Goal: Information Seeking & Learning: Learn about a topic

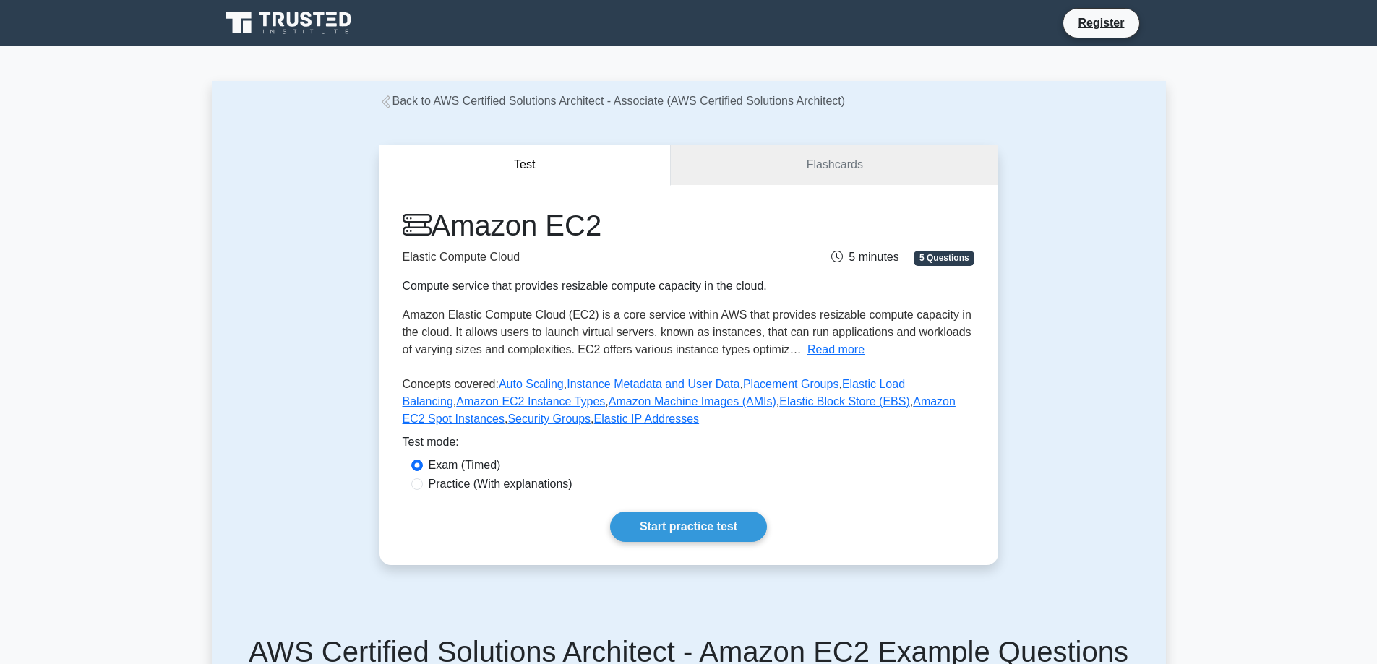
click at [515, 99] on link "Back to AWS Certified Solutions Architect - Associate (AWS Certified Solutions …" at bounding box center [612, 101] width 466 height 12
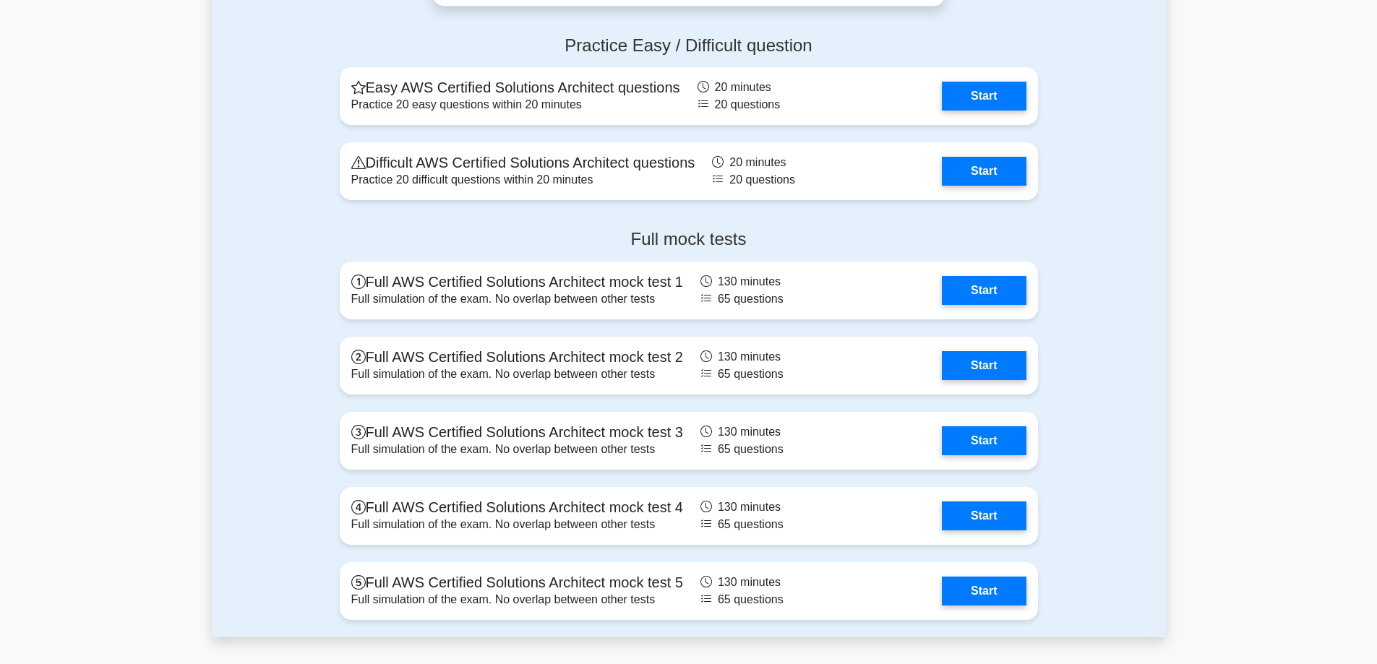
scroll to position [3036, 0]
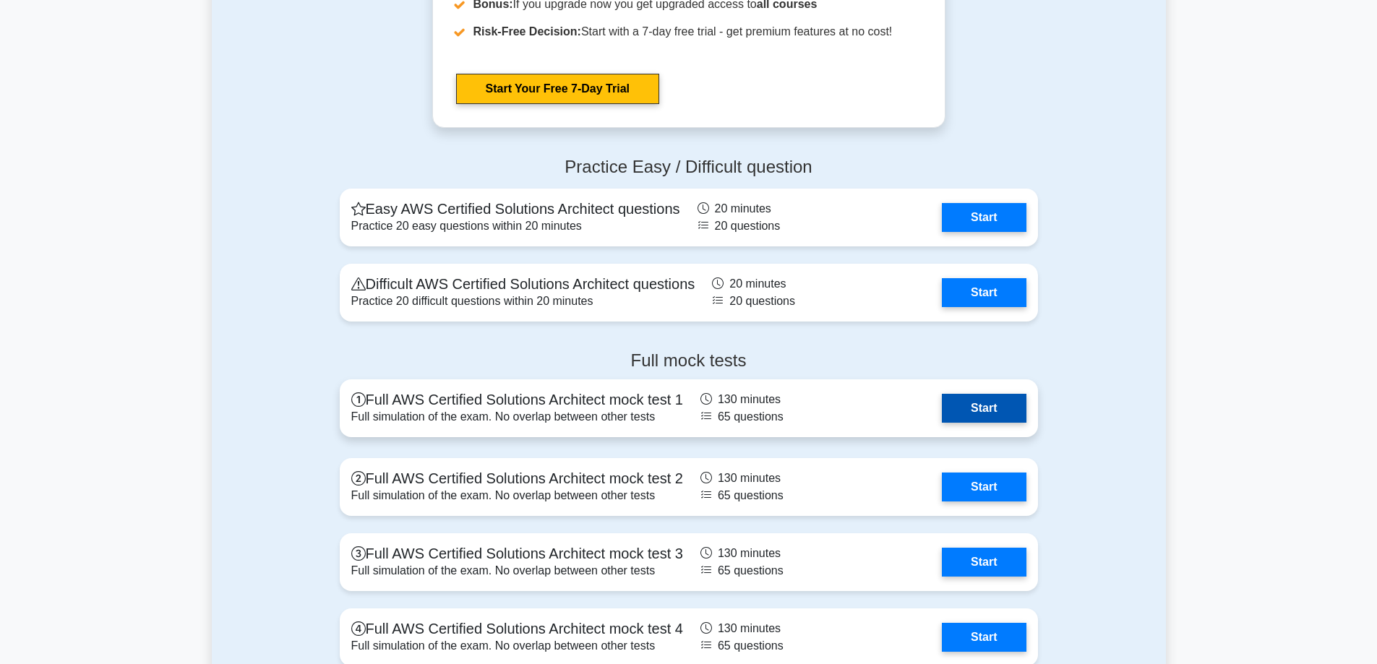
click at [965, 420] on link "Start" at bounding box center [984, 408] width 84 height 29
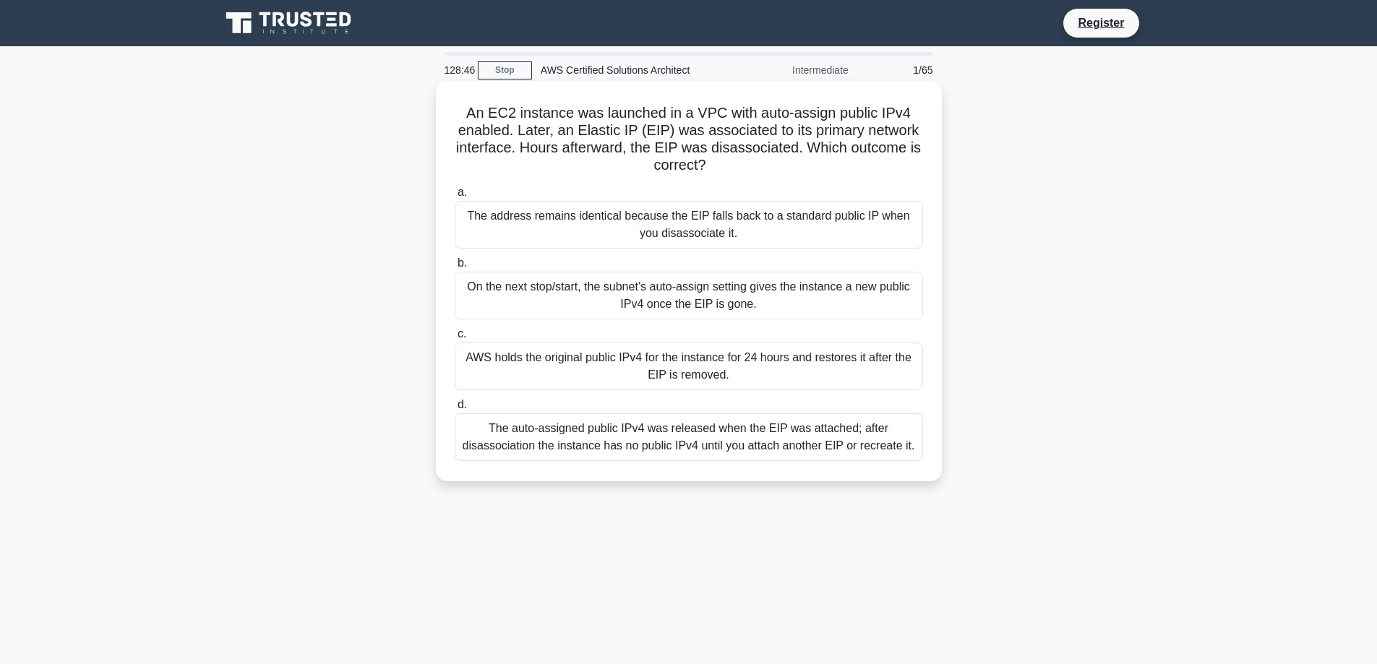
click at [690, 209] on div "The address remains identical because the EIP falls back to a standard public I…" at bounding box center [689, 225] width 468 height 48
click at [455, 197] on input "a. The address remains identical because the EIP falls back to a standard publi…" at bounding box center [455, 192] width 0 height 9
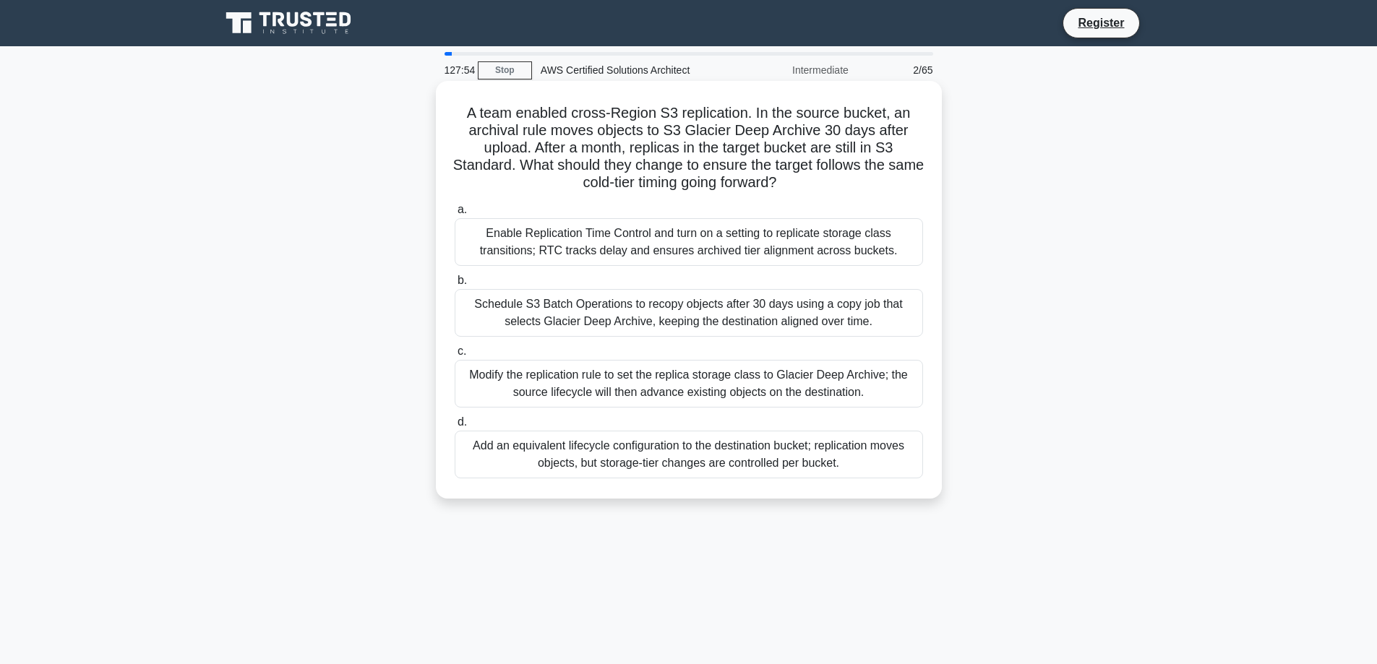
click at [737, 393] on div "Modify the replication rule to set the replica storage class to Glacier Deep Ar…" at bounding box center [689, 384] width 468 height 48
click at [455, 356] on input "c. Modify the replication rule to set the replica storage class to Glacier Deep…" at bounding box center [455, 351] width 0 height 9
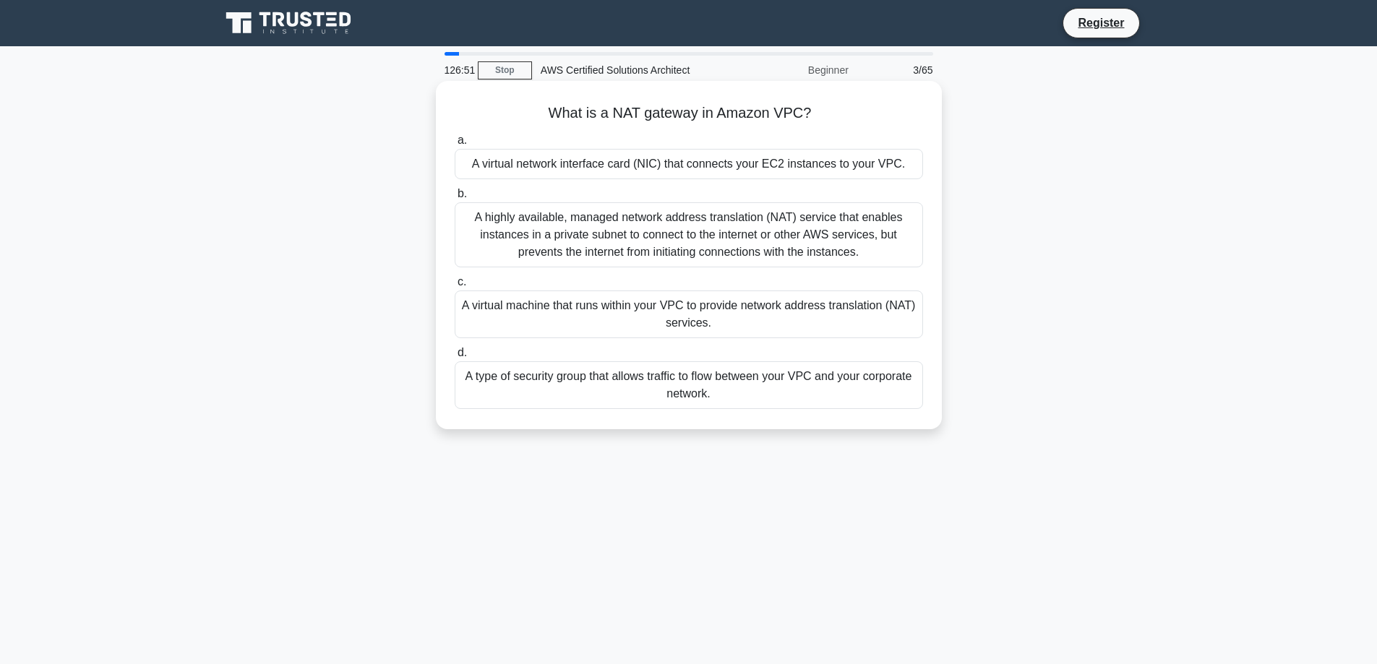
click at [719, 395] on div "A type of security group that allows traffic to flow between your VPC and your …" at bounding box center [689, 385] width 468 height 48
click at [455, 358] on input "d. A type of security group that allows traffic to flow between your VPC and yo…" at bounding box center [455, 352] width 0 height 9
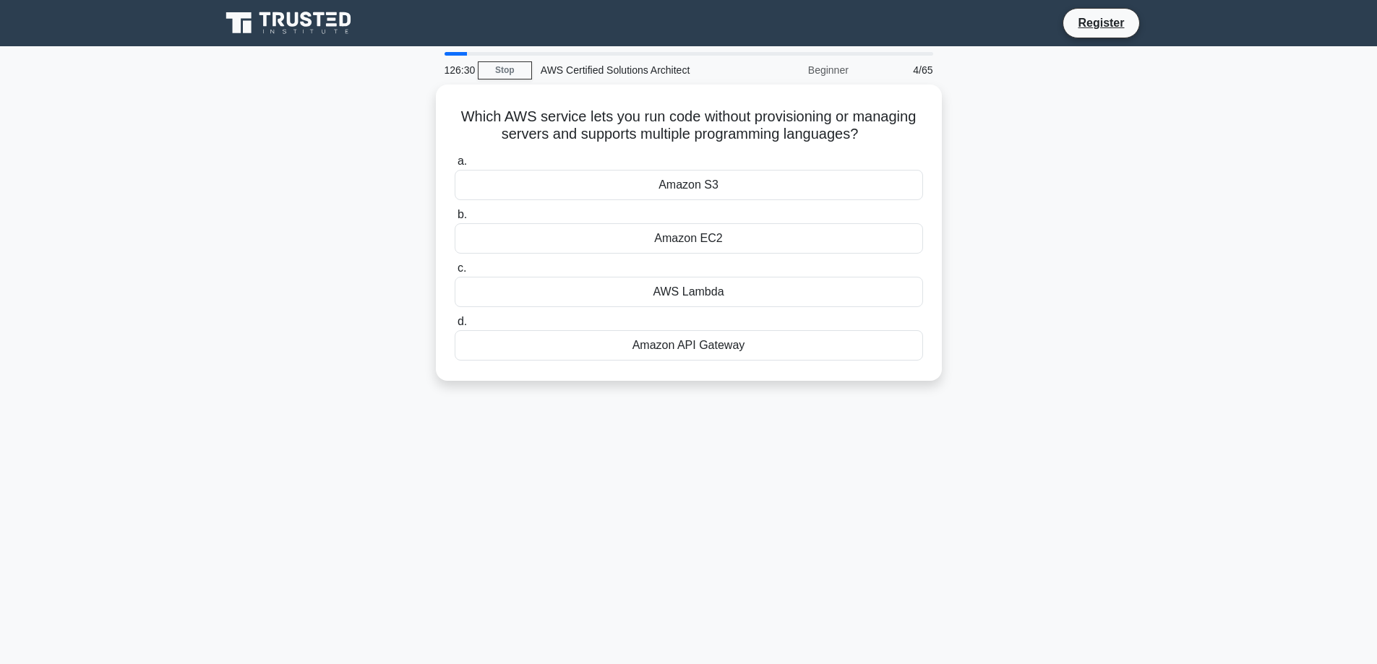
click at [1079, 287] on div "Which AWS service lets you run code without provisioning or managing servers an…" at bounding box center [689, 242] width 954 height 314
drag, startPoint x: 870, startPoint y: 132, endPoint x: 422, endPoint y: 109, distance: 448.7
click at [422, 109] on div "Which AWS service lets you run code without provisioning or managing servers an…" at bounding box center [689, 242] width 954 height 314
copy h5 "Which AWS service lets you run code without provisioning or managing servers an…"
click at [655, 286] on div "AWS Lambda" at bounding box center [689, 288] width 468 height 30
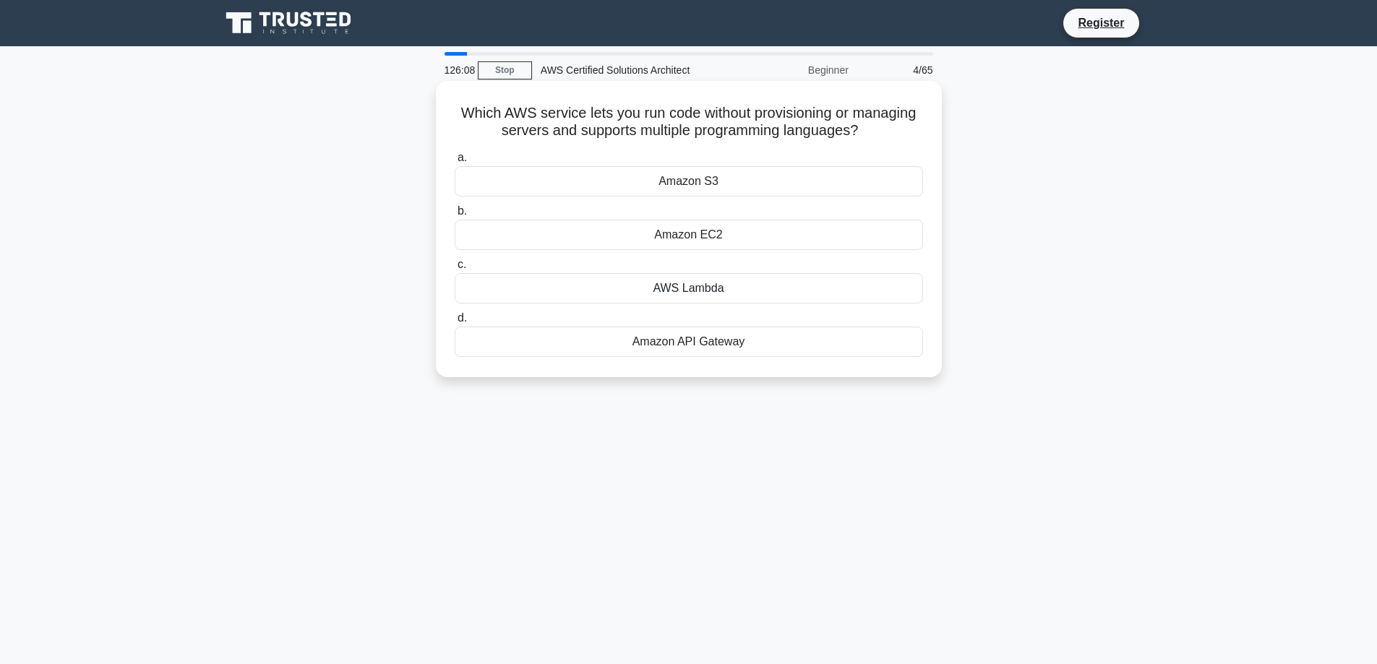
click at [455, 270] on input "c. AWS Lambda" at bounding box center [455, 264] width 0 height 9
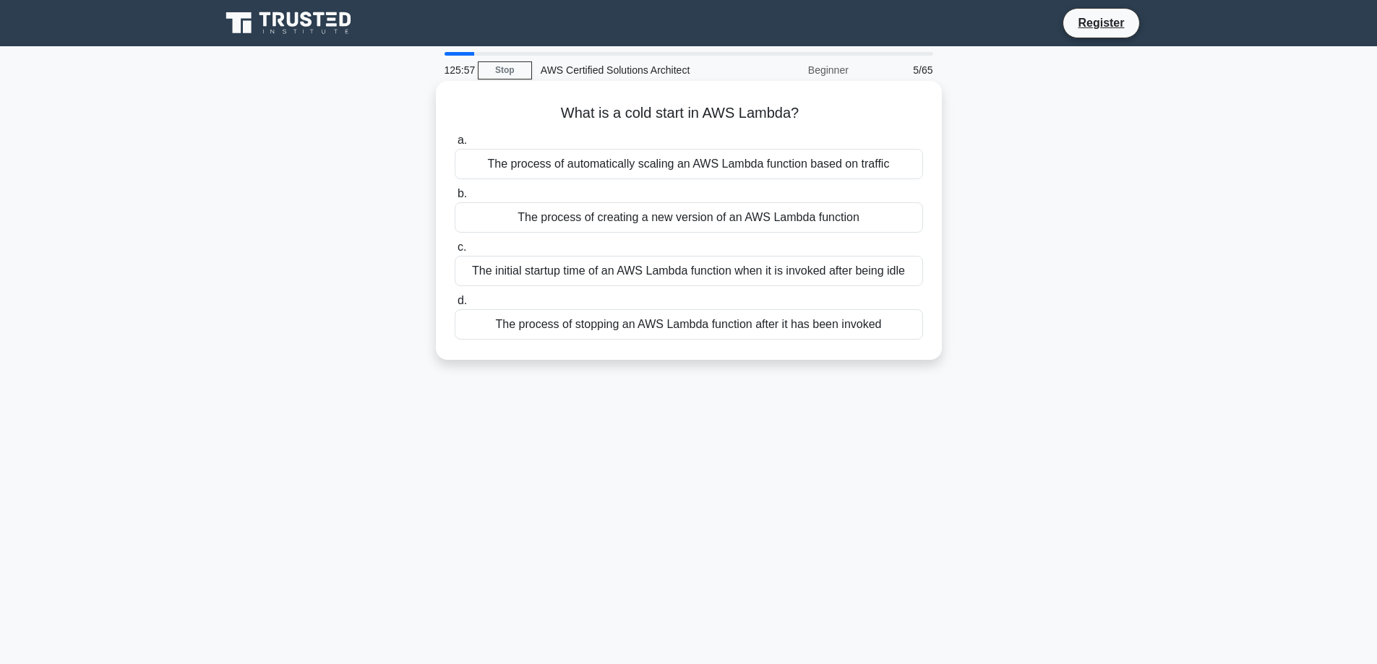
drag, startPoint x: 819, startPoint y: 114, endPoint x: 514, endPoint y: 107, distance: 305.1
click at [514, 107] on h5 "What is a cold start in AWS Lambda? .spinner_0XTQ{transform-origin:center;anima…" at bounding box center [688, 113] width 471 height 19
copy h5 "What is a cold start in AWS Lambda?"
click at [728, 219] on div "The process of creating a new version of an AWS Lambda function" at bounding box center [689, 217] width 468 height 30
click at [455, 199] on input "b. The process of creating a new version of an AWS Lambda function" at bounding box center [455, 193] width 0 height 9
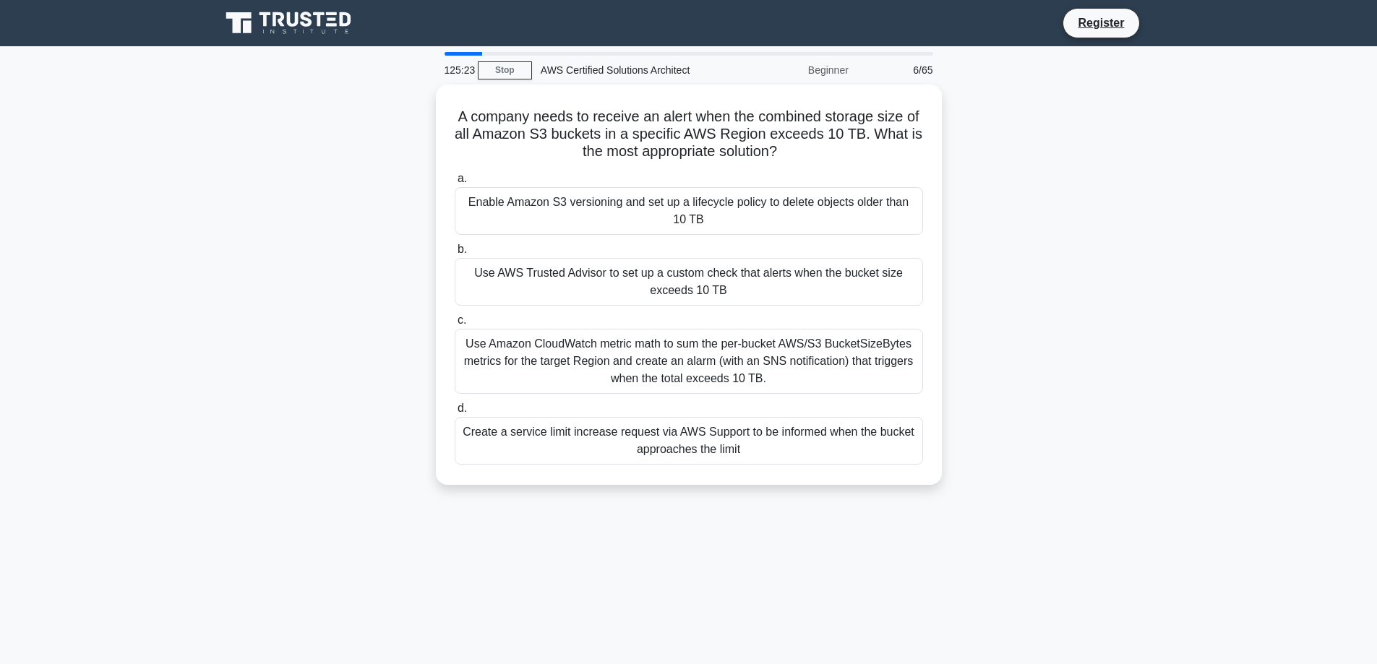
click at [471, 53] on div at bounding box center [464, 54] width 38 height 4
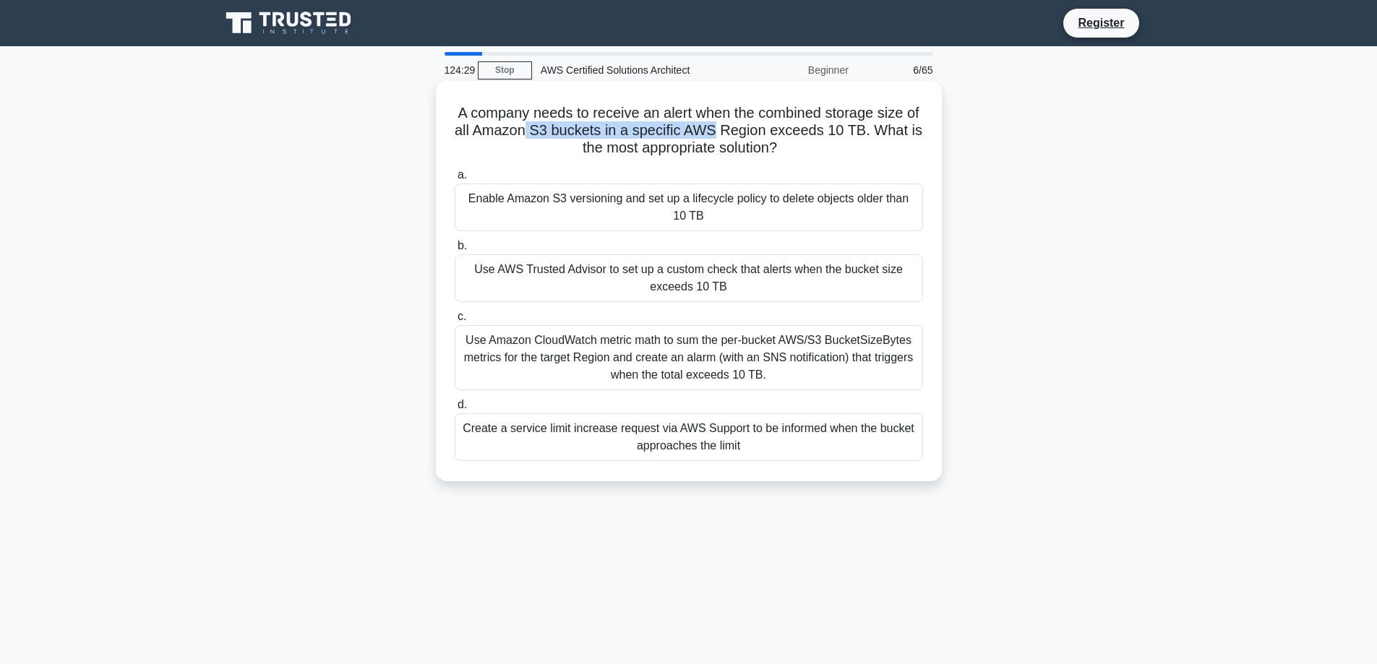
drag, startPoint x: 547, startPoint y: 138, endPoint x: 735, endPoint y: 134, distance: 188.0
click at [735, 134] on h5 "A company needs to receive an alert when the combined storage size of all Amazo…" at bounding box center [688, 130] width 471 height 53
click at [765, 445] on div "Create a service limit increase request via AWS Support to be informed when the…" at bounding box center [689, 437] width 468 height 48
click at [455, 410] on input "d. Create a service limit increase request via AWS Support to be informed when …" at bounding box center [455, 404] width 0 height 9
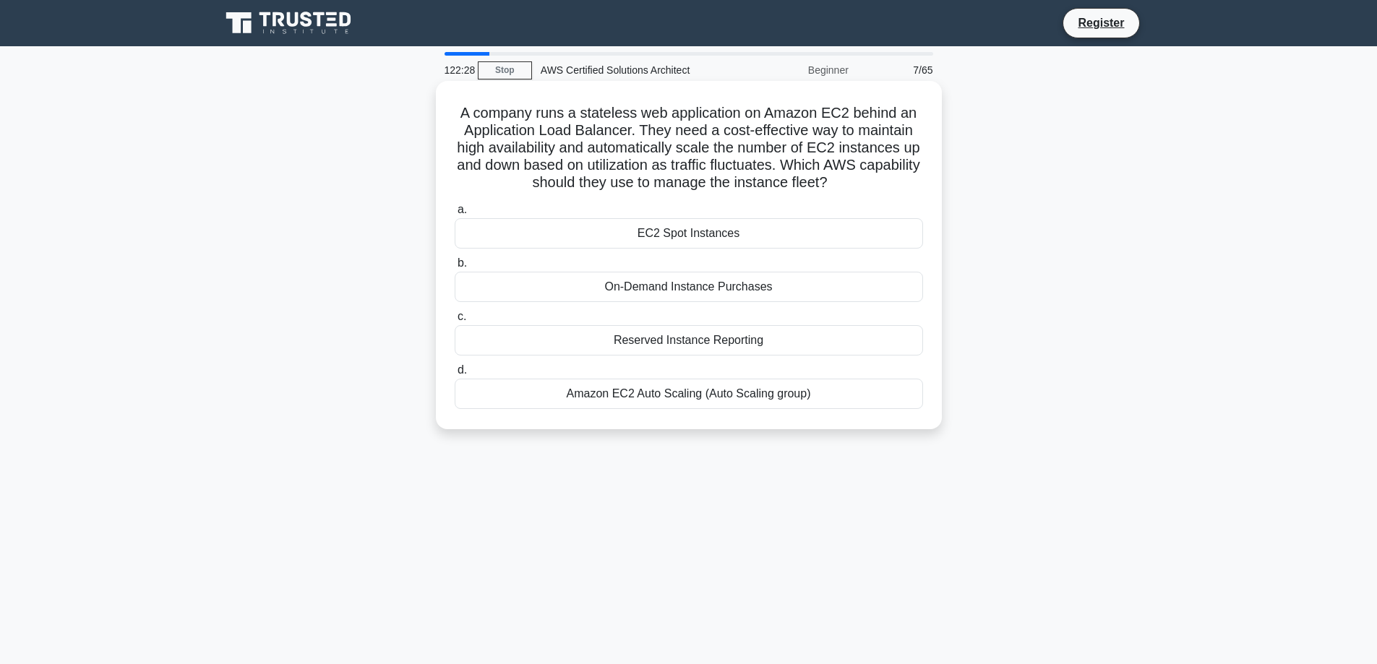
click at [766, 292] on div "On-Demand Instance Purchases" at bounding box center [689, 287] width 468 height 30
click at [455, 268] on input "b. On-Demand Instance Purchases" at bounding box center [455, 263] width 0 height 9
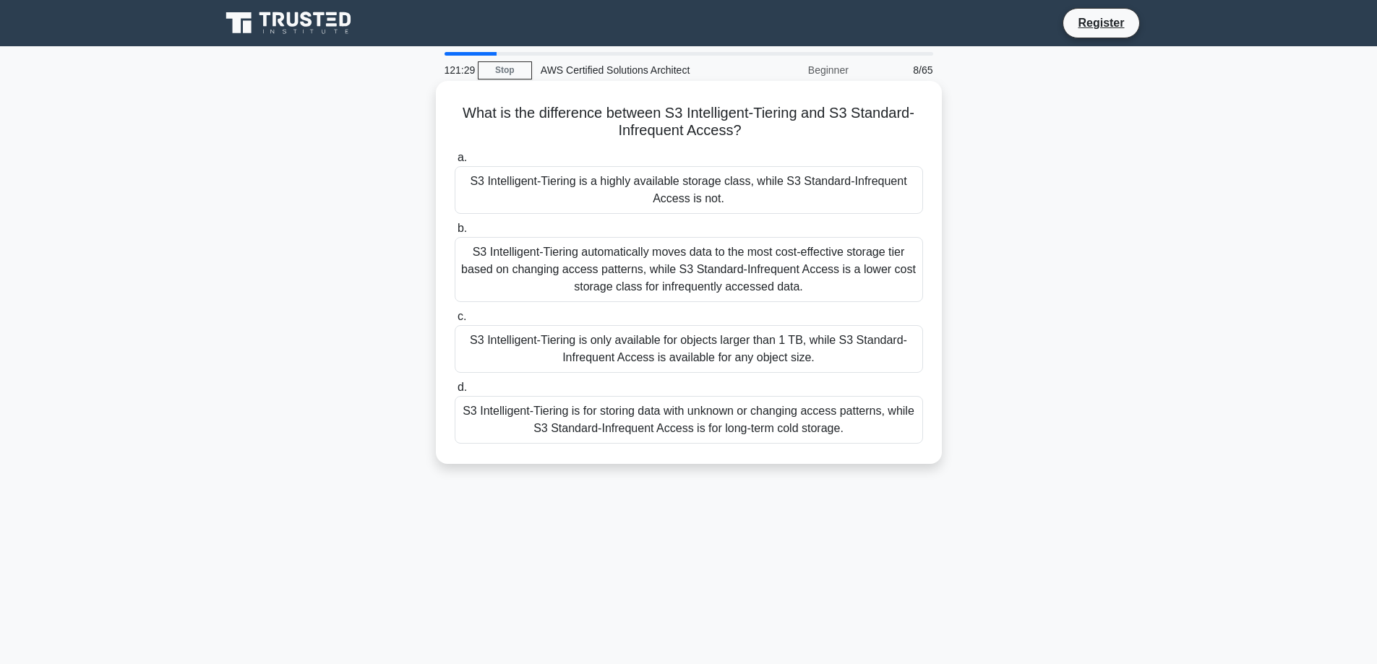
click at [763, 194] on div "S3 Intelligent-Tiering is a highly available storage class, while S3 Standard-I…" at bounding box center [689, 190] width 468 height 48
click at [455, 163] on input "a. S3 Intelligent-Tiering is a highly available storage class, while S3 Standar…" at bounding box center [455, 157] width 0 height 9
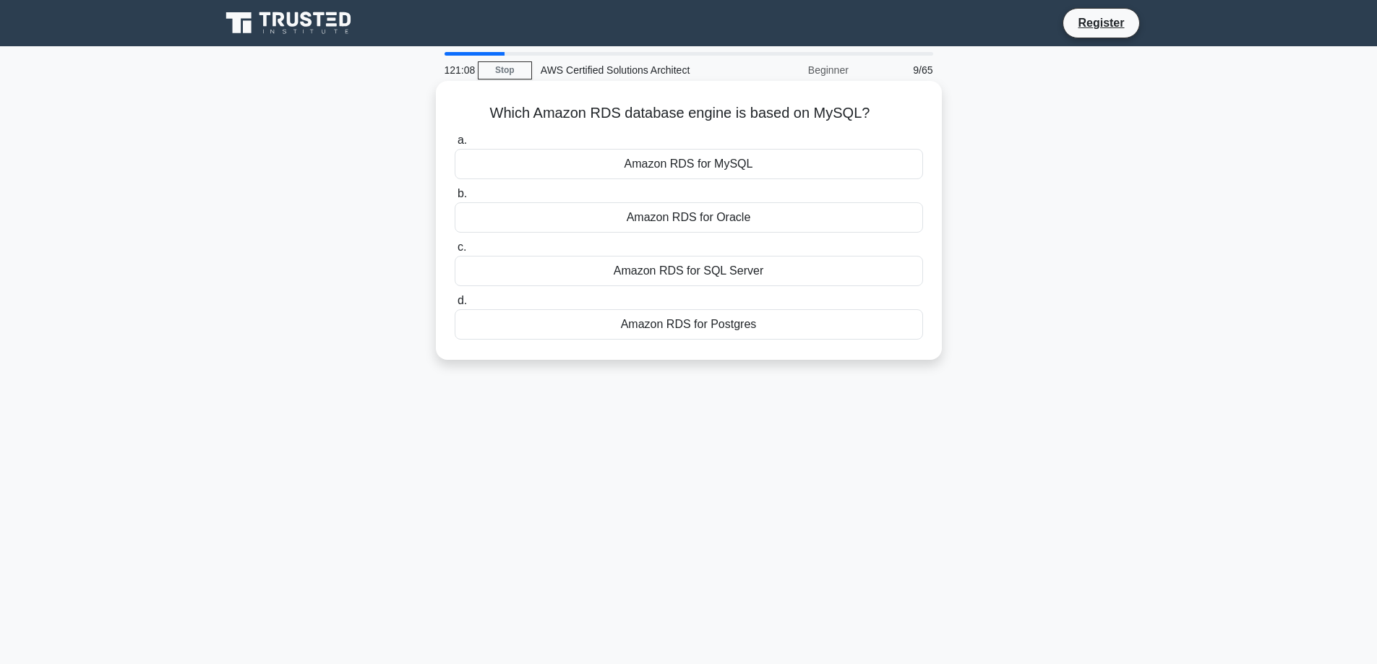
drag, startPoint x: 914, startPoint y: 97, endPoint x: 481, endPoint y: 106, distance: 433.1
click at [481, 106] on div "Which Amazon RDS database engine is based on MySQL? .spinner_0XTQ{transform-ori…" at bounding box center [689, 220] width 494 height 267
copy h5 "Which Amazon RDS database engine is based on MySQL?"
click at [656, 332] on div "Amazon RDS for Postgres" at bounding box center [689, 324] width 468 height 30
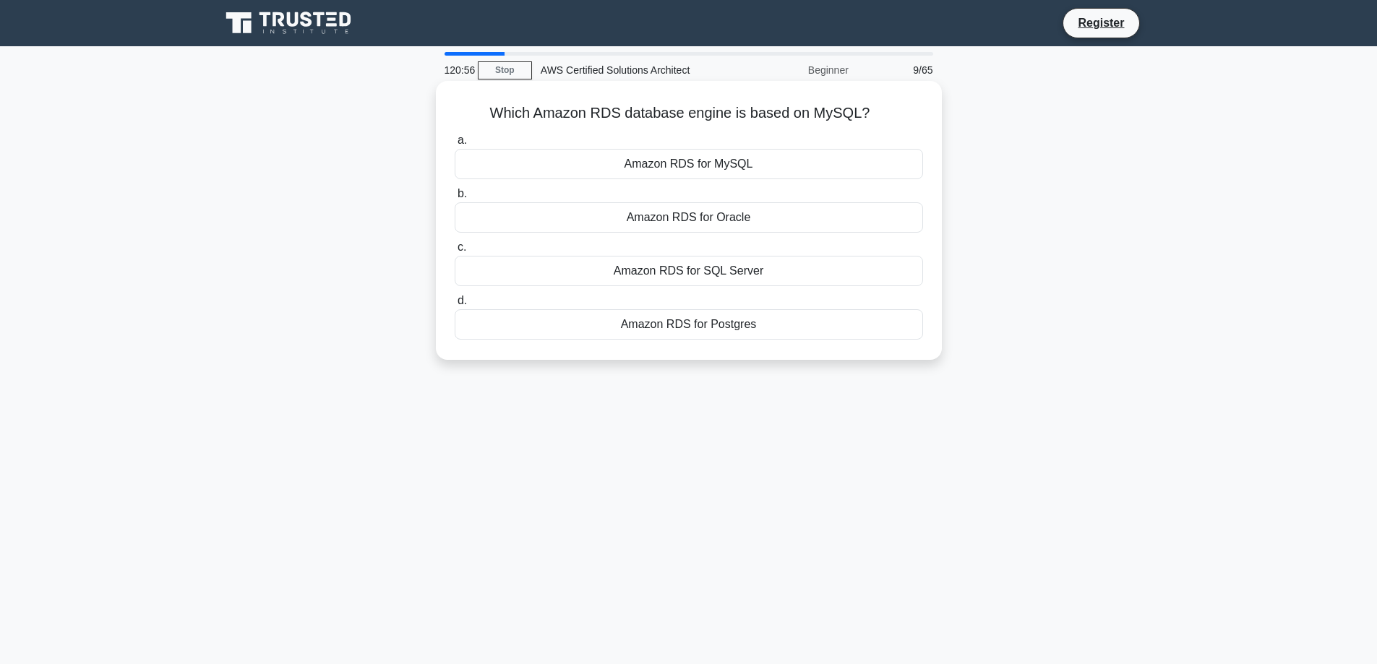
click at [455, 306] on input "d. Amazon RDS for Postgres" at bounding box center [455, 300] width 0 height 9
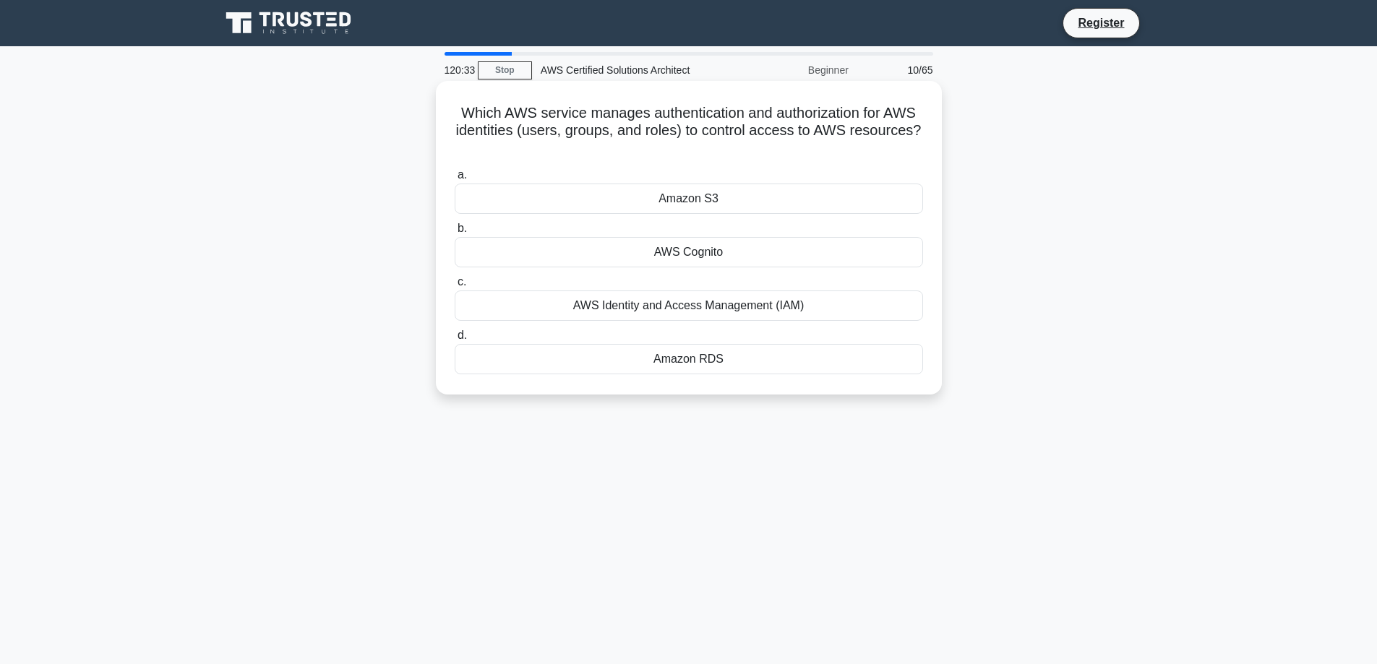
click at [758, 309] on div "AWS Identity and Access Management (IAM)" at bounding box center [689, 306] width 468 height 30
click at [455, 287] on input "c. AWS Identity and Access Management (IAM)" at bounding box center [455, 282] width 0 height 9
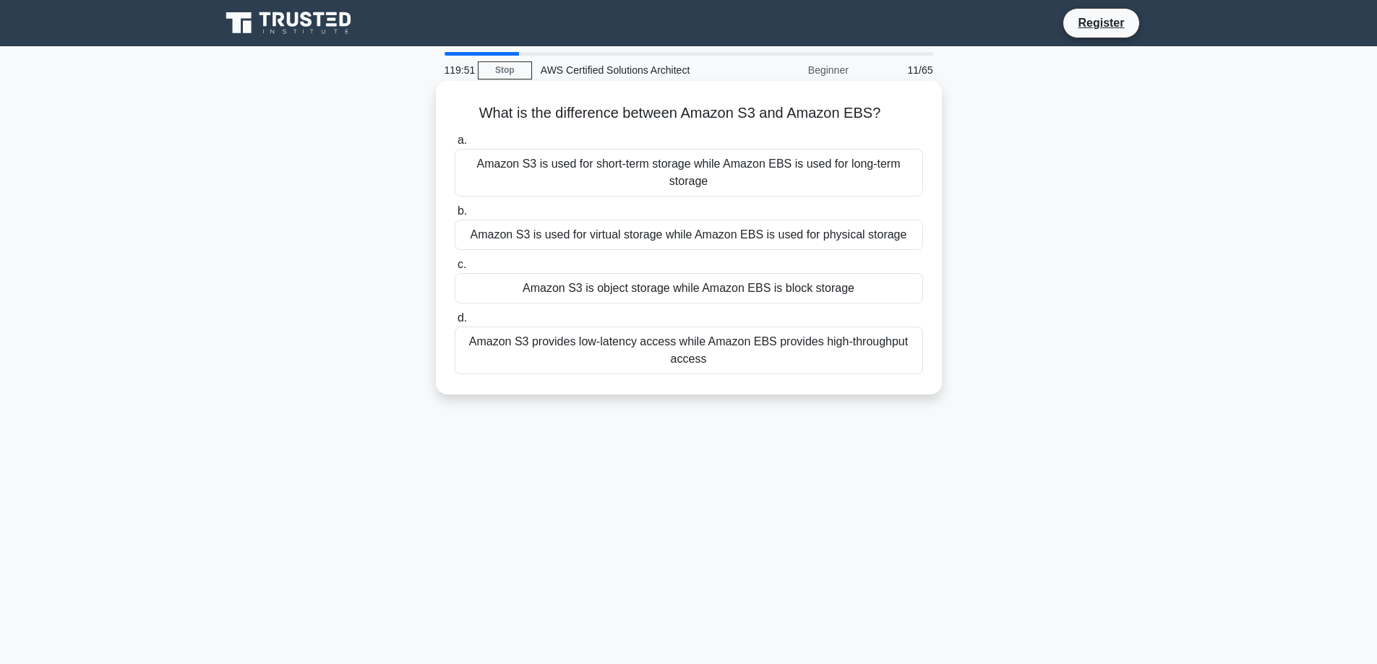
click at [652, 335] on div "Amazon S3 provides low-latency access while Amazon EBS provides high-throughput…" at bounding box center [689, 351] width 468 height 48
click at [455, 323] on input "d. Amazon S3 provides low-latency access while Amazon EBS provides high-through…" at bounding box center [455, 318] width 0 height 9
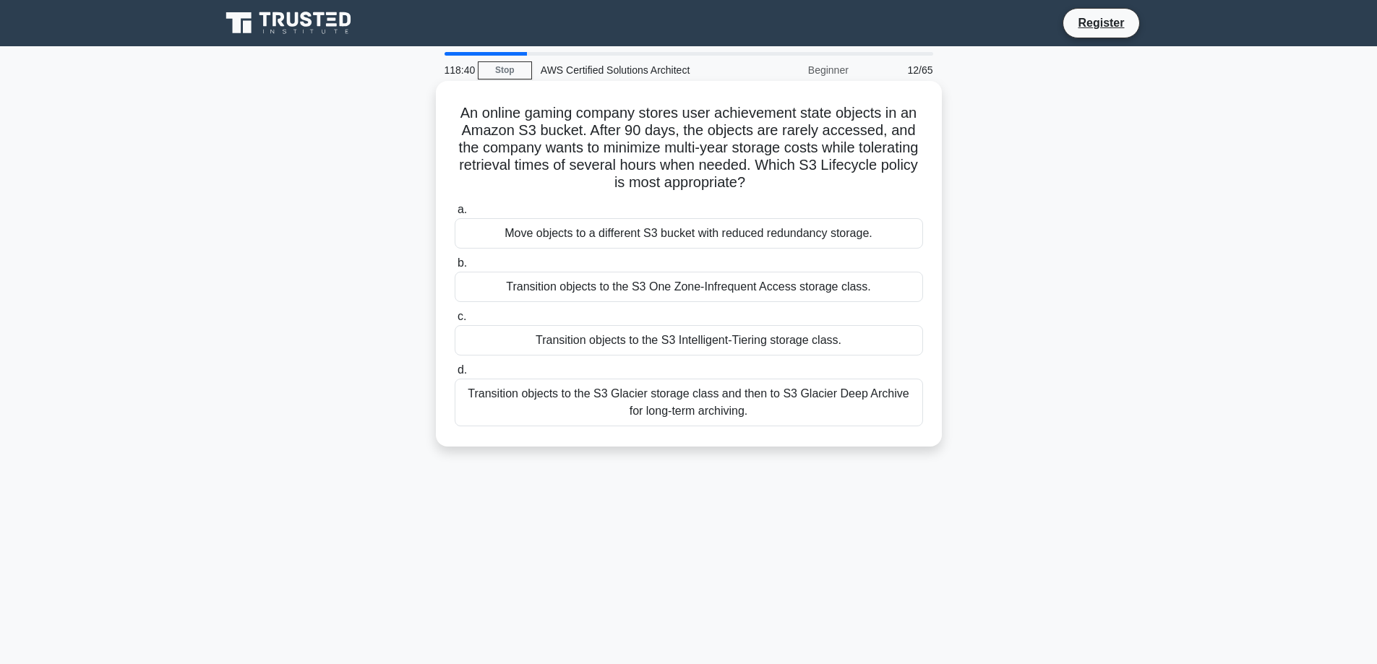
click at [648, 236] on div "Move objects to a different S3 bucket with reduced redundancy storage." at bounding box center [689, 233] width 468 height 30
click at [455, 215] on input "a. Move objects to a different S3 bucket with reduced redundancy storage." at bounding box center [455, 209] width 0 height 9
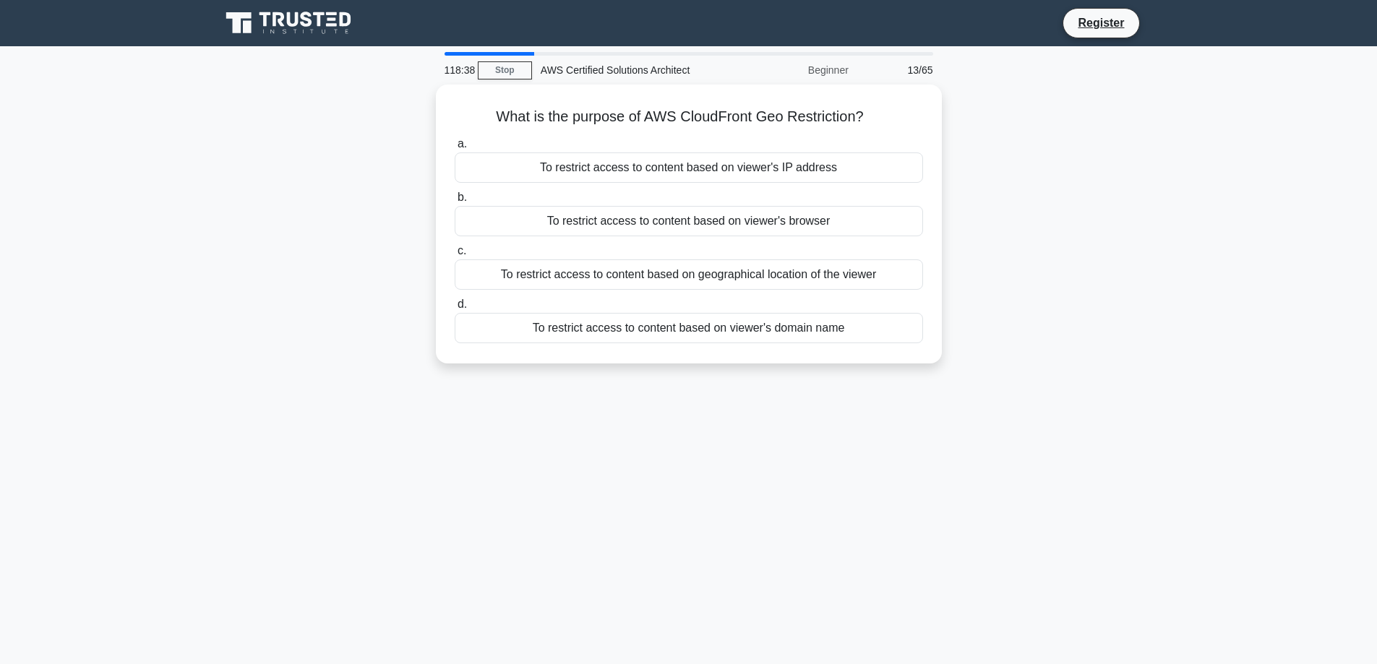
click at [974, 306] on div "What is the purpose of AWS CloudFront Geo Restriction? .spinner_0XTQ{transform-…" at bounding box center [689, 233] width 954 height 296
drag, startPoint x: 878, startPoint y: 111, endPoint x: 481, endPoint y: 93, distance: 396.5
click at [481, 93] on div "What is the purpose of AWS CloudFront Geo Restriction? .spinner_0XTQ{transform-…" at bounding box center [689, 220] width 494 height 267
copy h5 "What is the purpose of AWS CloudFront Geo Restriction?"
click at [742, 275] on div "To restrict access to content based on geographical location of the viewer" at bounding box center [689, 271] width 468 height 30
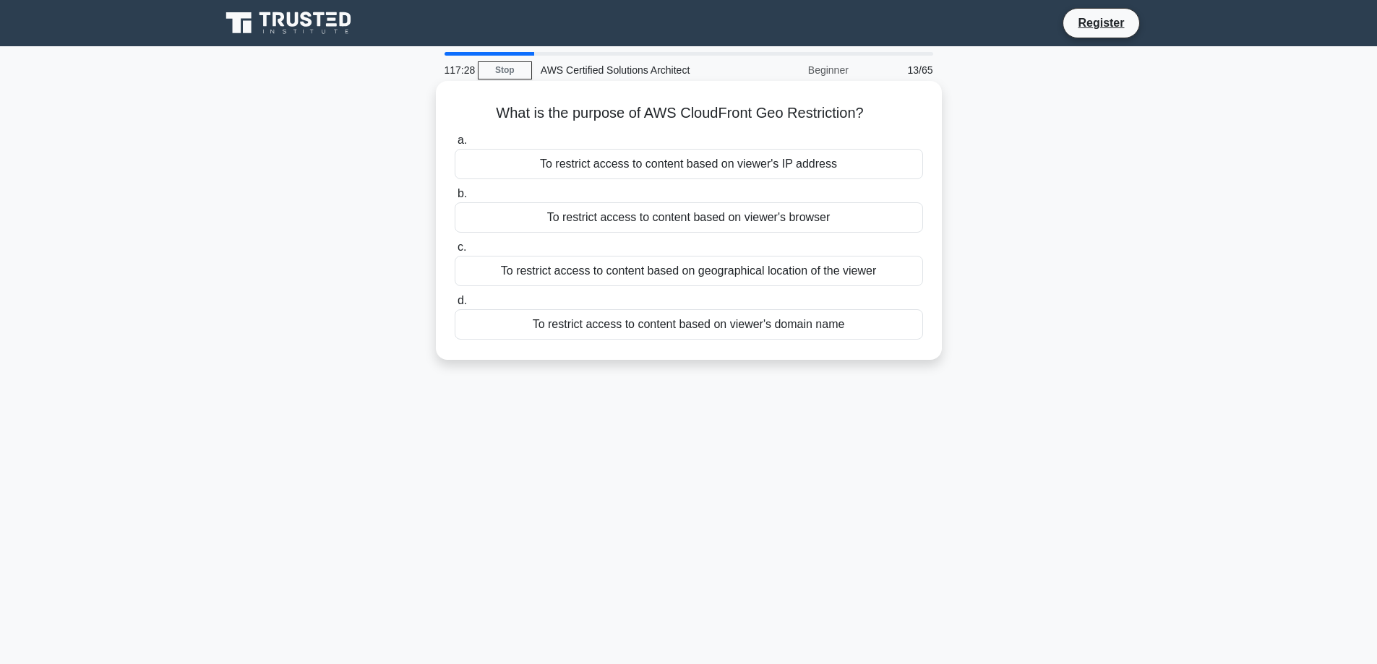
click at [455, 252] on input "c. To restrict access to content based on geographical location of the viewer" at bounding box center [455, 247] width 0 height 9
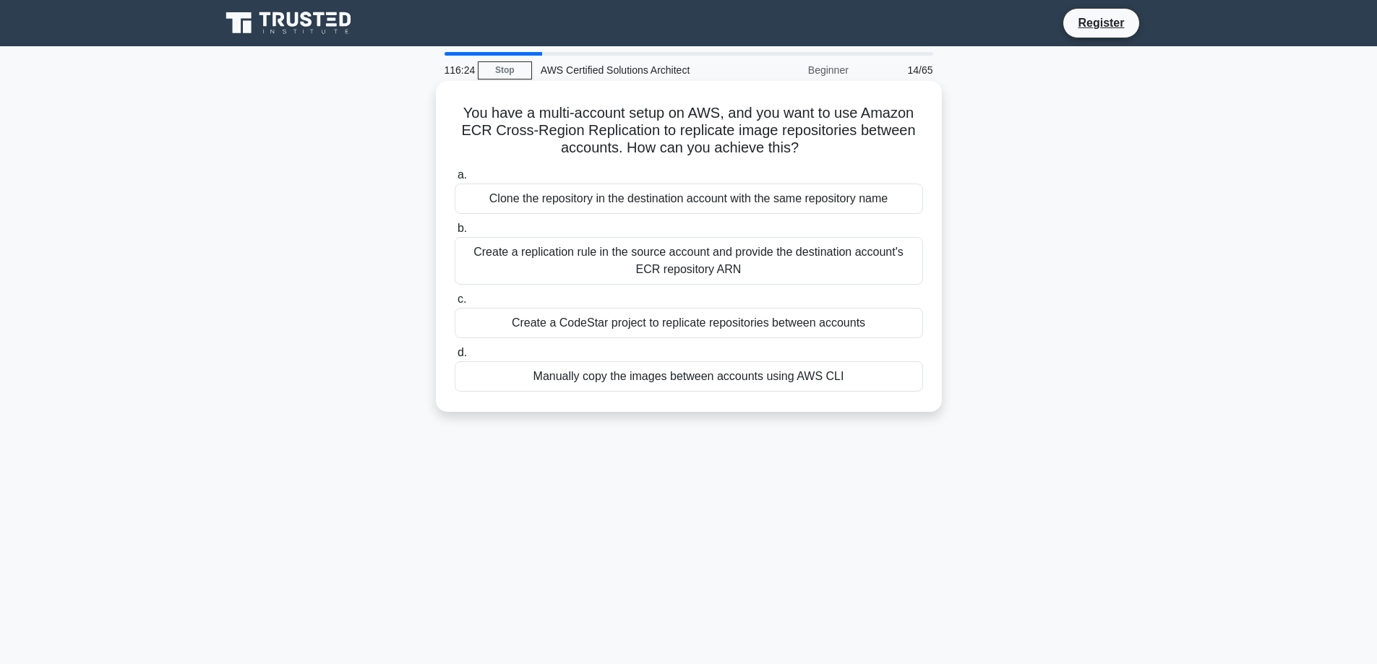
click at [597, 257] on div "Create a replication rule in the source account and provide the destination acc…" at bounding box center [689, 261] width 468 height 48
click at [455, 233] on input "b. Create a replication rule in the source account and provide the destination …" at bounding box center [455, 228] width 0 height 9
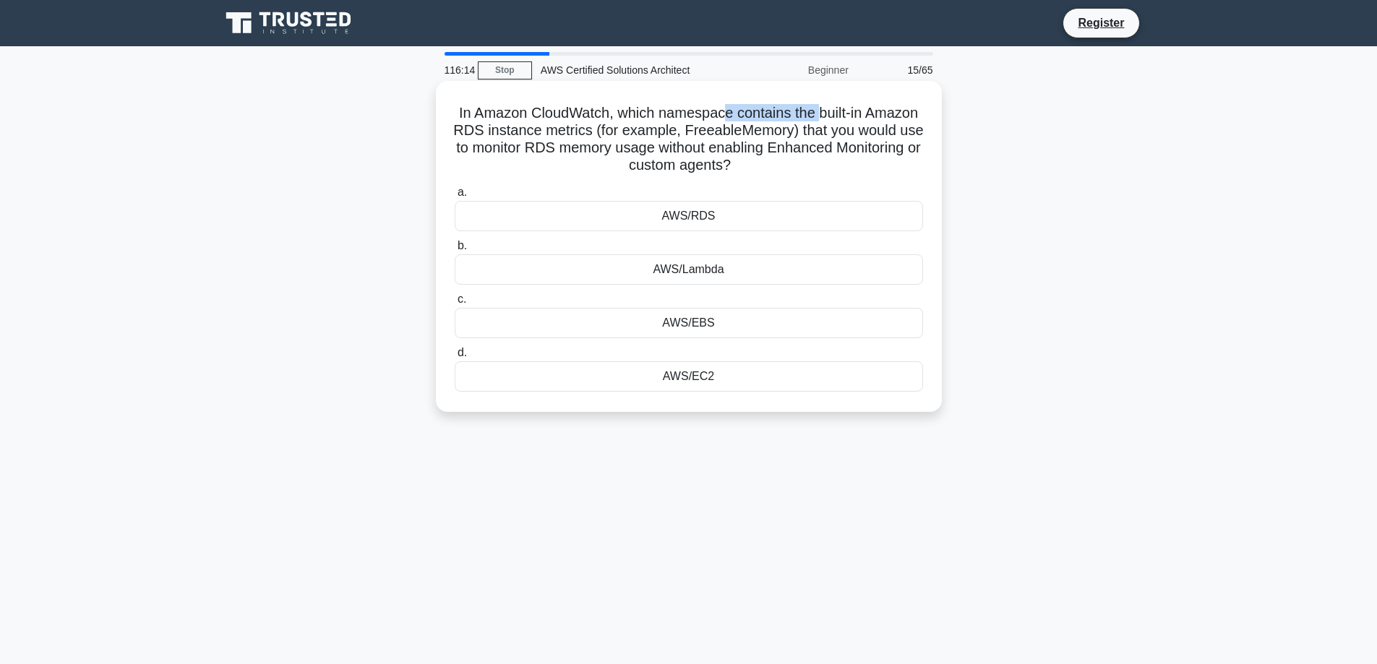
drag, startPoint x: 723, startPoint y: 111, endPoint x: 820, endPoint y: 99, distance: 97.6
click at [820, 99] on div "In Amazon CloudWatch, which namespace contains the built-in Amazon RDS instance…" at bounding box center [689, 246] width 494 height 319
click at [770, 129] on h5 "In Amazon CloudWatch, which namespace contains the built-in Amazon RDS instance…" at bounding box center [688, 139] width 471 height 71
drag, startPoint x: 726, startPoint y: 142, endPoint x: 447, endPoint y: 117, distance: 279.4
click at [447, 117] on div "In Amazon CloudWatch, which namespace contains the built-in Amazon RDS instance…" at bounding box center [689, 246] width 494 height 319
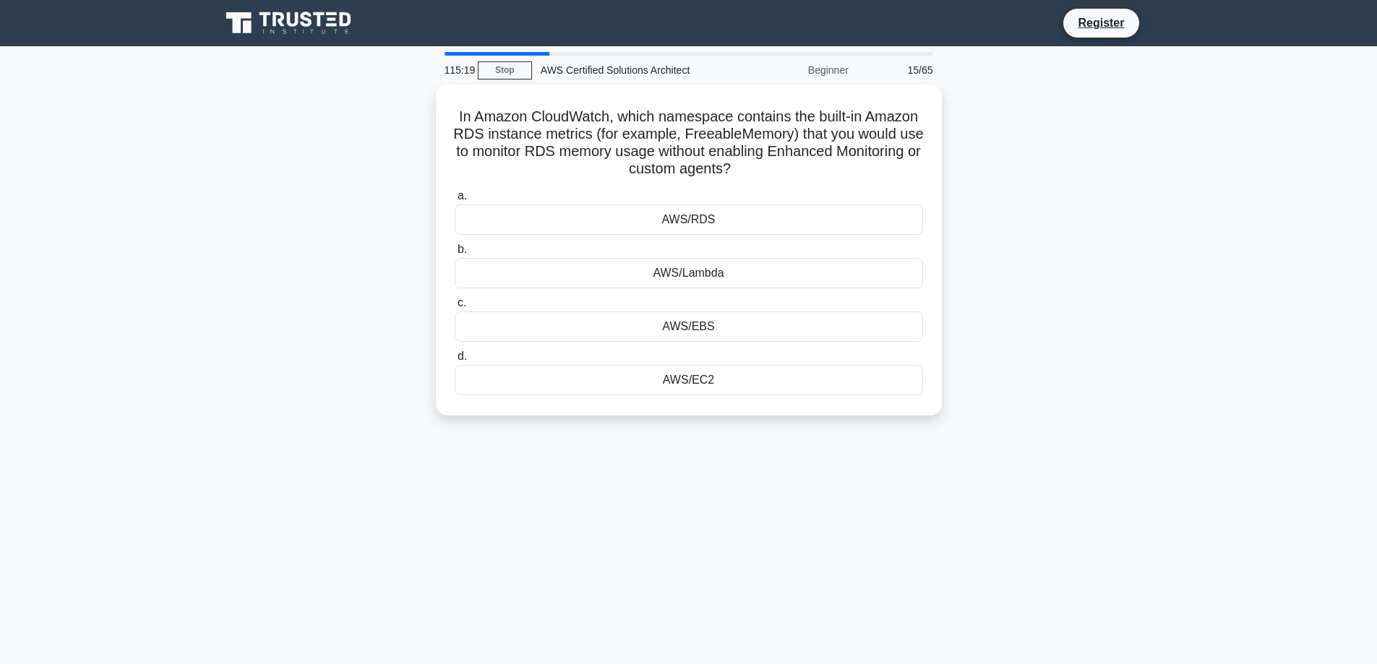
copy h5 "In Amazon CloudWatch, which namespace contains the built-in Amazon RDS instance…"
click at [667, 223] on div "AWS/RDS" at bounding box center [689, 216] width 468 height 30
click at [455, 197] on input "a. AWS/RDS" at bounding box center [455, 192] width 0 height 9
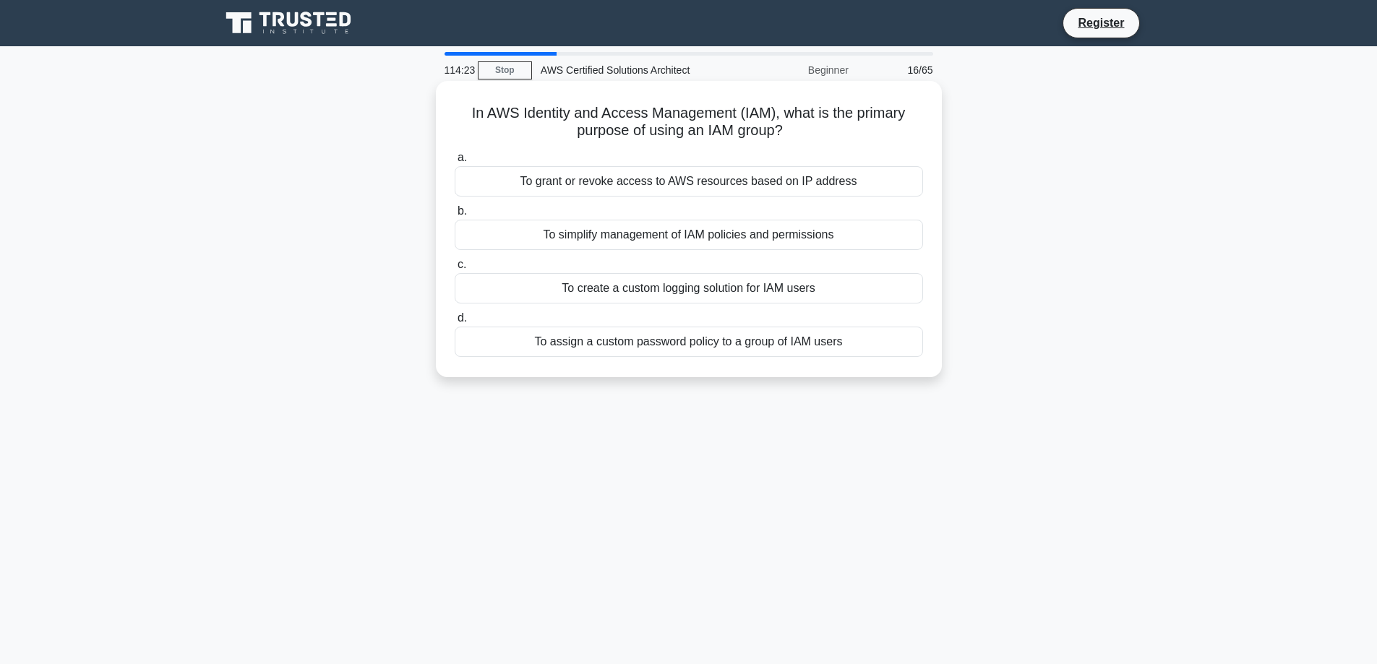
click at [788, 231] on div "To simplify management of IAM policies and permissions" at bounding box center [689, 235] width 468 height 30
click at [455, 216] on input "b. To simplify management of IAM policies and permissions" at bounding box center [455, 211] width 0 height 9
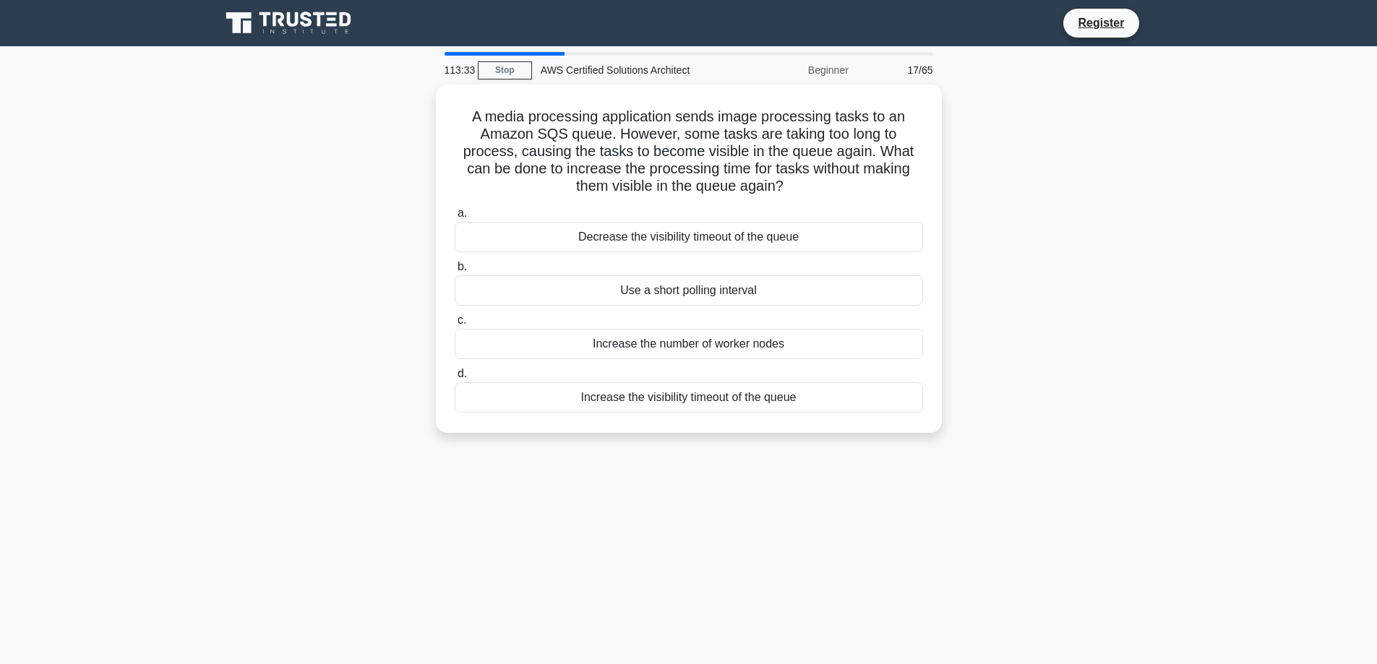
drag, startPoint x: 825, startPoint y: 194, endPoint x: 403, endPoint y: 115, distance: 430.3
click at [403, 115] on div "A media processing application sends image processing tasks to an Amazon SQS qu…" at bounding box center [689, 268] width 954 height 366
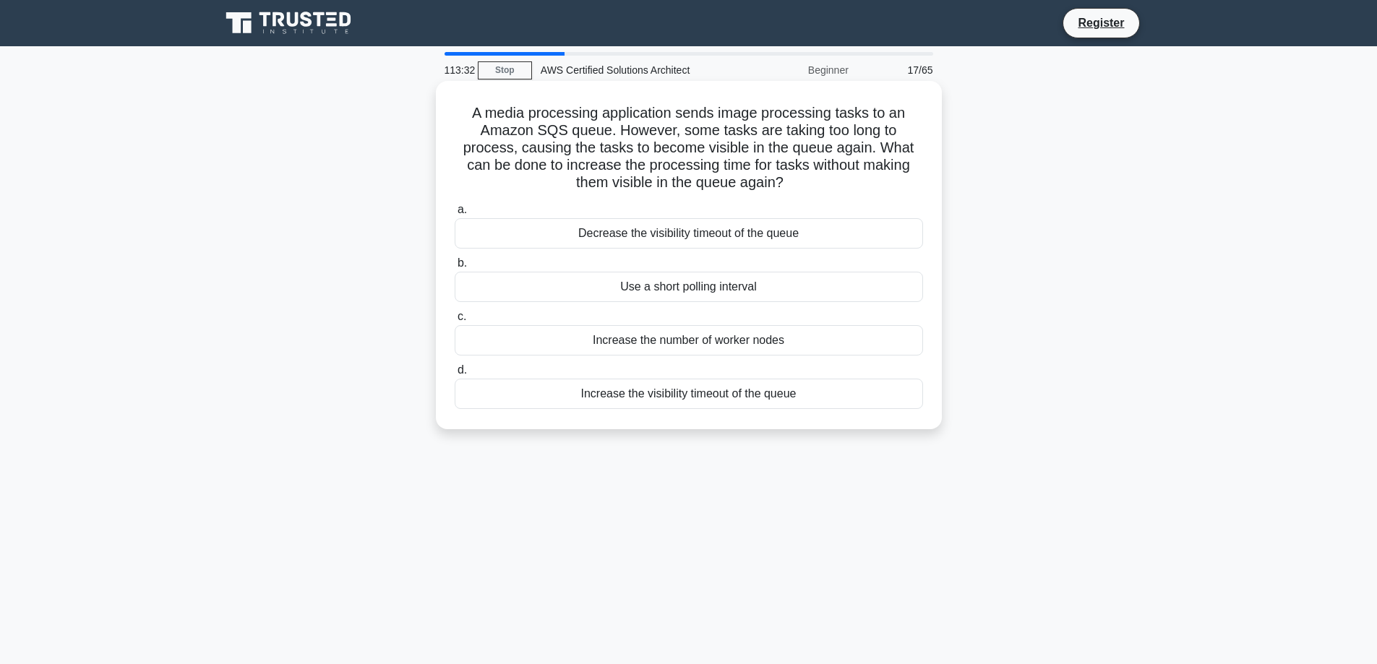
copy h5 "A media processing application sends image processing tasks to an Amazon SQS qu…"
click at [838, 230] on div "Decrease the visibility timeout of the queue" at bounding box center [689, 233] width 468 height 30
click at [455, 215] on input "a. Decrease the visibility timeout of the queue" at bounding box center [455, 209] width 0 height 9
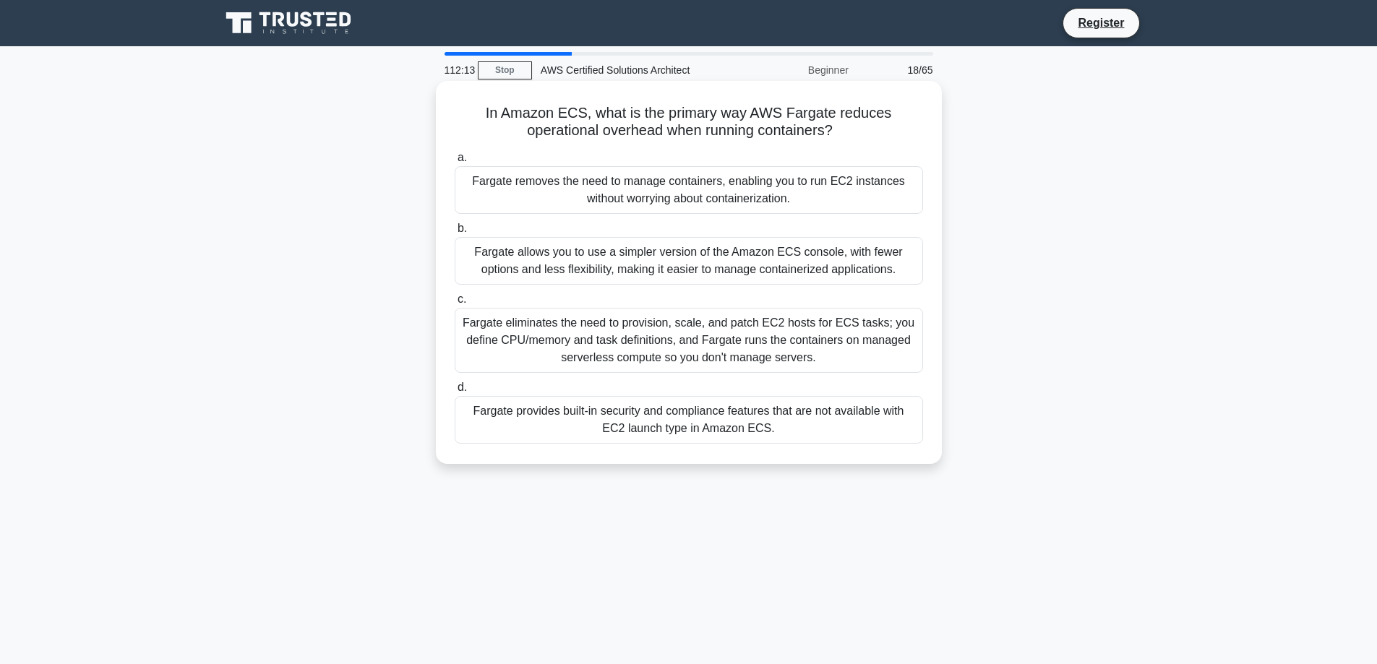
click at [648, 411] on div "Fargate provides built-in security and compliance features that are not availab…" at bounding box center [689, 420] width 468 height 48
click at [455, 393] on input "d. Fargate provides built-in security and compliance features that are not avai…" at bounding box center [455, 387] width 0 height 9
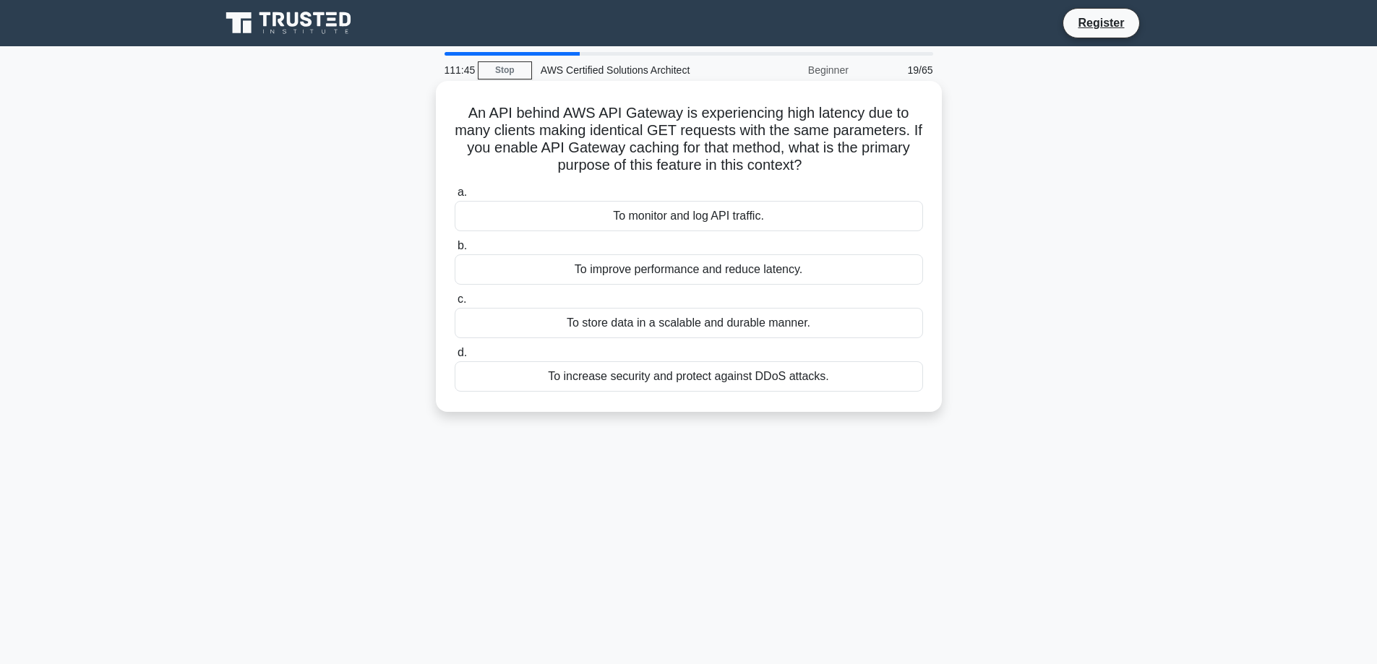
click at [713, 270] on div "To improve performance and reduce latency." at bounding box center [689, 269] width 468 height 30
click at [455, 251] on input "b. To improve performance and reduce latency." at bounding box center [455, 245] width 0 height 9
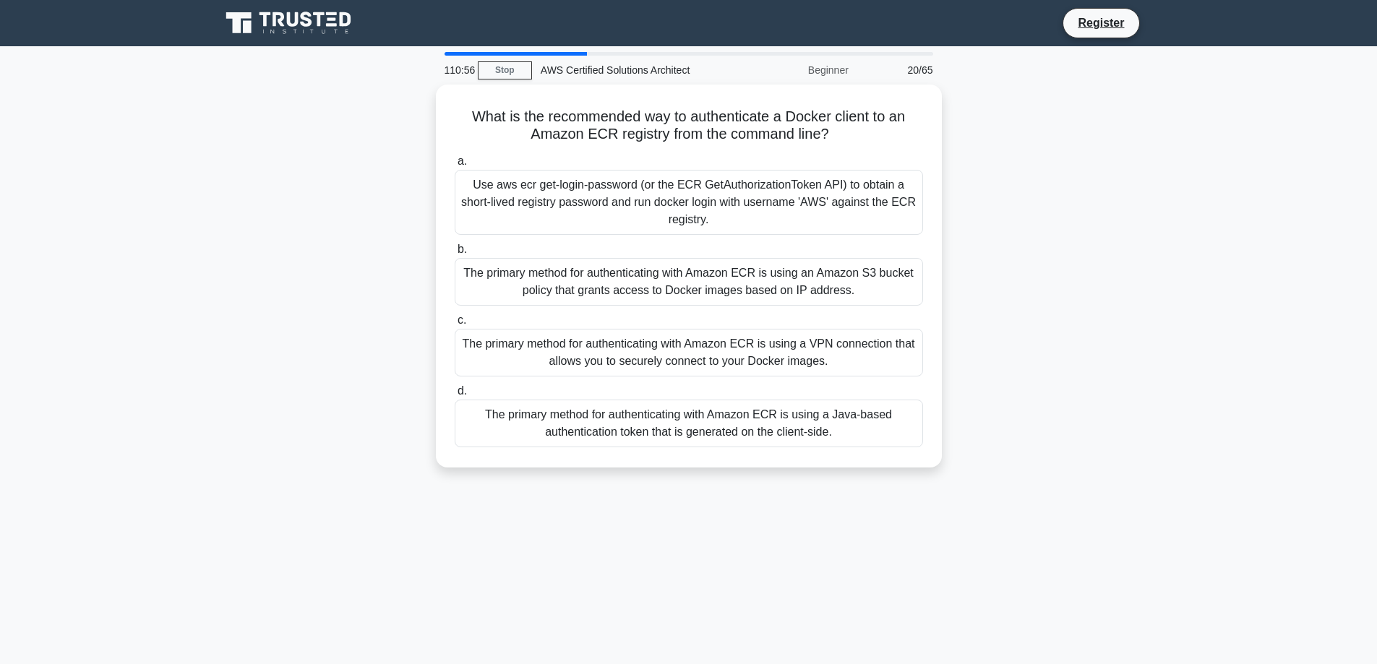
drag, startPoint x: 1000, startPoint y: 467, endPoint x: 346, endPoint y: 115, distance: 743.5
click at [346, 115] on div "What is the recommended way to authenticate a Docker client to an Amazon ECR re…" at bounding box center [689, 285] width 954 height 400
copy div "What is the recommended way to authenticate a Docker client to an Amazon ECR re…"
click at [437, 186] on div "What is the recommended way to authenticate a Docker client to an Amazon ECR re…" at bounding box center [689, 276] width 506 height 383
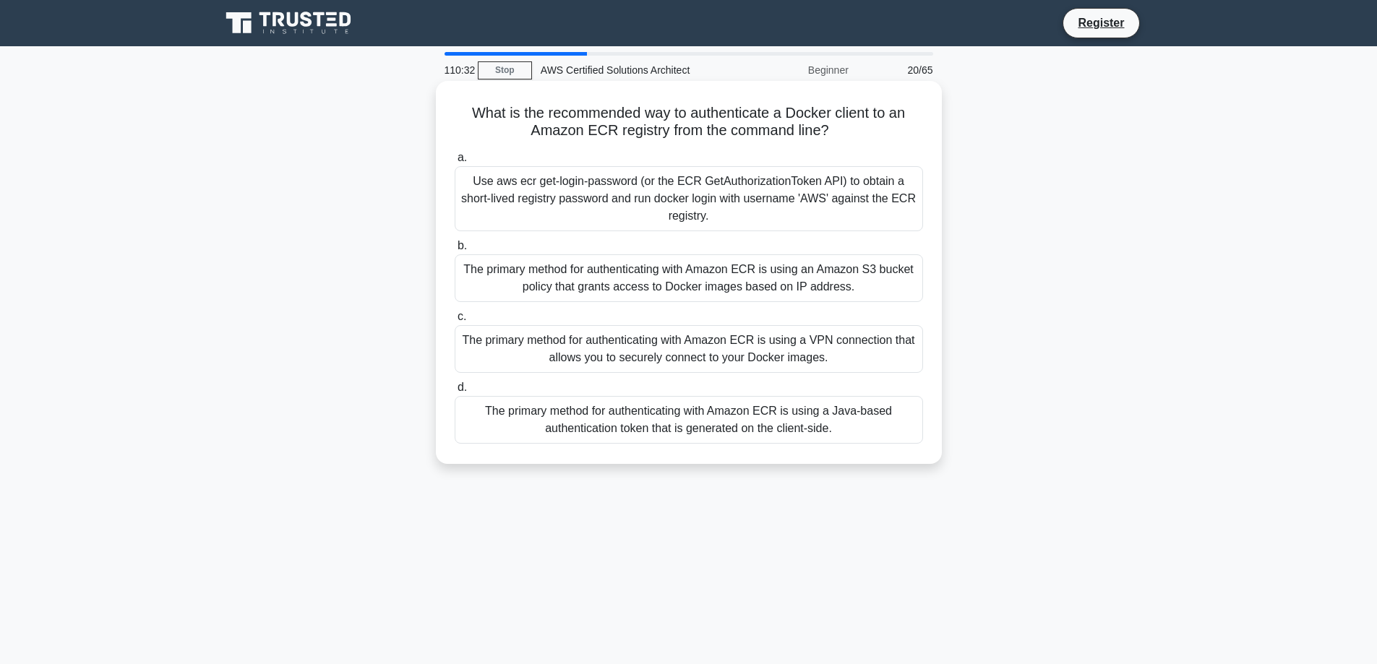
click at [669, 189] on div "Use aws ecr get-login-password (or the ECR GetAuthorizationToken API) to obtain…" at bounding box center [689, 198] width 468 height 65
click at [455, 163] on input "a. Use aws ecr get-login-password (or the ECR GetAuthorizationToken API) to obt…" at bounding box center [455, 157] width 0 height 9
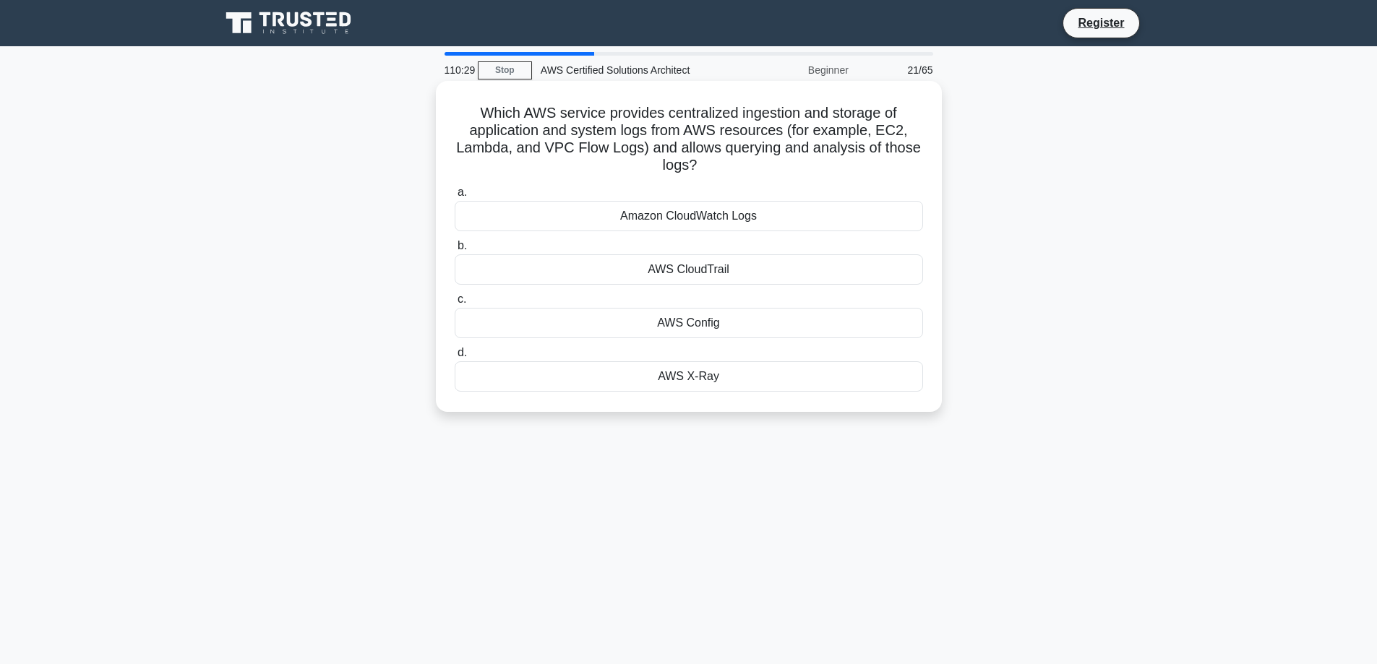
drag, startPoint x: 468, startPoint y: 113, endPoint x: 888, endPoint y: 392, distance: 503.6
click at [888, 392] on div "Which AWS service provides centralized ingestion and storage of application and…" at bounding box center [689, 246] width 494 height 319
copy div "Which AWS service provides centralized ingestion and storage of application and…"
click at [1048, 453] on div "110:25 Stop AWS Certified Solutions Architect Beginner 21/65 Which AWS service …" at bounding box center [689, 413] width 954 height 723
click at [712, 214] on div "Amazon CloudWatch Logs" at bounding box center [689, 216] width 468 height 30
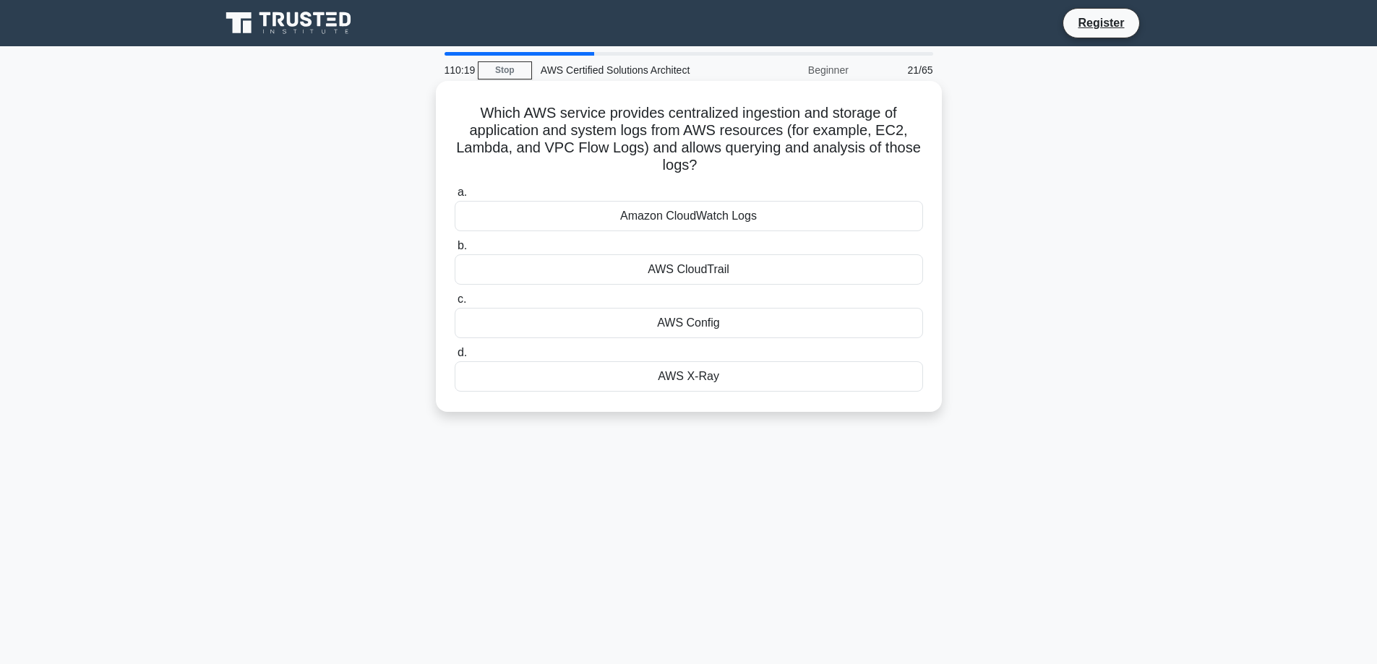
click at [455, 197] on input "a. Amazon CloudWatch Logs" at bounding box center [455, 192] width 0 height 9
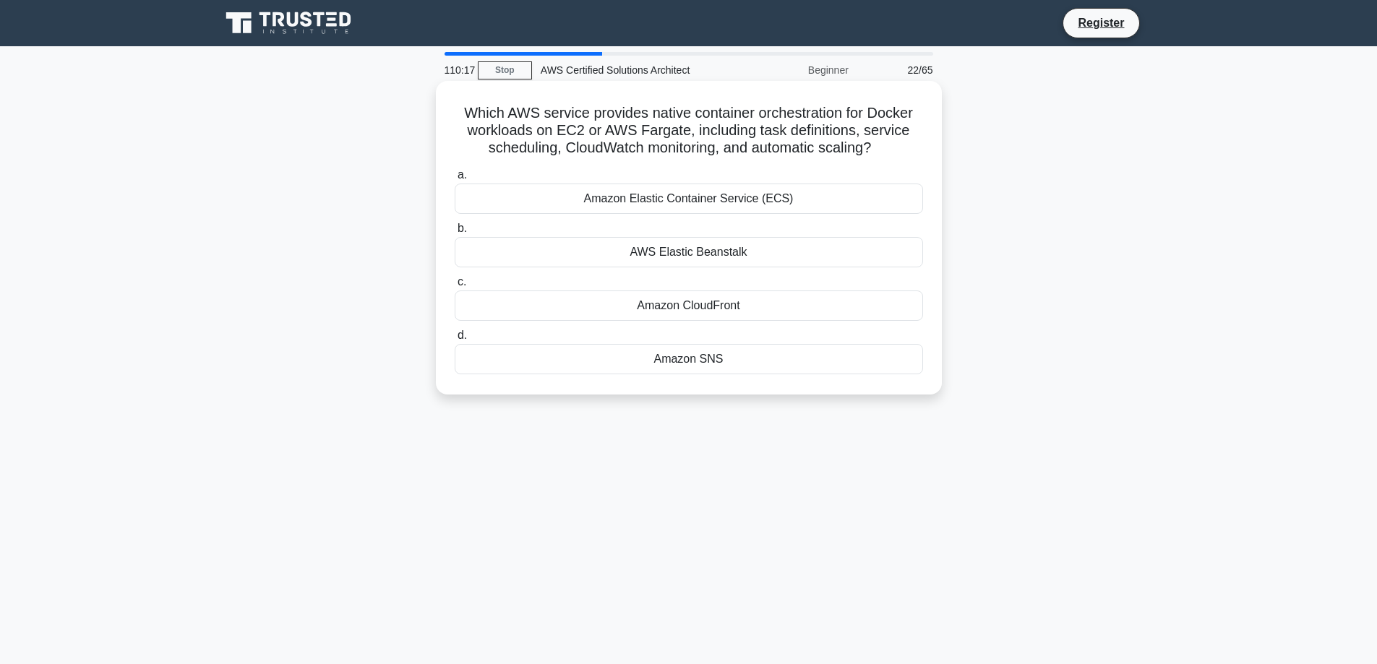
drag, startPoint x: 413, startPoint y: 113, endPoint x: 902, endPoint y: 370, distance: 552.3
click at [902, 370] on div "Which AWS service provides native container orchestration for Docker workloads …" at bounding box center [689, 250] width 954 height 331
click at [1072, 330] on div "Which AWS service provides native container orchestration for Docker workloads …" at bounding box center [689, 250] width 954 height 331
drag, startPoint x: 905, startPoint y: 369, endPoint x: 446, endPoint y: 120, distance: 522.4
click at [446, 120] on div "Which AWS service provides native container orchestration for Docker workloads …" at bounding box center [689, 250] width 954 height 331
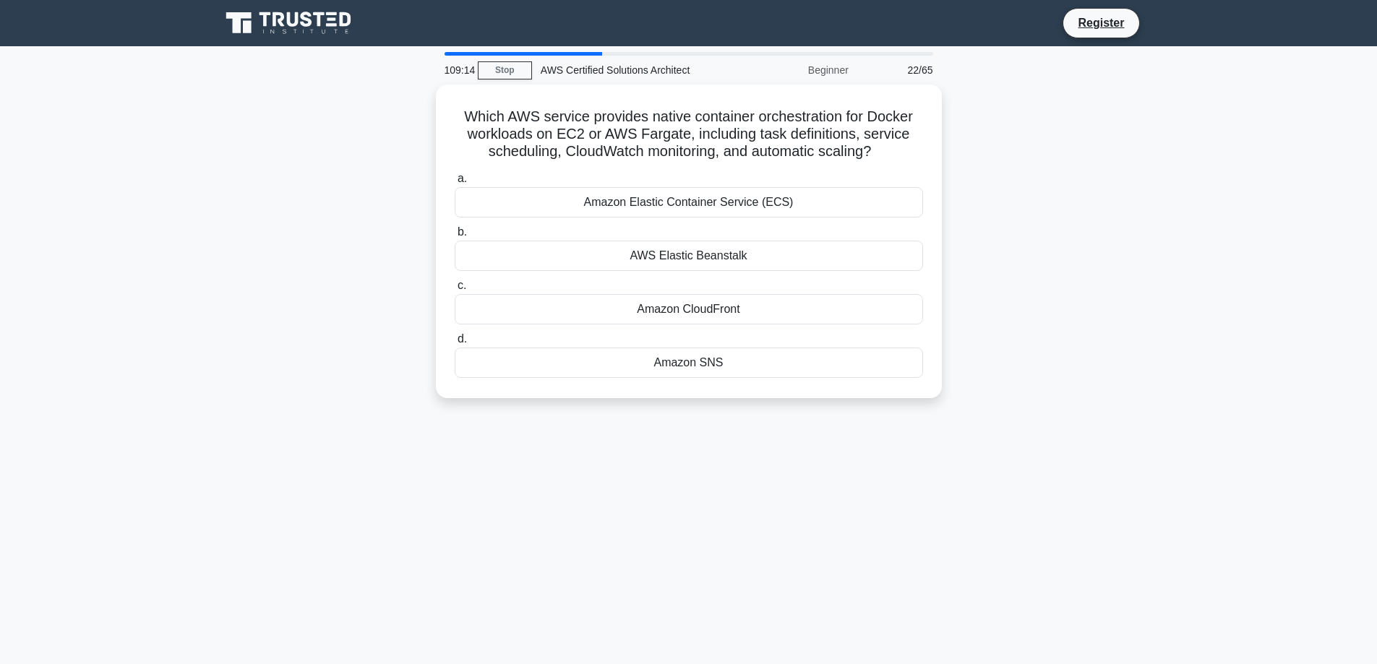
copy div "Which AWS service provides native container orchestration for Docker workloads …"
drag, startPoint x: 1176, startPoint y: 486, endPoint x: 1170, endPoint y: 480, distance: 9.2
click at [1175, 486] on main "109:11 Stop AWS Certified Solutions Architect Beginner 22/65 Which AWS service …" at bounding box center [688, 413] width 1377 height 734
click at [1169, 460] on main "109:10 Stop AWS Certified Solutions Architect Beginner 22/65 Which AWS service …" at bounding box center [688, 413] width 1377 height 734
click at [768, 212] on div "Amazon Elastic Container Service (ECS)" at bounding box center [689, 199] width 468 height 30
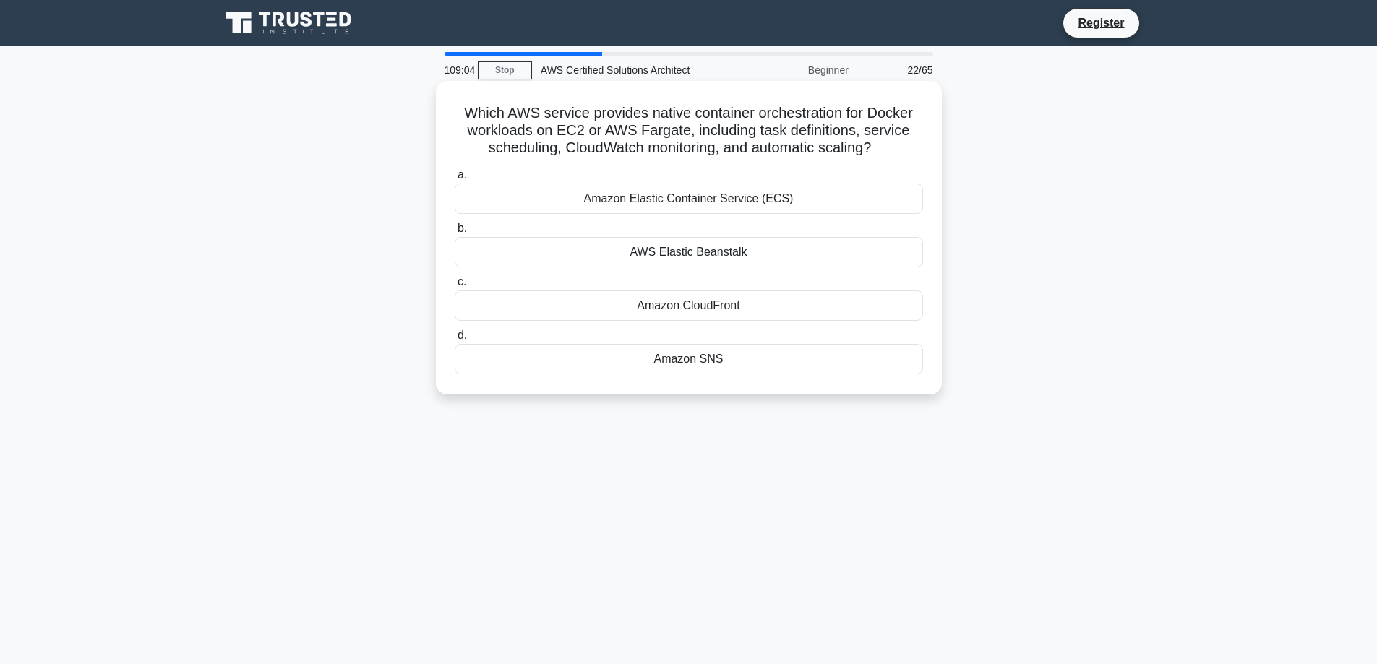
click at [455, 180] on input "a. Amazon Elastic Container Service (ECS)" at bounding box center [455, 175] width 0 height 9
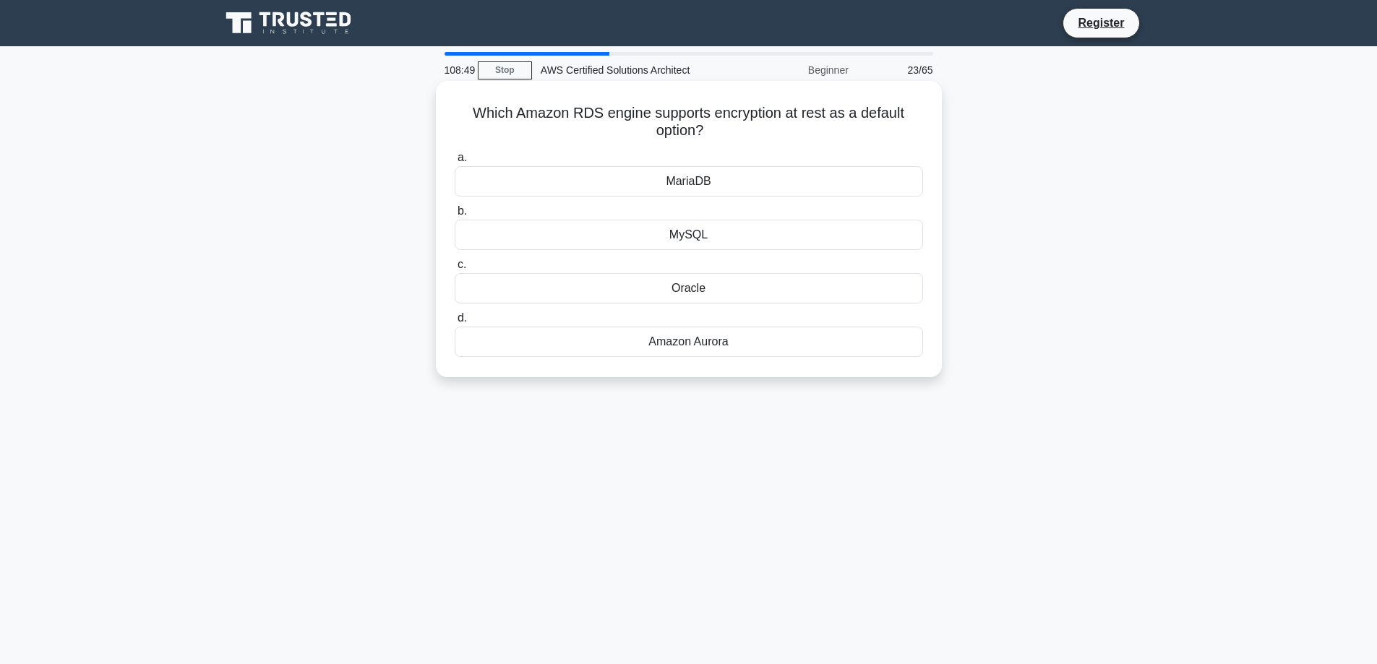
click at [664, 348] on div "Amazon Aurora" at bounding box center [689, 342] width 468 height 30
click at [455, 323] on input "d. Amazon Aurora" at bounding box center [455, 318] width 0 height 9
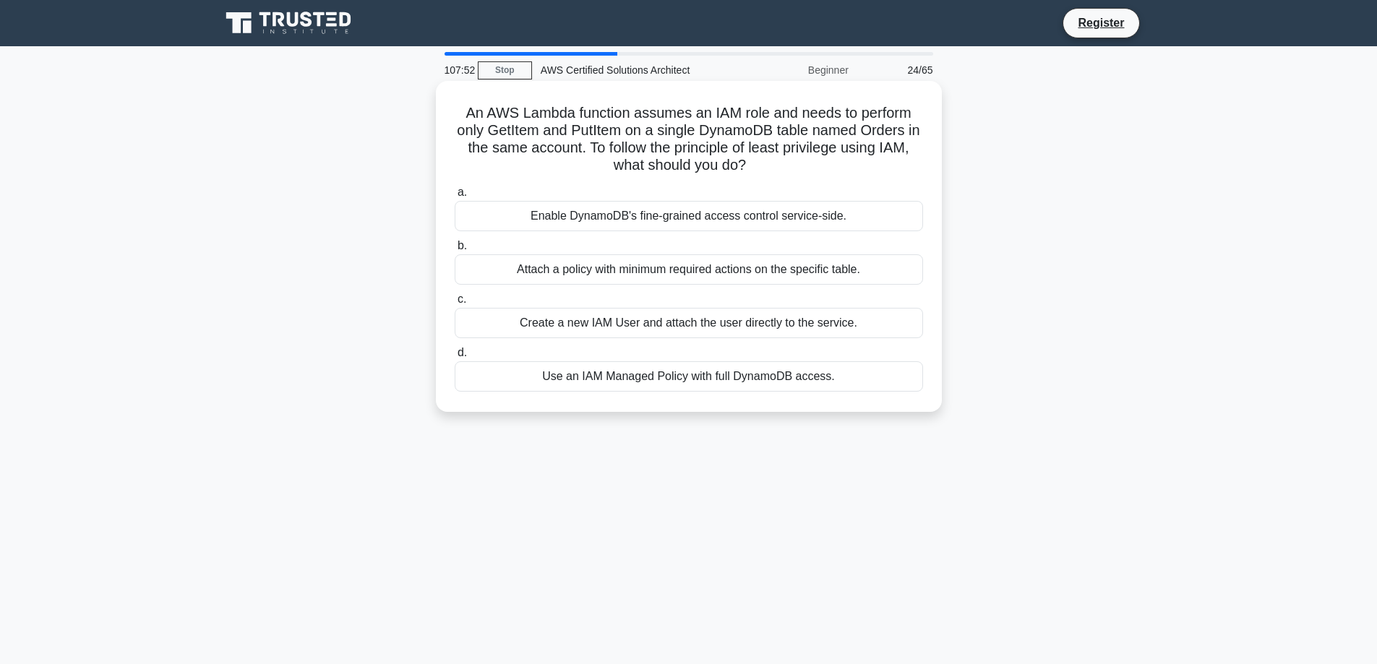
click at [687, 227] on div "Enable DynamoDB's fine-grained access control service-side." at bounding box center [689, 216] width 468 height 30
click at [455, 197] on input "a. Enable DynamoDB's fine-grained access control service-side." at bounding box center [455, 192] width 0 height 9
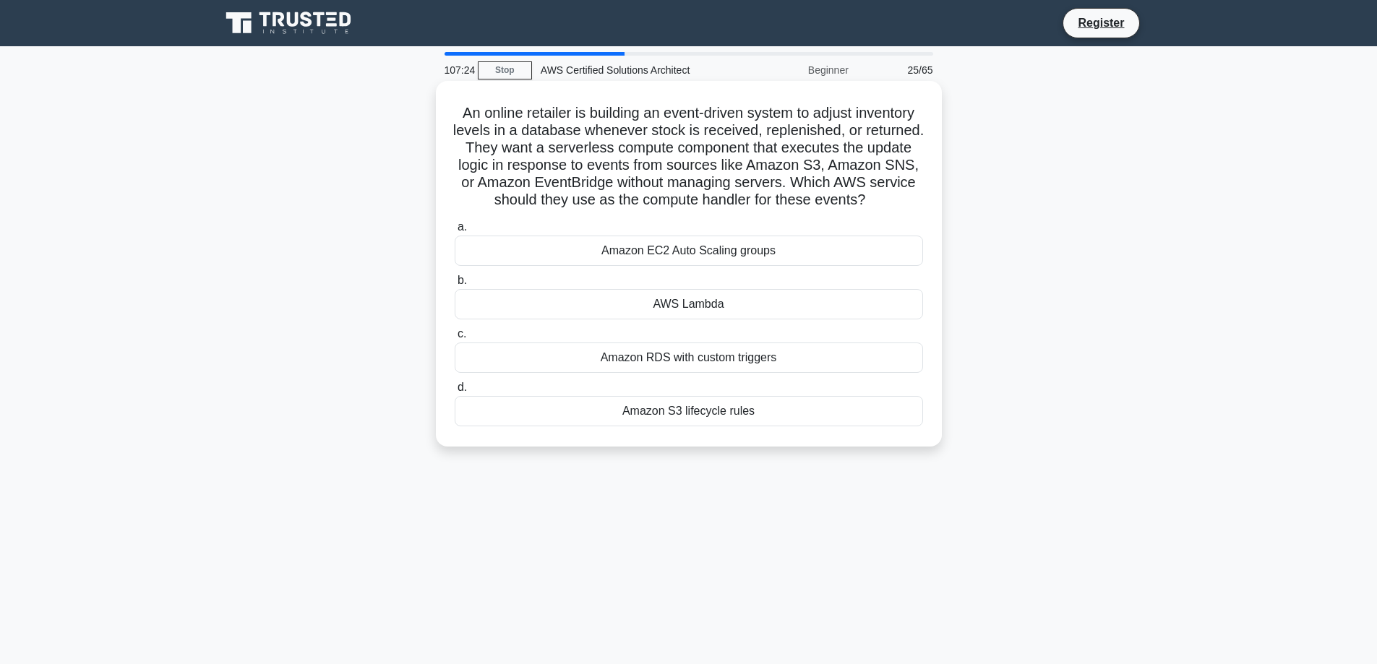
click at [763, 266] on div "Amazon EC2 Auto Scaling groups" at bounding box center [689, 251] width 468 height 30
click at [455, 232] on input "a. Amazon EC2 Auto Scaling groups" at bounding box center [455, 227] width 0 height 9
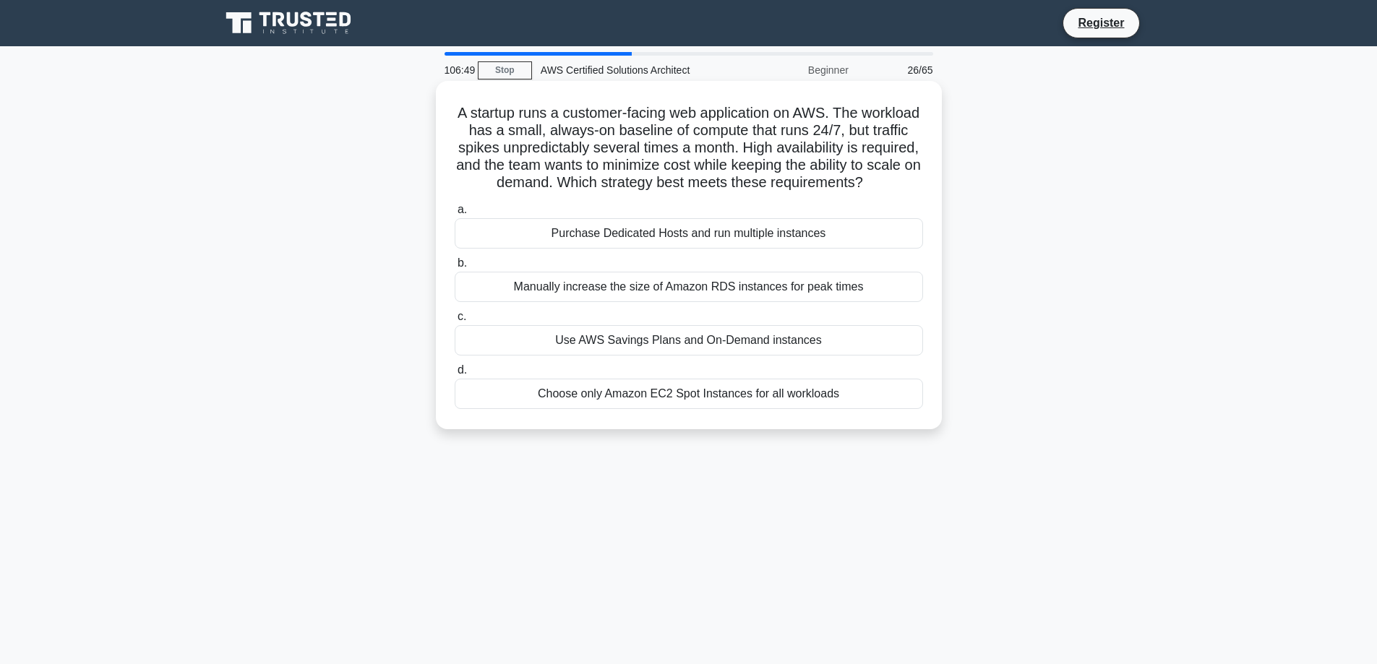
click at [687, 356] on div "Use AWS Savings Plans and On-Demand instances" at bounding box center [689, 340] width 468 height 30
click at [455, 322] on input "c. Use AWS Savings Plans and On-Demand instances" at bounding box center [455, 316] width 0 height 9
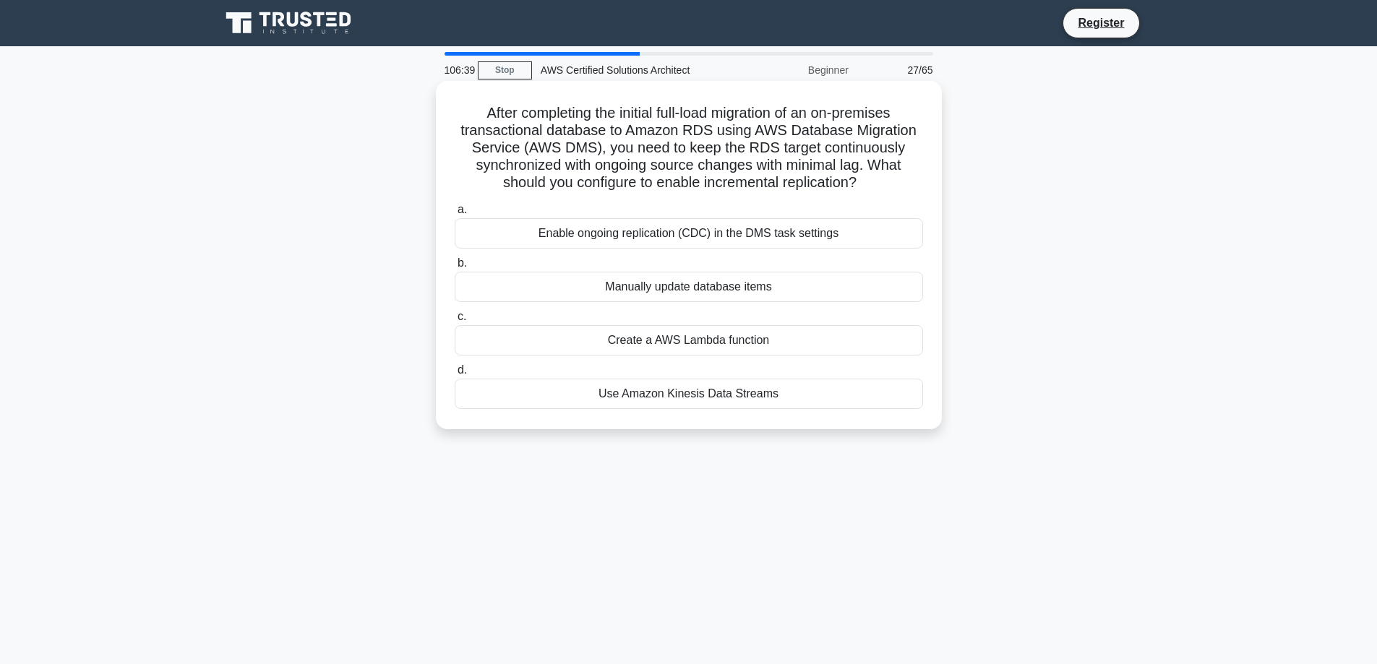
click at [739, 342] on div "Create a AWS Lambda function" at bounding box center [689, 340] width 468 height 30
click at [455, 322] on input "c. Create a AWS Lambda function" at bounding box center [455, 316] width 0 height 9
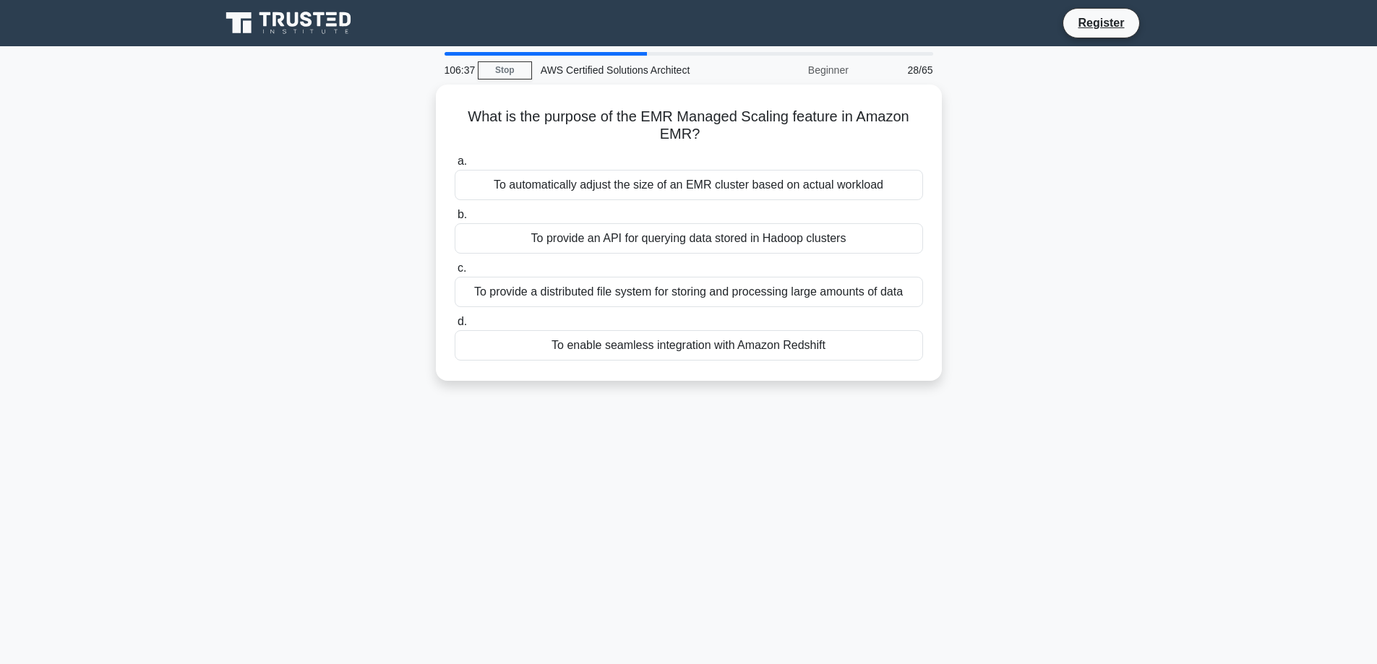
click at [739, 342] on div "To enable seamless integration with Amazon Redshift" at bounding box center [689, 345] width 468 height 30
click at [455, 327] on input "d. To enable seamless integration with Amazon Redshift" at bounding box center [455, 321] width 0 height 9
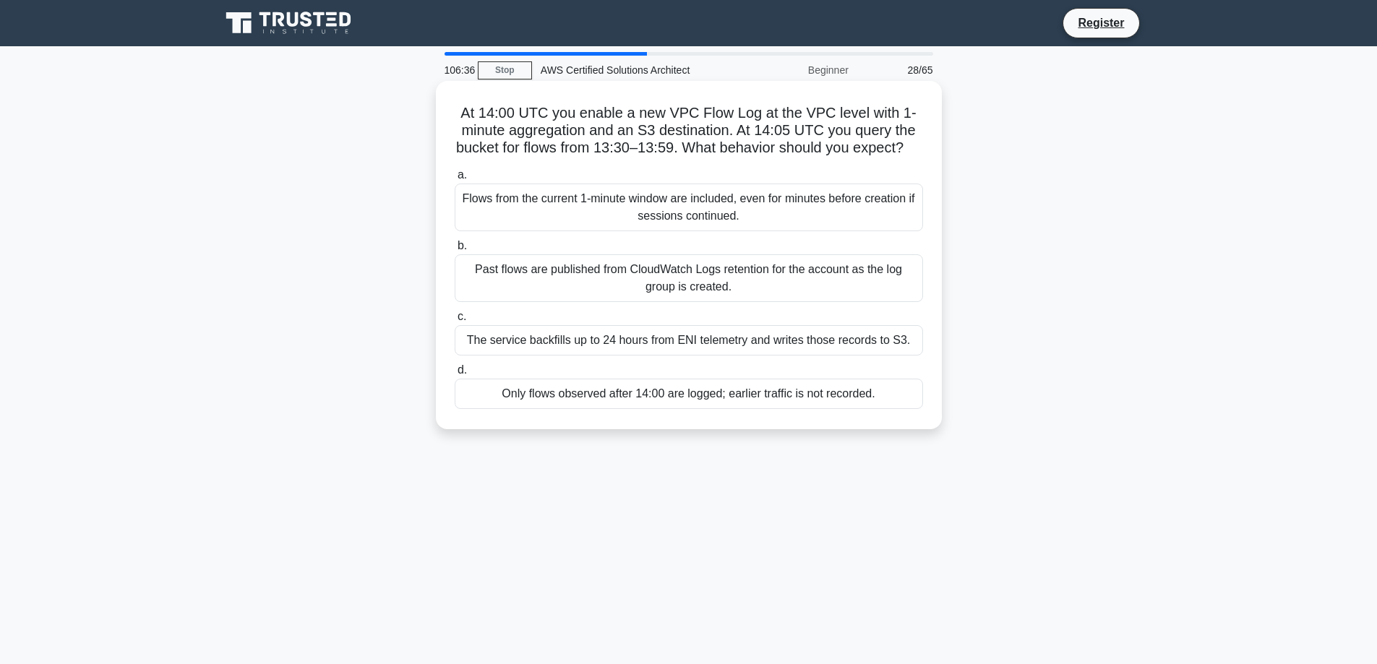
click at [737, 302] on div "Past flows are published from CloudWatch Logs retention for the account as the …" at bounding box center [689, 278] width 468 height 48
click at [455, 251] on input "b. Past flows are published from CloudWatch Logs retention for the account as t…" at bounding box center [455, 245] width 0 height 9
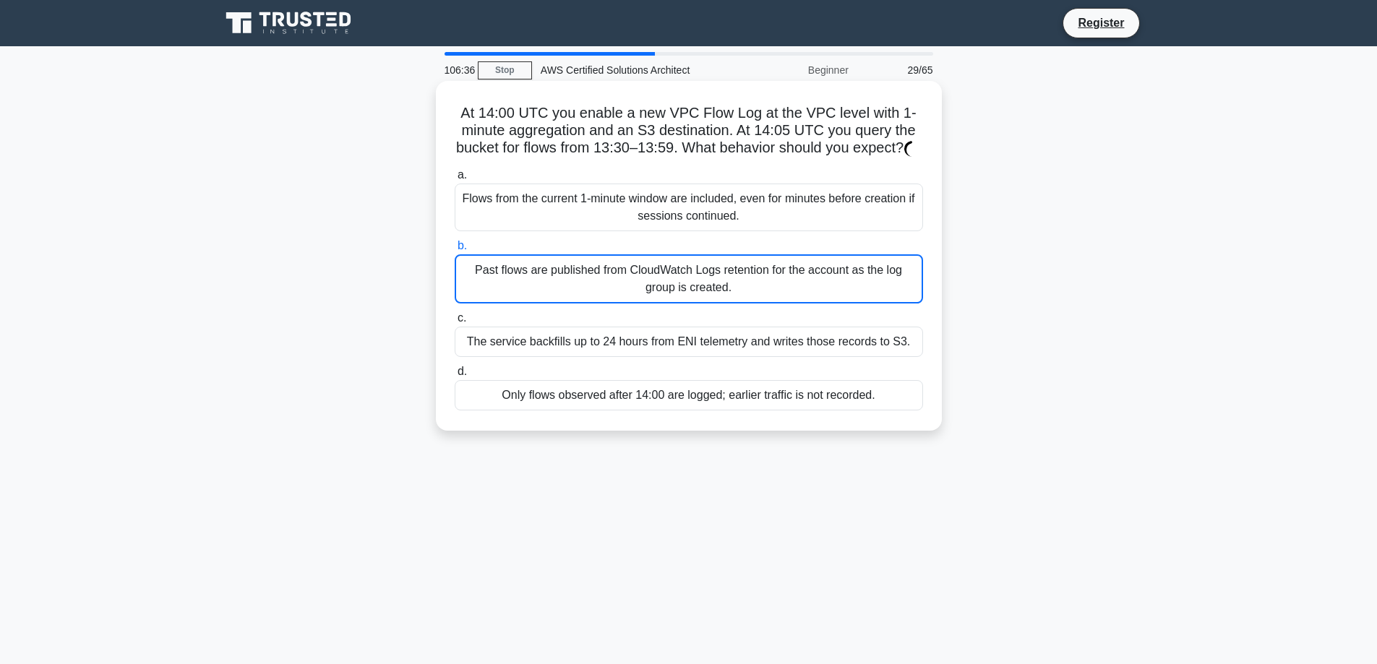
click at [672, 357] on div "The service backfills up to 24 hours from ENI telemetry and writes those record…" at bounding box center [689, 342] width 468 height 30
click at [455, 323] on input "c. The service backfills up to 24 hours from ENI telemetry and writes those rec…" at bounding box center [455, 318] width 0 height 9
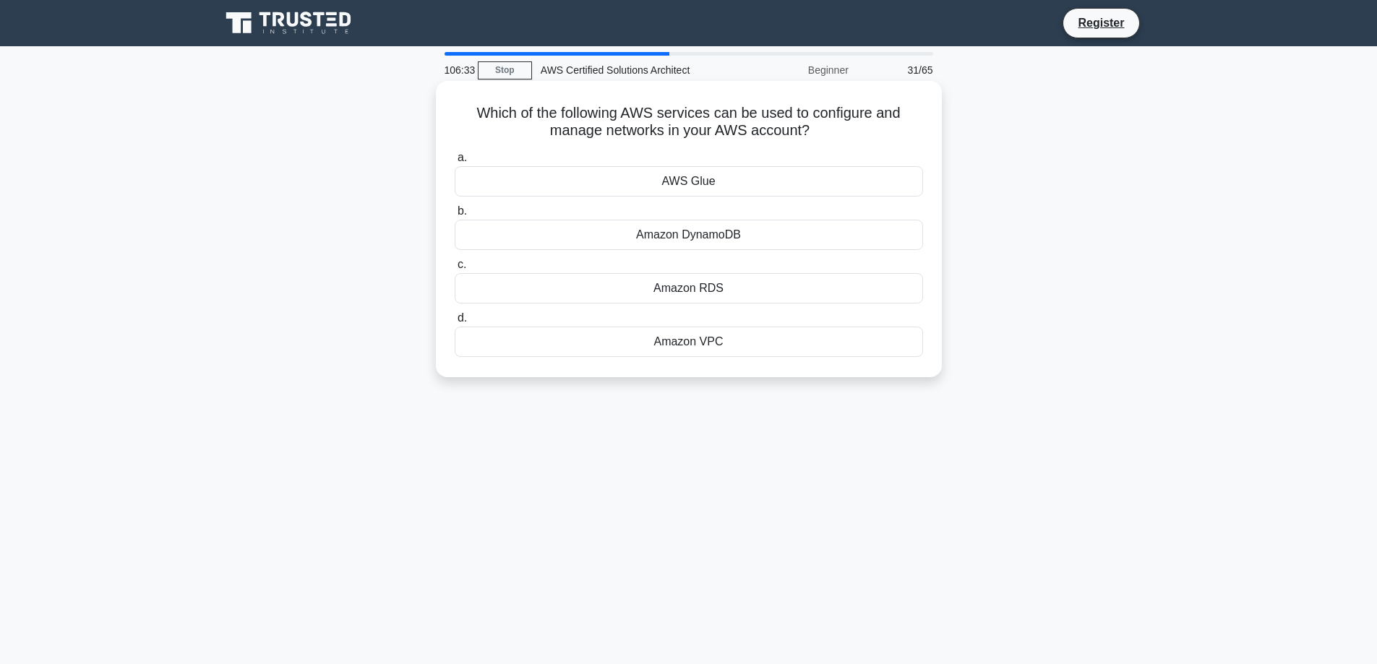
click at [677, 250] on div "Amazon DynamoDB" at bounding box center [689, 235] width 468 height 30
click at [455, 216] on input "b. Amazon DynamoDB" at bounding box center [455, 211] width 0 height 9
click at [671, 285] on div "Elastic Load Balancing" at bounding box center [689, 288] width 468 height 30
click at [455, 270] on input "c. Elastic Load Balancing" at bounding box center [455, 264] width 0 height 9
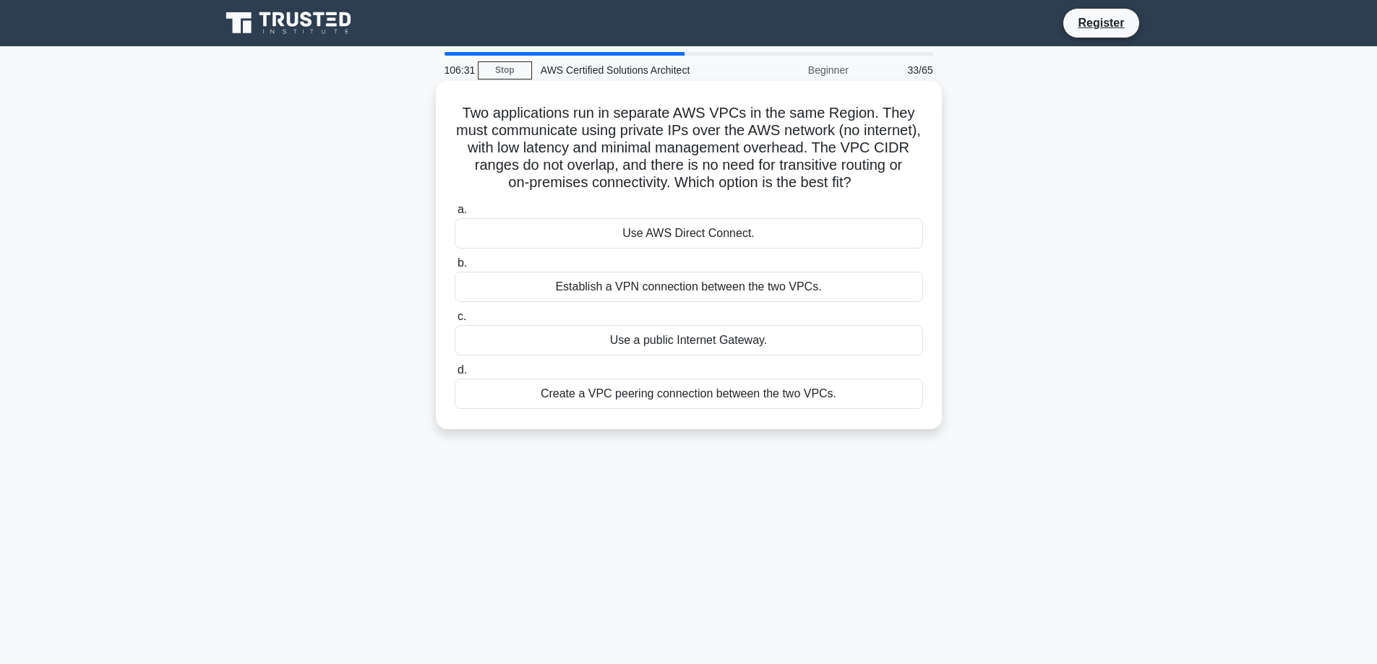
click at [649, 273] on div "Establish a VPN connection between the two VPCs." at bounding box center [689, 287] width 468 height 30
click at [455, 268] on input "b. Establish a VPN connection between the two VPCs." at bounding box center [455, 263] width 0 height 9
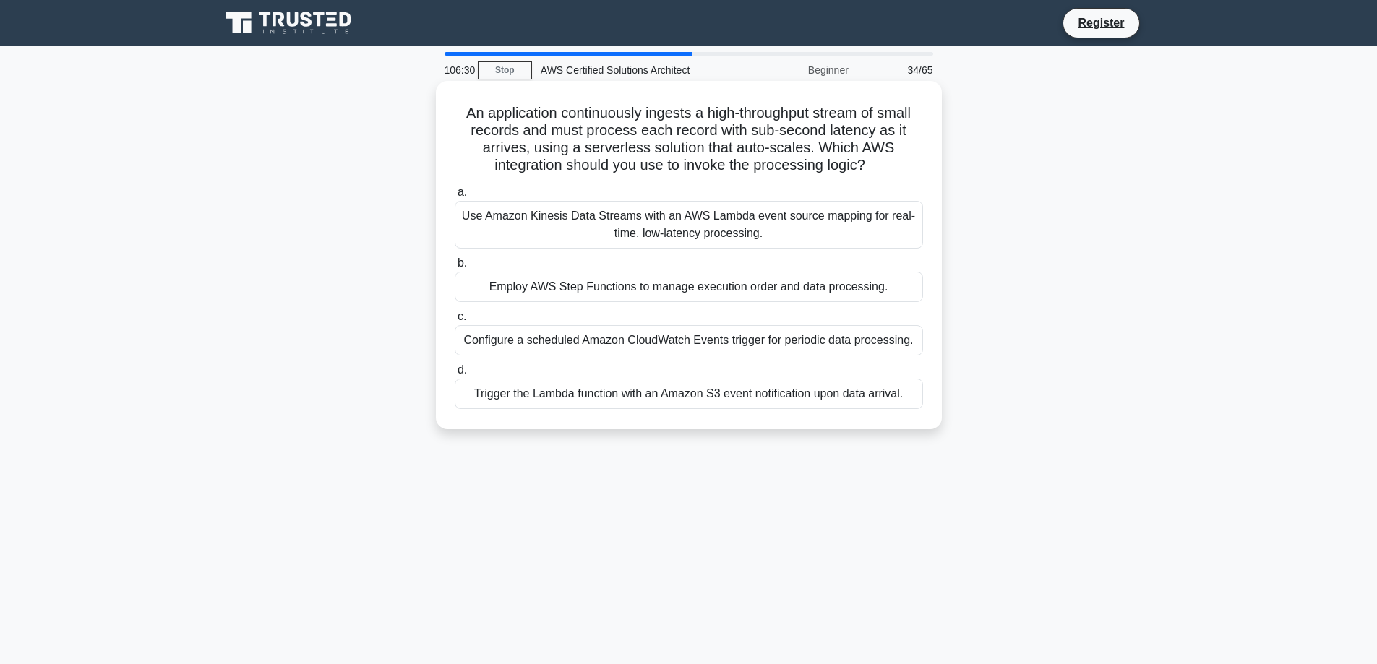
click at [642, 254] on div "a. Use Amazon Kinesis Data Streams with an AWS Lambda event source mapping for …" at bounding box center [689, 296] width 486 height 231
click at [640, 233] on div "Use Amazon Kinesis Data Streams with an AWS Lambda event source mapping for rea…" at bounding box center [689, 225] width 468 height 48
click at [455, 197] on input "a. Use Amazon Kinesis Data Streams with an AWS Lambda event source mapping for …" at bounding box center [455, 192] width 0 height 9
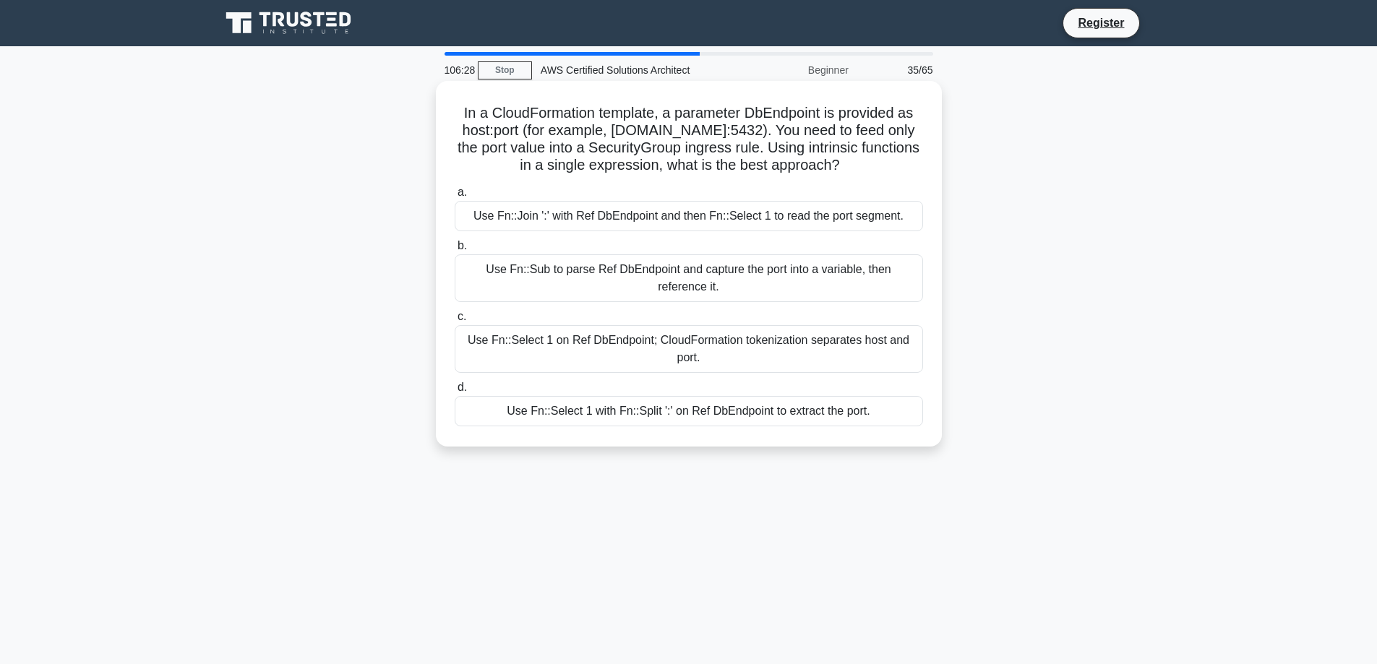
click at [661, 373] on div "Use Fn::Select 1 on Ref DbEndpoint; CloudFormation tokenization separates host …" at bounding box center [689, 349] width 468 height 48
click at [455, 322] on input "c. Use Fn::Select 1 on Ref DbEndpoint; CloudFormation tokenization separates ho…" at bounding box center [455, 316] width 0 height 9
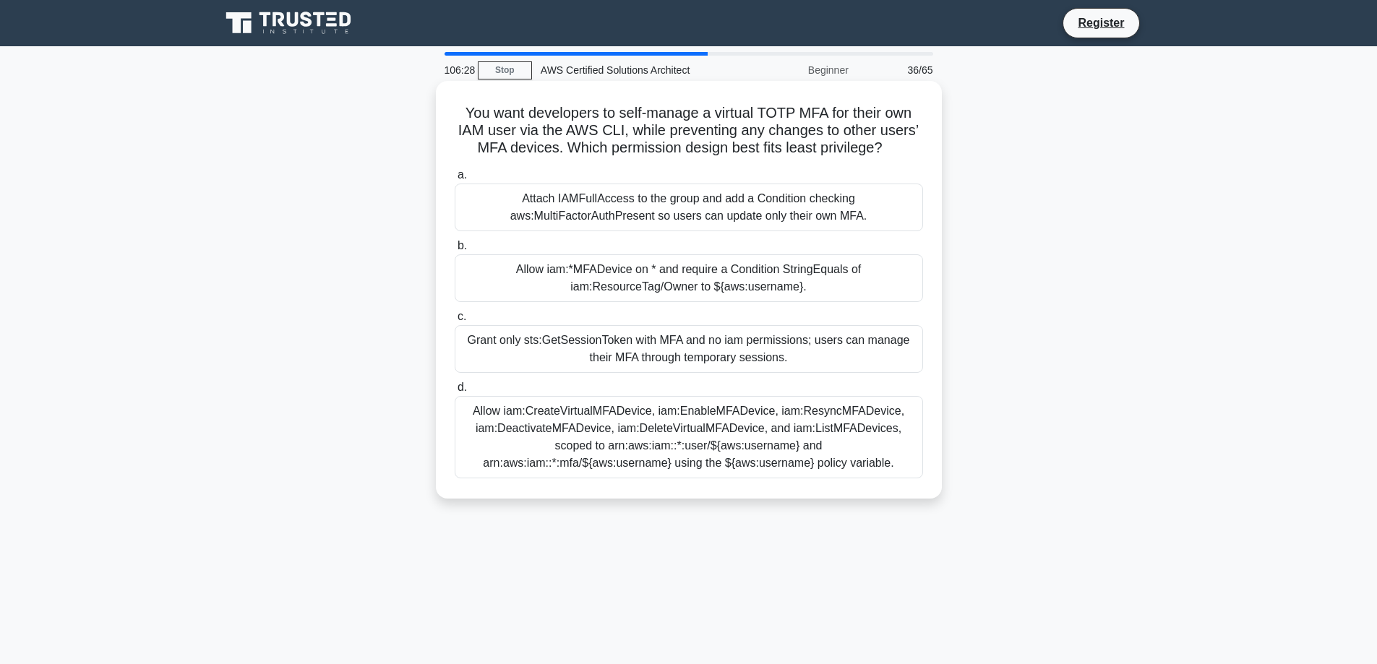
click at [659, 292] on div "Allow iam:*MFADevice on * and require a Condition StringEquals of iam:ResourceT…" at bounding box center [689, 278] width 468 height 48
click at [455, 251] on input "b. Allow iam:*MFADevice on * and require a Condition StringEquals of iam:Resour…" at bounding box center [455, 245] width 0 height 9
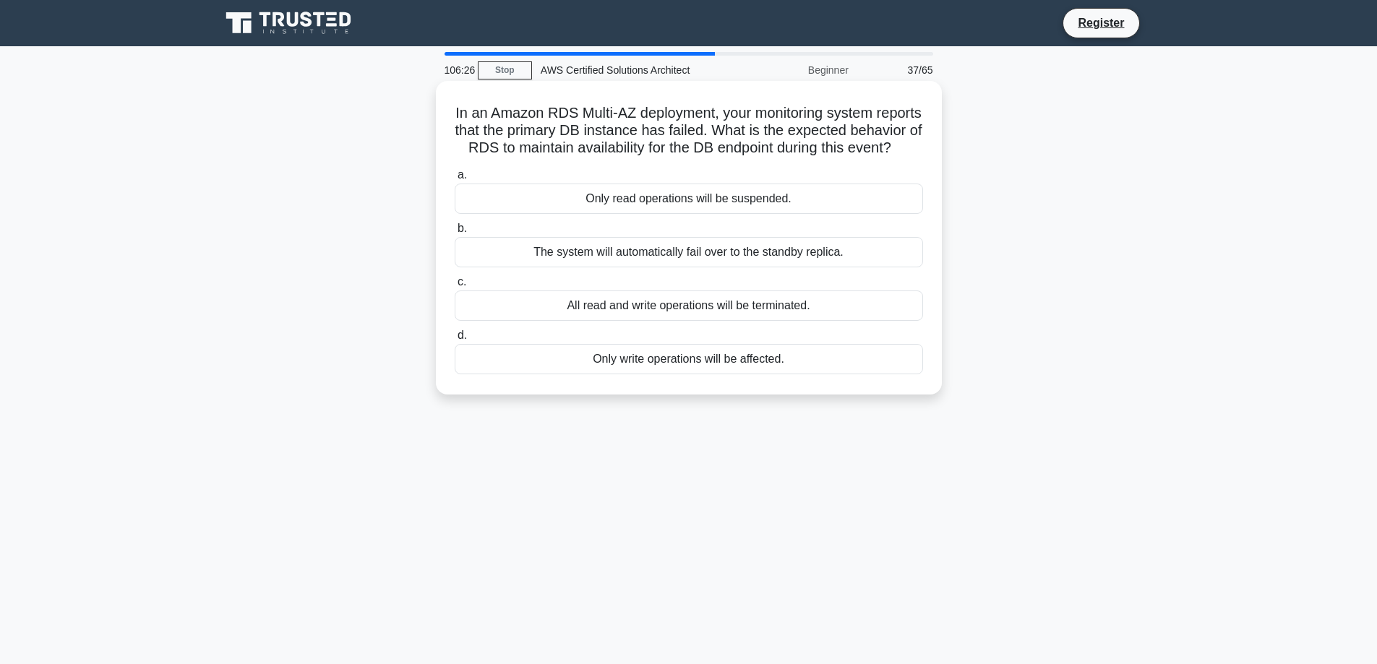
click at [659, 358] on label "d. Only write operations will be affected." at bounding box center [689, 351] width 468 height 48
click at [455, 340] on input "d. Only write operations will be affected." at bounding box center [455, 335] width 0 height 9
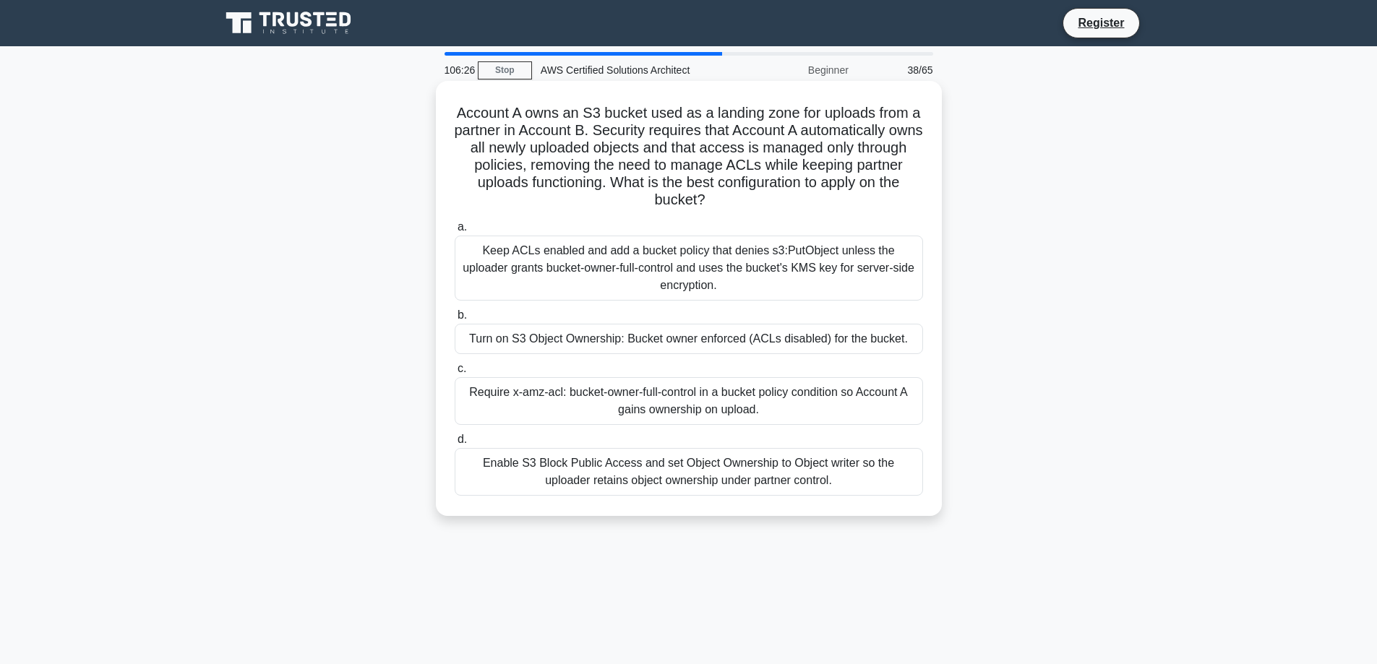
click at [656, 263] on div "Keep ACLs enabled and add a bucket policy that denies s3:PutObject unless the u…" at bounding box center [689, 268] width 468 height 65
click at [455, 232] on input "a. Keep ACLs enabled and add a bucket policy that denies s3:PutObject unless th…" at bounding box center [455, 227] width 0 height 9
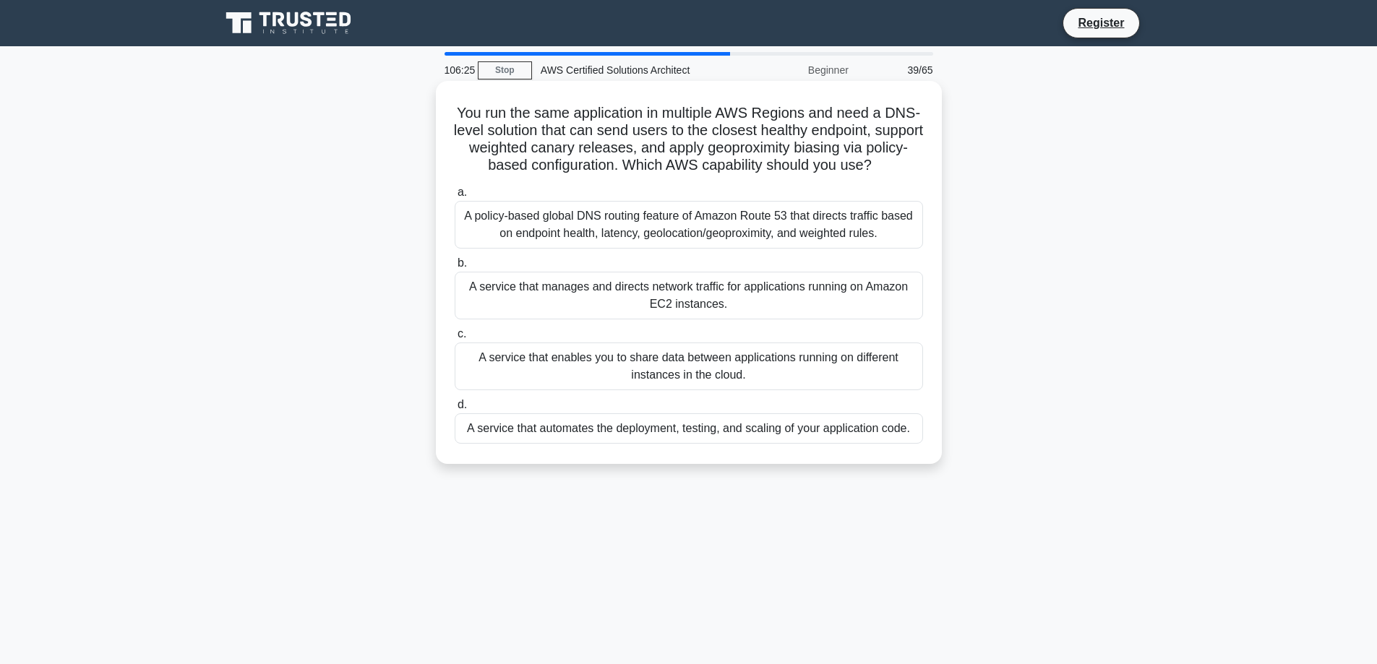
click at [666, 367] on div "A service that enables you to share data between applications running on differ…" at bounding box center [689, 367] width 468 height 48
click at [455, 339] on input "c. A service that enables you to share data between applications running on dif…" at bounding box center [455, 334] width 0 height 9
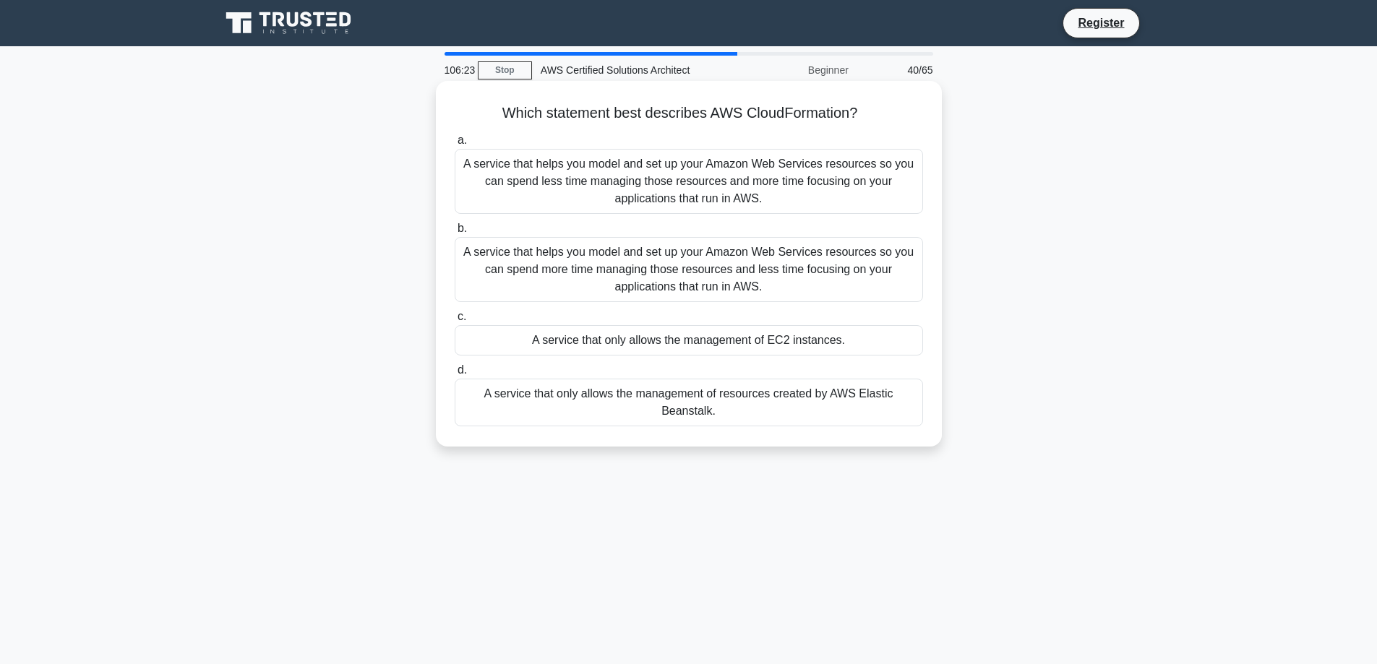
click at [646, 275] on div "A service that helps you model and set up your Amazon Web Services resources so…" at bounding box center [689, 269] width 468 height 65
click at [455, 233] on input "b. A service that helps you model and set up your Amazon Web Services resources…" at bounding box center [455, 228] width 0 height 9
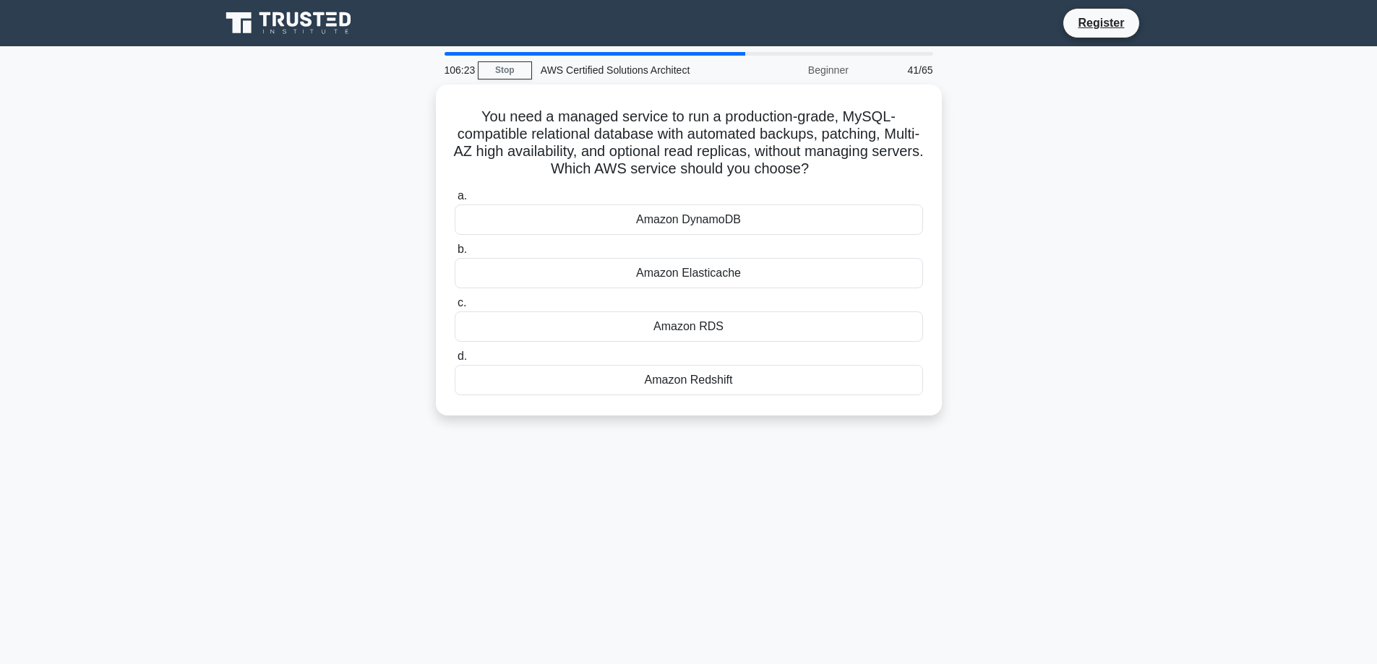
click at [646, 275] on div "Amazon Elasticache" at bounding box center [689, 273] width 468 height 30
click at [455, 254] on input "b. Amazon Elasticache" at bounding box center [455, 249] width 0 height 9
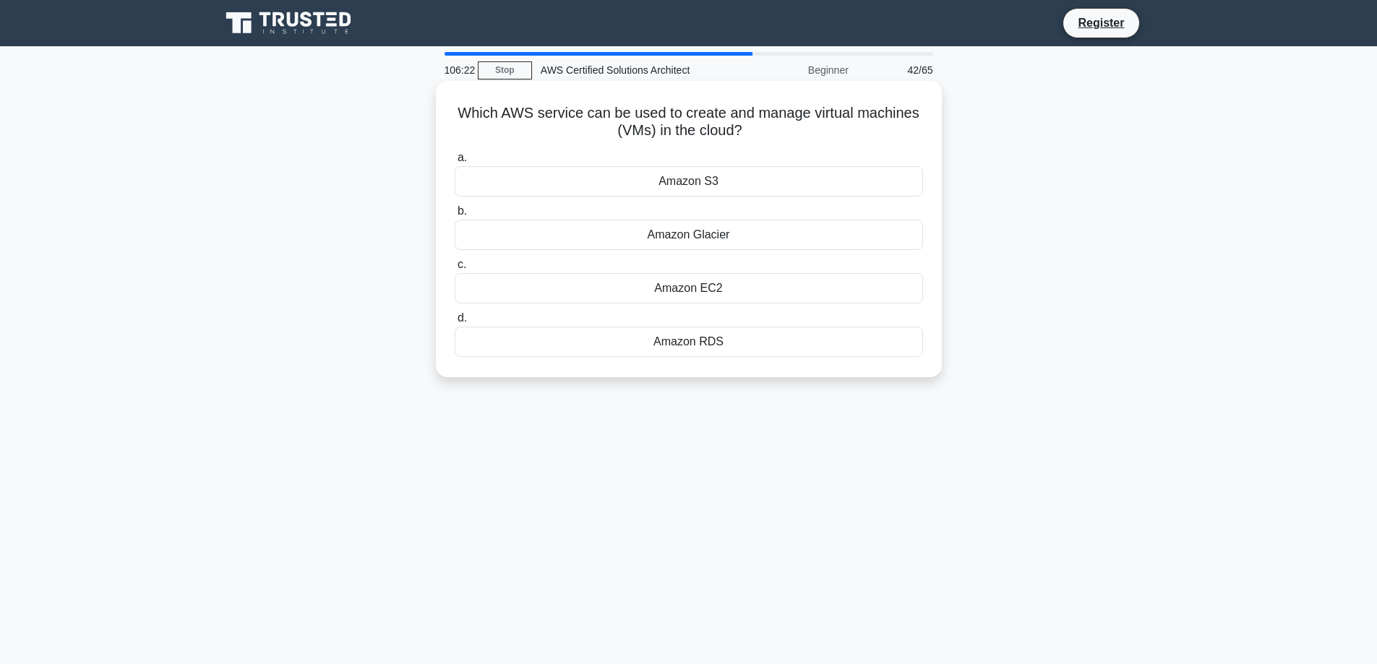
click at [673, 344] on div "Amazon RDS" at bounding box center [689, 342] width 468 height 30
click at [455, 323] on input "d. Amazon RDS" at bounding box center [455, 318] width 0 height 9
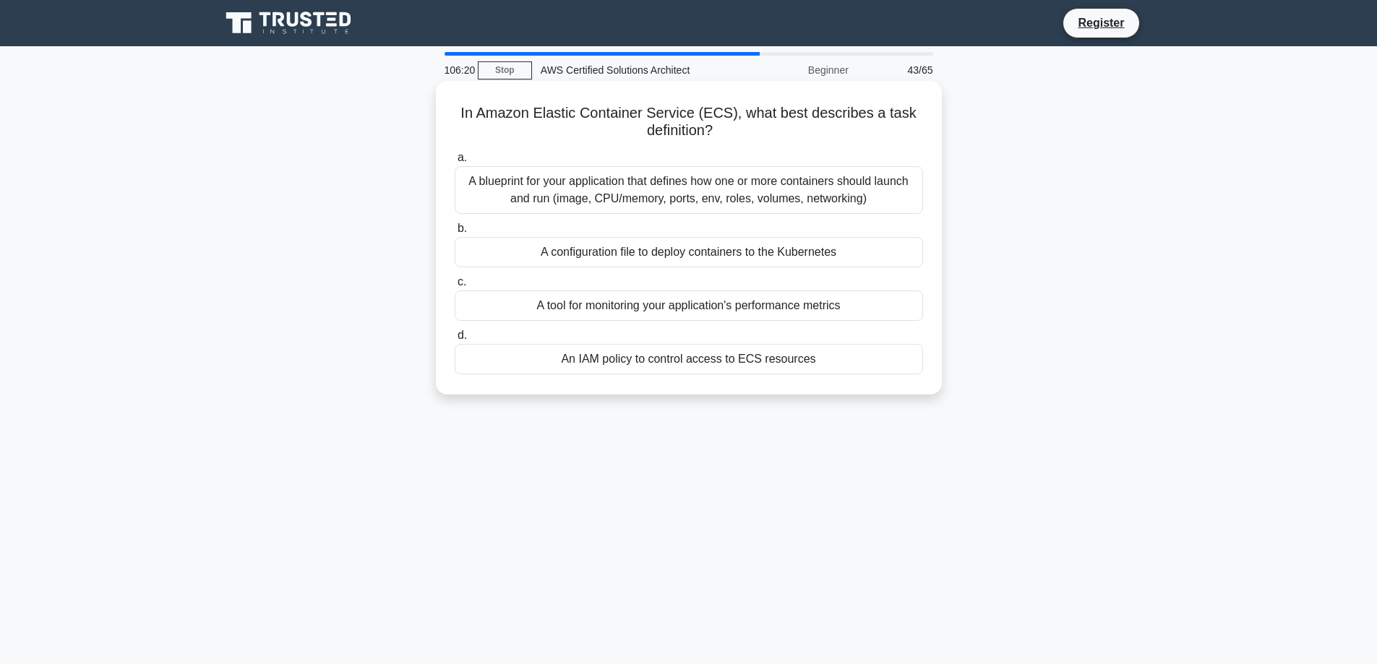
click at [671, 227] on label "b. A configuration file to deploy containers to the Kubernetes" at bounding box center [689, 244] width 468 height 48
click at [455, 227] on input "b. A configuration file to deploy containers to the Kubernetes" at bounding box center [455, 228] width 0 height 9
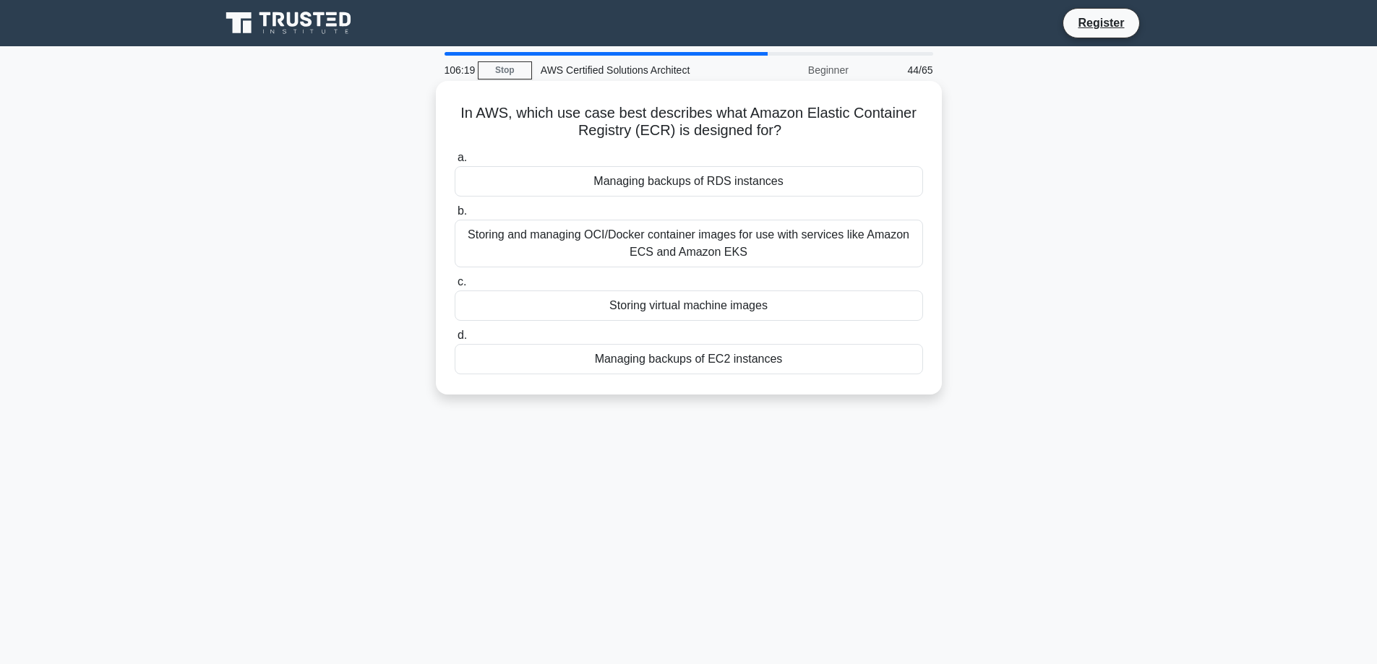
click at [682, 267] on div "Storing and managing OCI/Docker container images for use with services like Ama…" at bounding box center [689, 244] width 468 height 48
click at [455, 216] on input "b. Storing and managing OCI/Docker container images for use with services like …" at bounding box center [455, 211] width 0 height 9
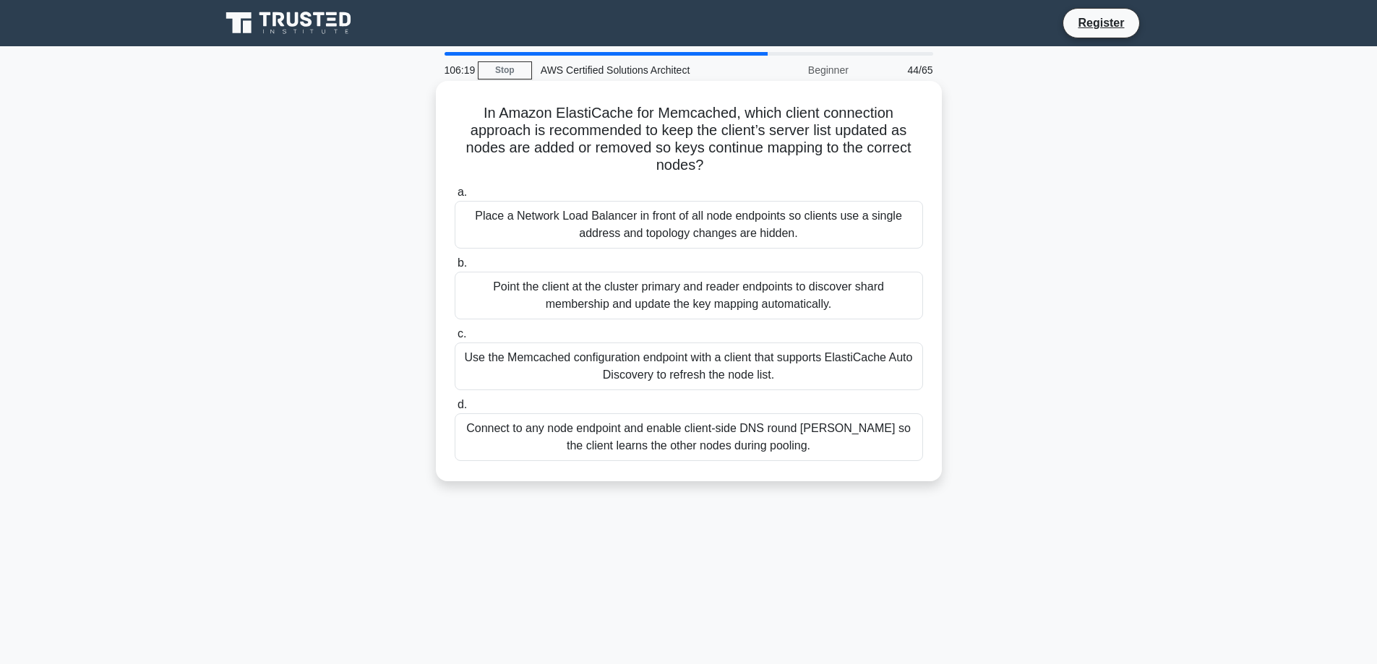
click at [700, 333] on label "c. Use the Memcached configuration endpoint with a client that supports ElastiC…" at bounding box center [689, 357] width 468 height 65
click at [455, 333] on input "c. Use the Memcached configuration endpoint with a client that supports ElastiC…" at bounding box center [455, 334] width 0 height 9
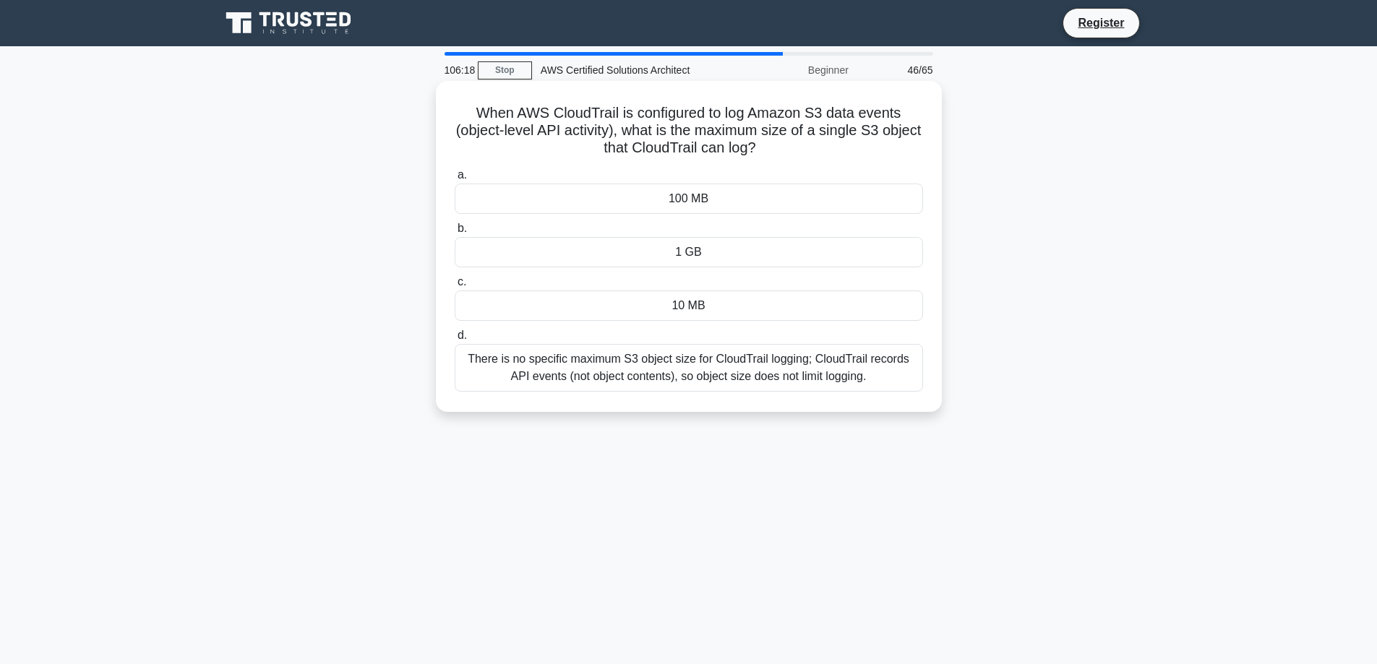
click at [692, 231] on label "b. 1 GB" at bounding box center [689, 244] width 468 height 48
click at [455, 231] on input "b. 1 GB" at bounding box center [455, 228] width 0 height 9
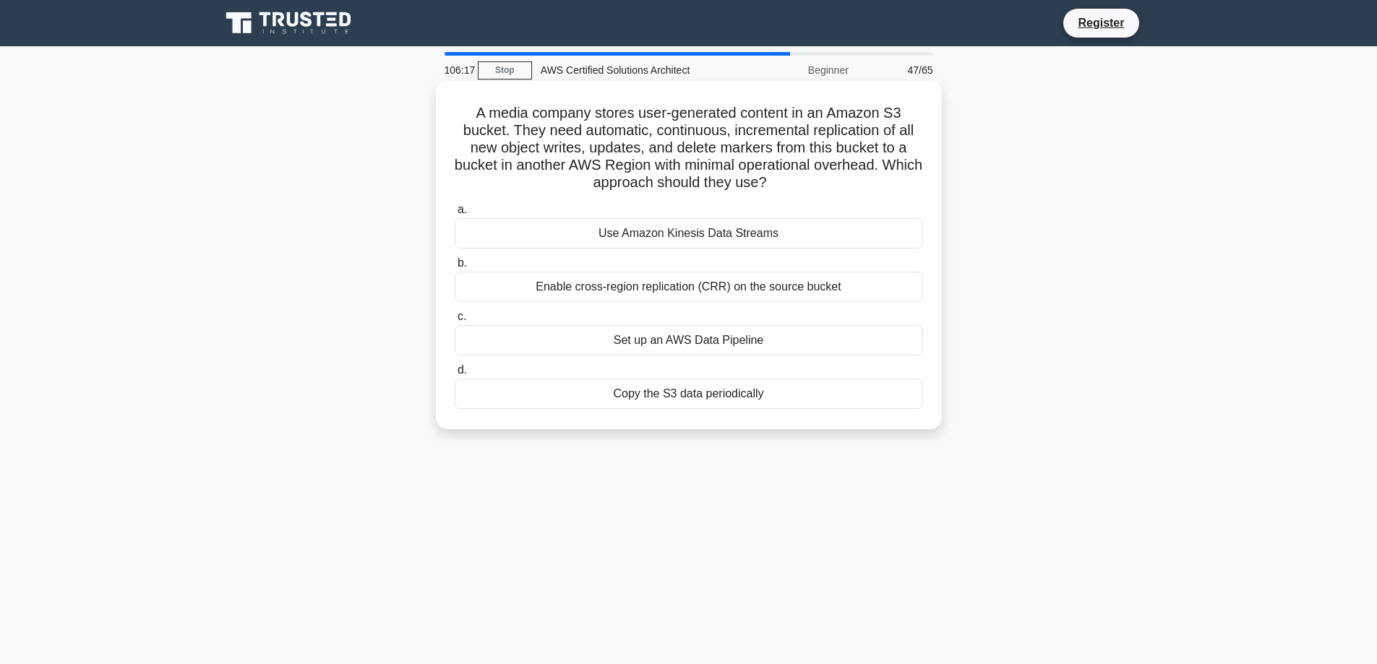
click at [689, 317] on label "c. Set up an AWS Data Pipeline" at bounding box center [689, 332] width 468 height 48
click at [455, 317] on input "c. Set up an AWS Data Pipeline" at bounding box center [455, 316] width 0 height 9
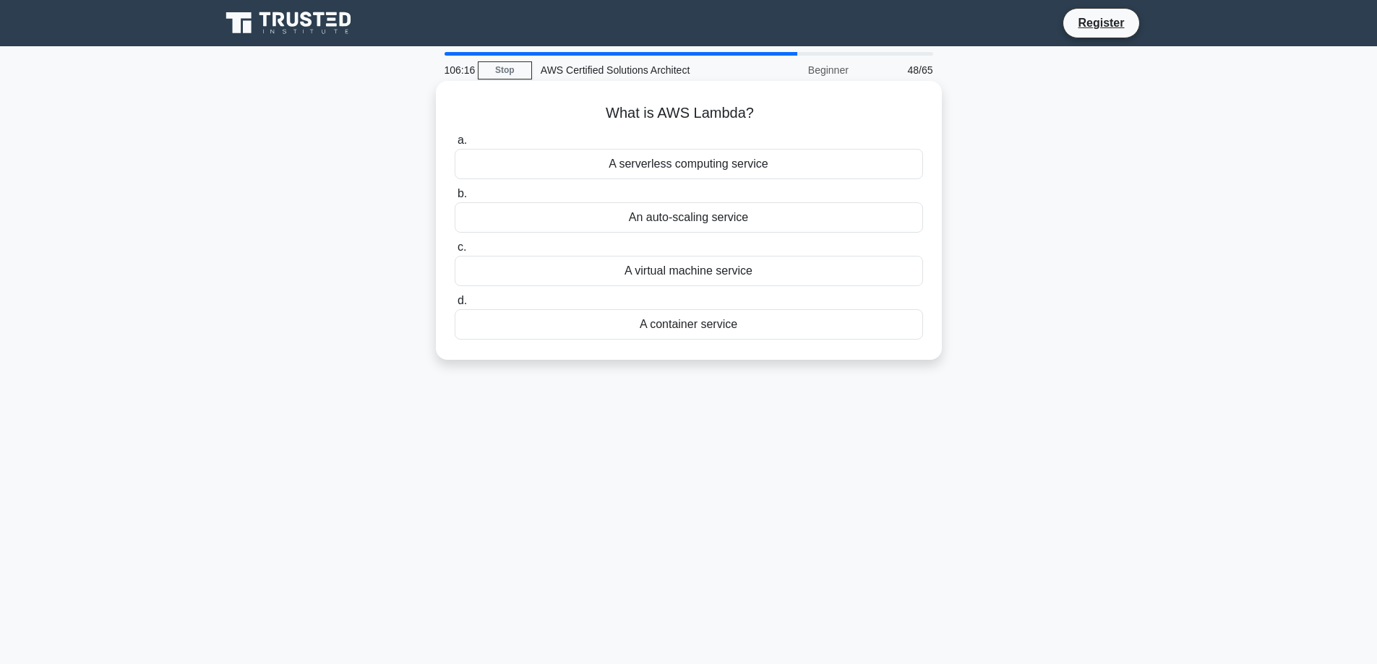
click at [687, 322] on div "A container service" at bounding box center [689, 324] width 468 height 30
click at [455, 306] on input "d. A container service" at bounding box center [455, 300] width 0 height 9
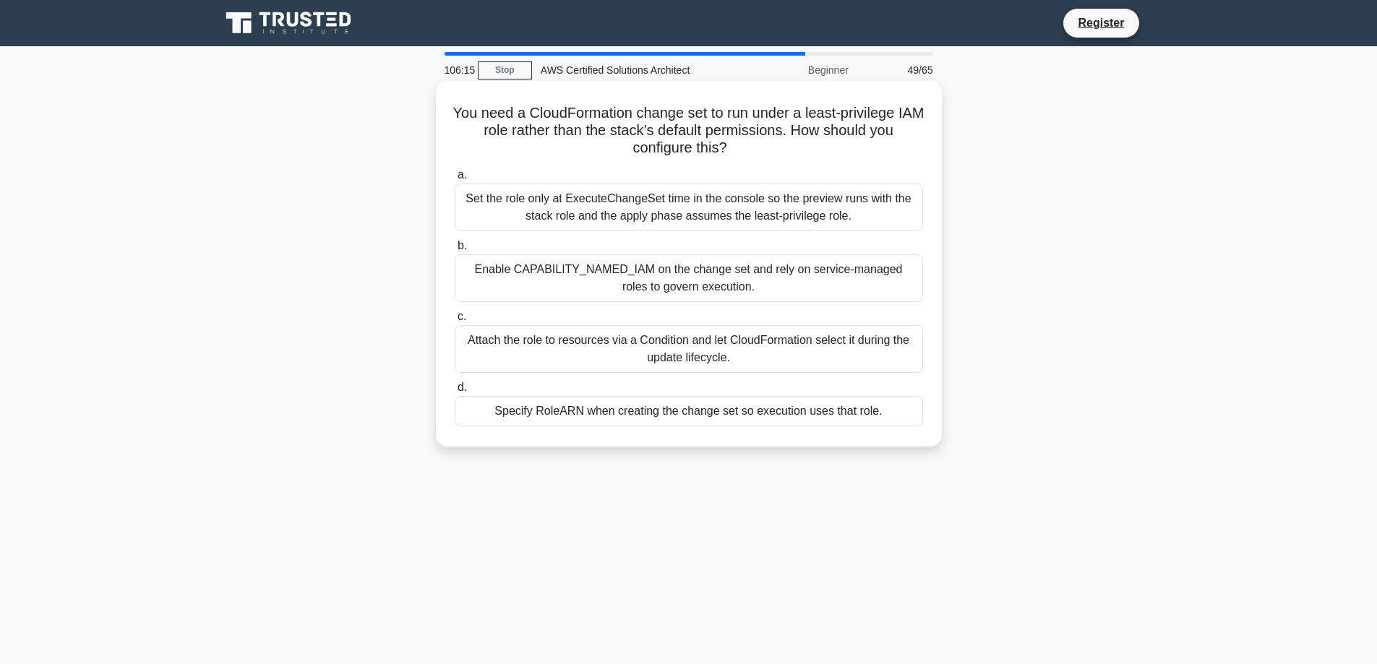
click at [677, 207] on div "Set the role only at ExecuteChangeSet time in the console so the preview runs w…" at bounding box center [689, 208] width 468 height 48
click at [455, 180] on input "a. Set the role only at ExecuteChangeSet time in the console so the preview run…" at bounding box center [455, 175] width 0 height 9
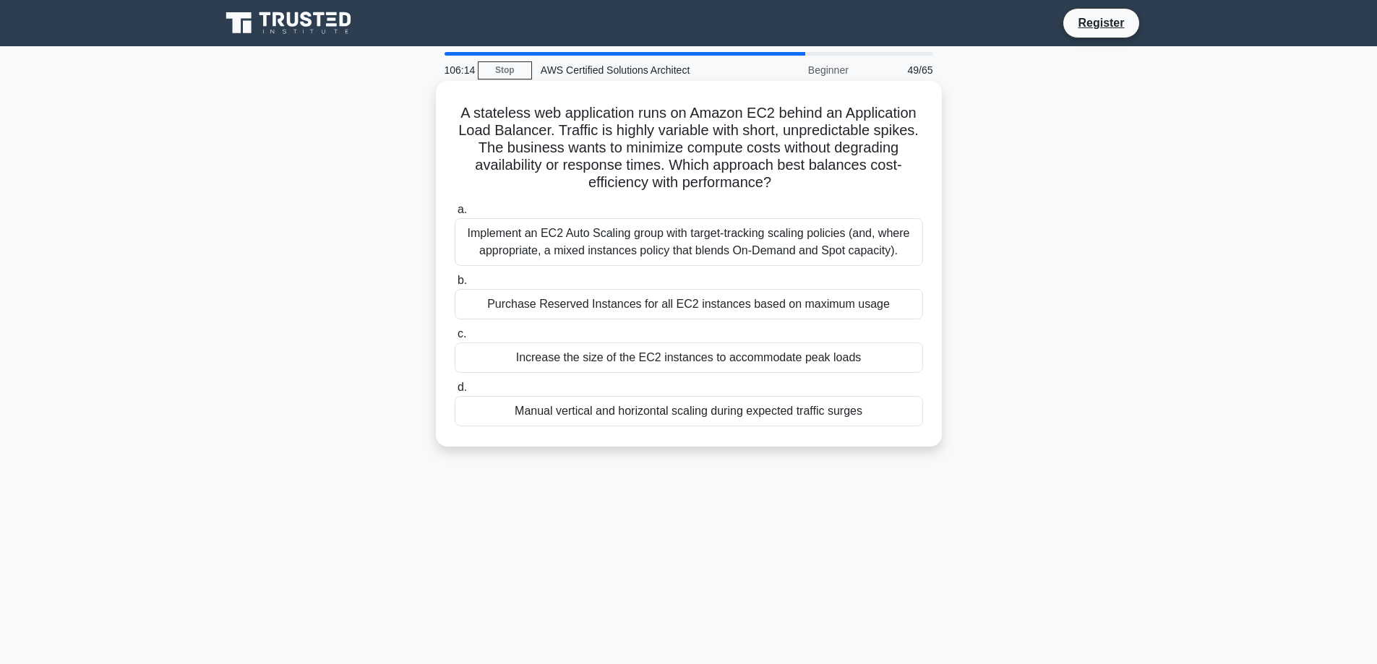
click at [672, 286] on label "b. Purchase Reserved Instances for all EC2 instances based on maximum usage" at bounding box center [689, 296] width 468 height 48
click at [455, 286] on input "b. Purchase Reserved Instances for all EC2 instances based on maximum usage" at bounding box center [455, 280] width 0 height 9
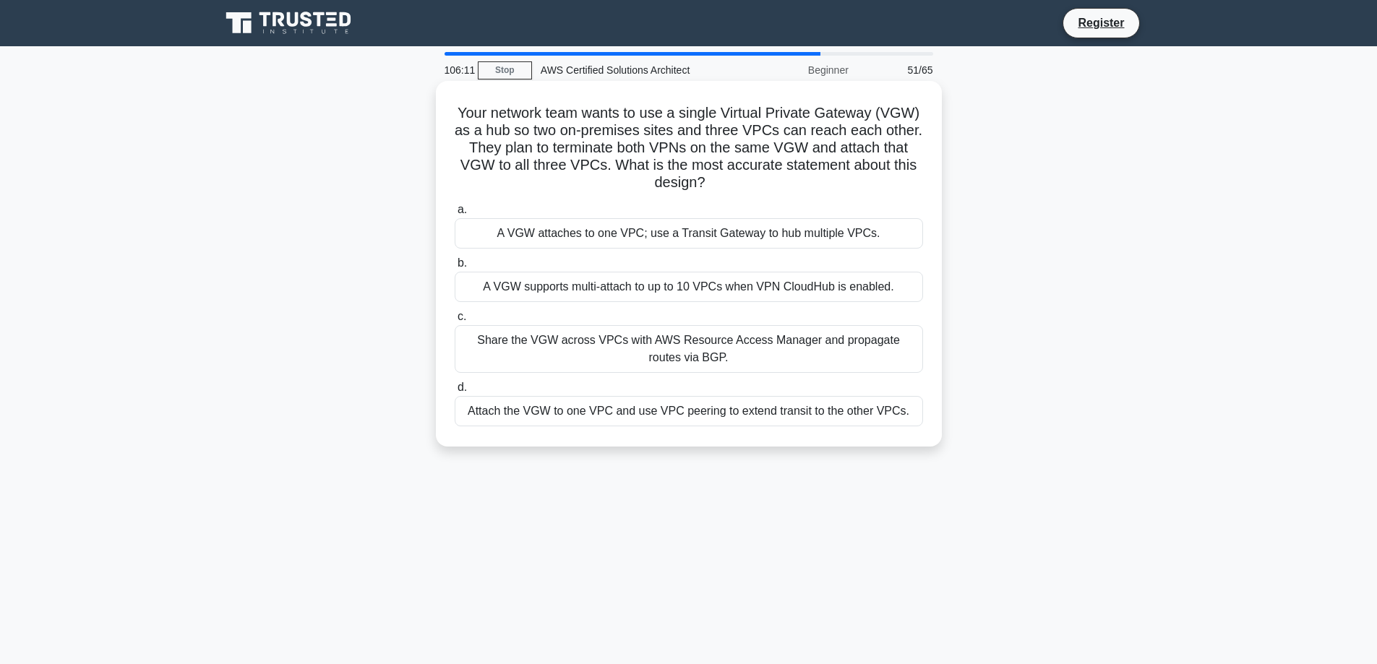
click at [661, 344] on div "Share the VGW across VPCs with AWS Resource Access Manager and propagate routes…" at bounding box center [689, 349] width 468 height 48
click at [455, 322] on input "c. Share the VGW across VPCs with AWS Resource Access Manager and propagate rou…" at bounding box center [455, 316] width 0 height 9
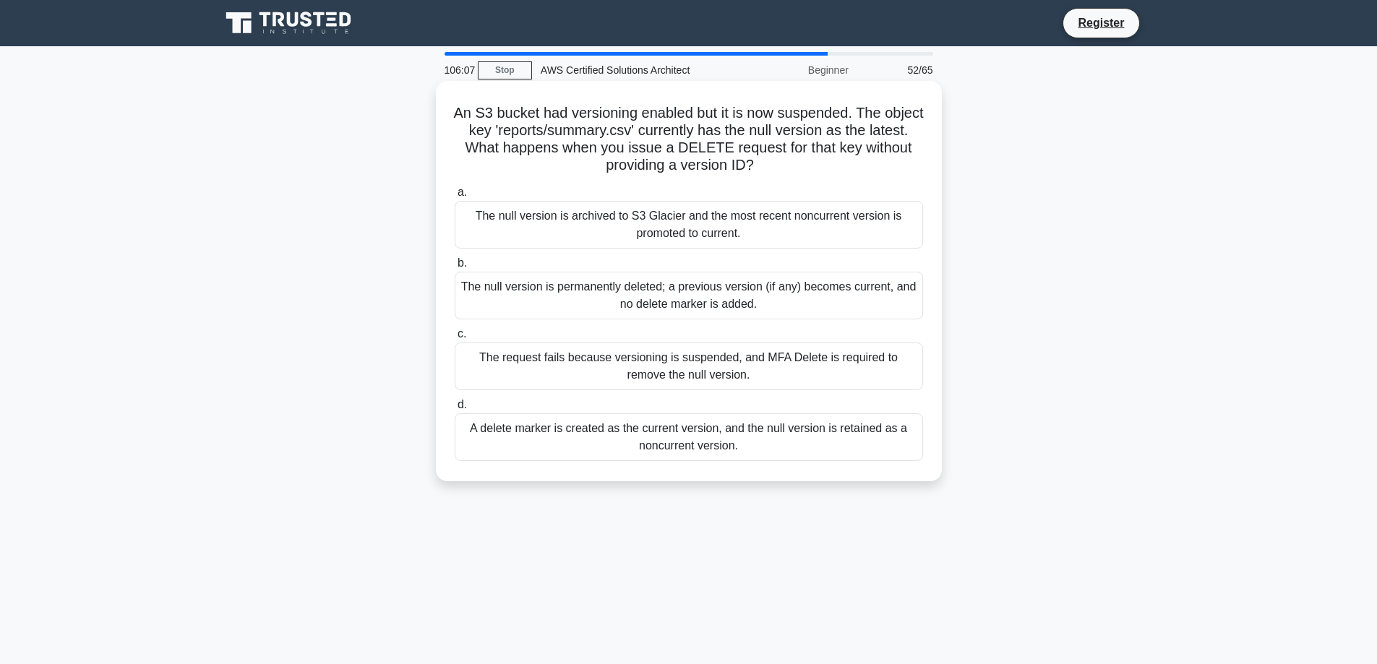
click at [749, 359] on div "The request fails because versioning is suspended, and MFA Delete is required t…" at bounding box center [689, 367] width 468 height 48
click at [455, 339] on input "c. The request fails because versioning is suspended, and MFA Delete is require…" at bounding box center [455, 334] width 0 height 9
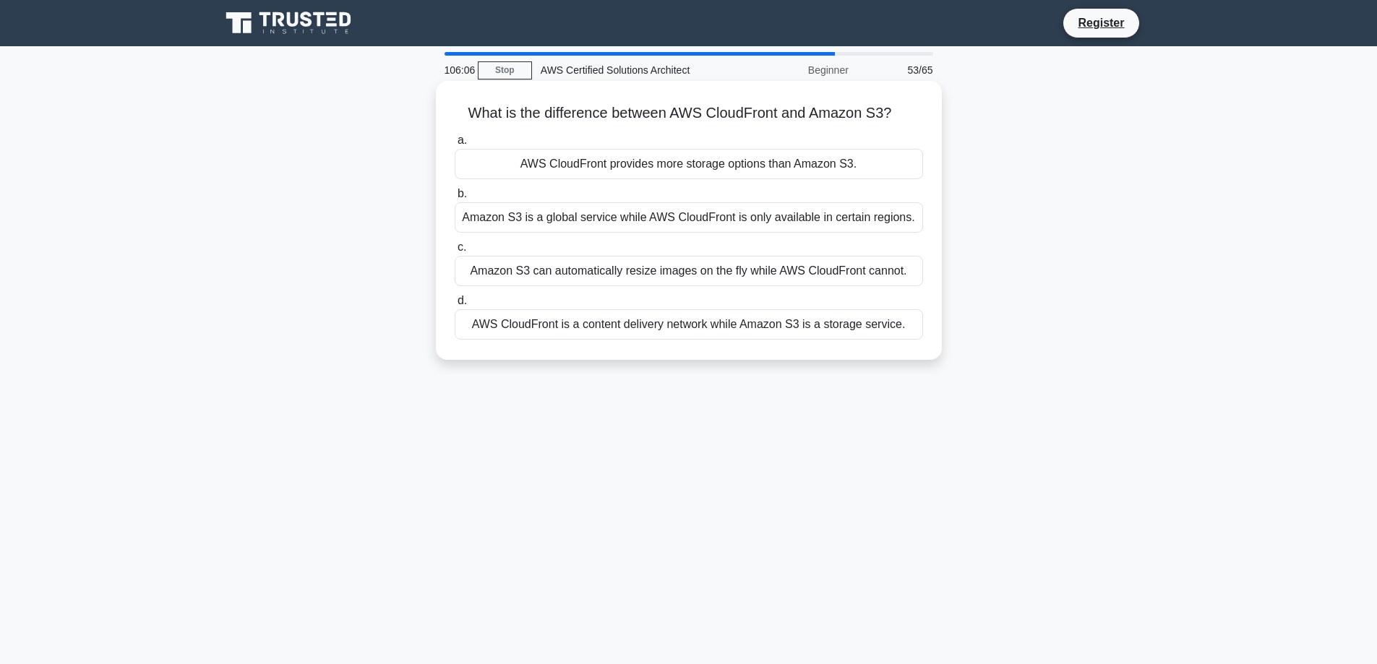
click at [708, 273] on div "Amazon S3 can automatically resize images on the fly while AWS CloudFront canno…" at bounding box center [689, 271] width 468 height 30
click at [455, 252] on input "c. Amazon S3 can automatically resize images on the fly while AWS CloudFront ca…" at bounding box center [455, 247] width 0 height 9
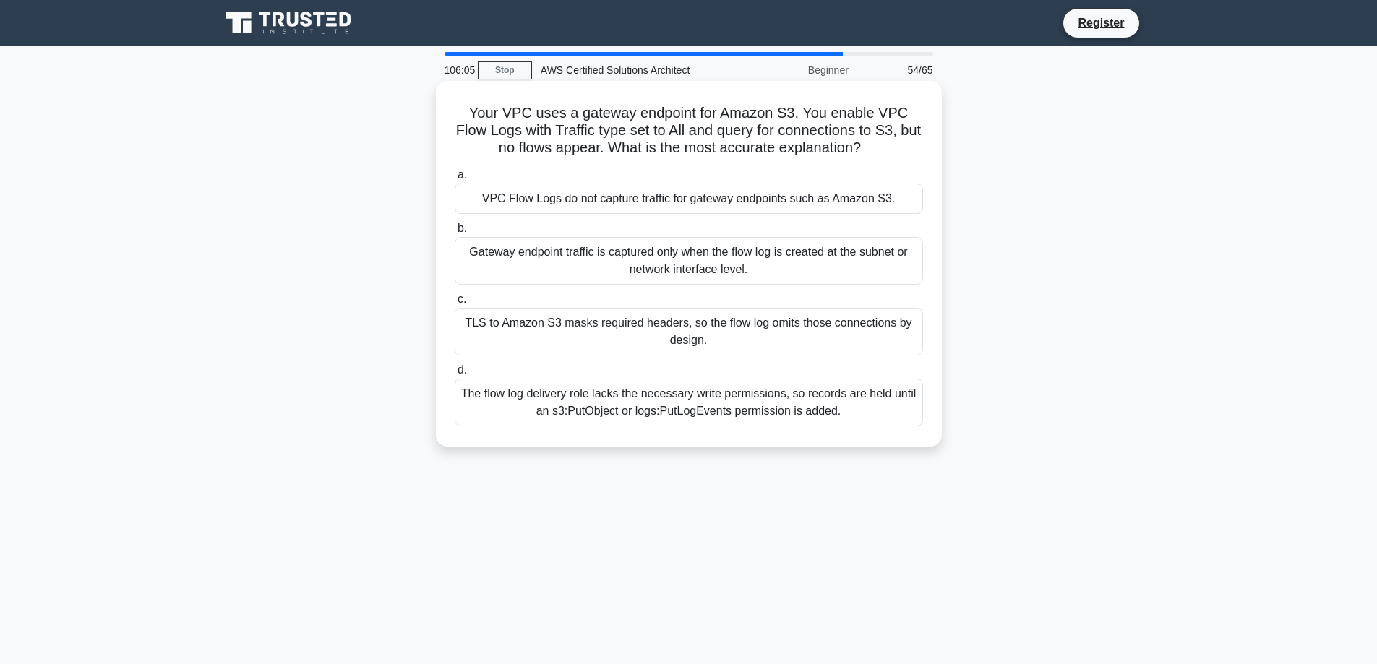
click at [734, 265] on div "Gateway endpoint traffic is captured only when the flow log is created at the s…" at bounding box center [689, 261] width 468 height 48
click at [455, 233] on input "b. Gateway endpoint traffic is captured only when the flow log is created at th…" at bounding box center [455, 228] width 0 height 9
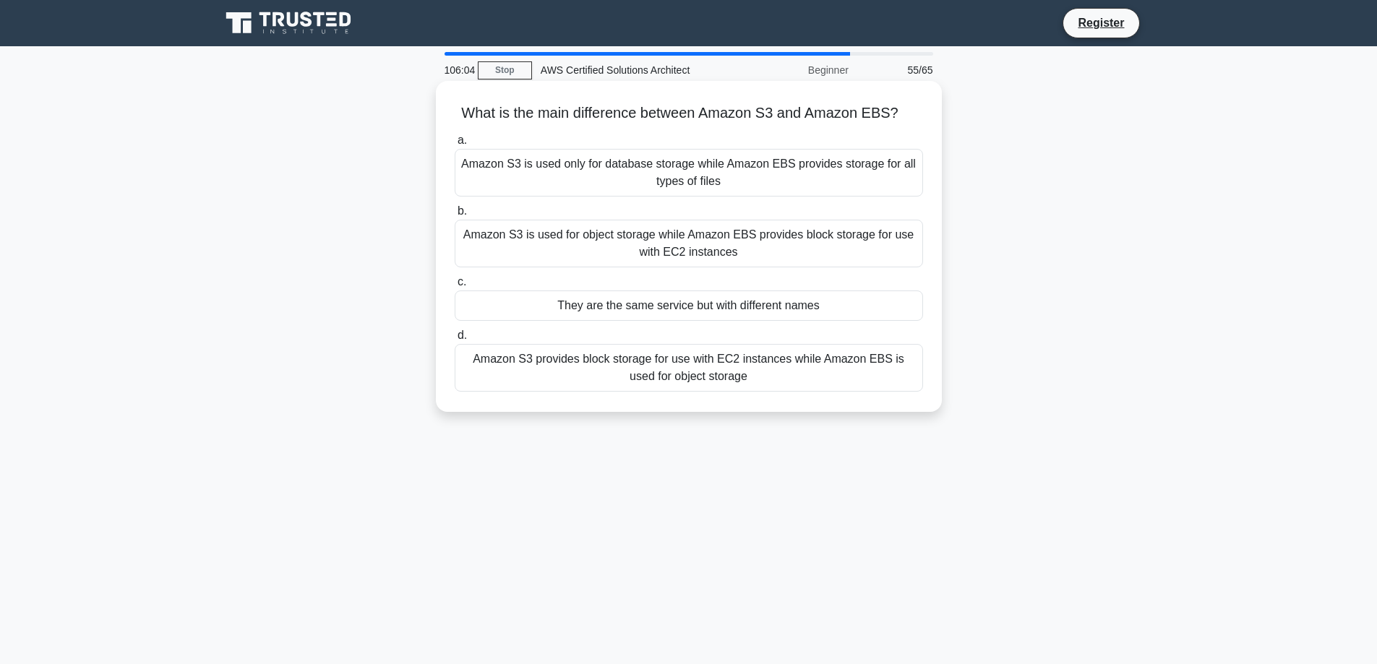
click at [783, 319] on div "They are the same service but with different names" at bounding box center [689, 306] width 468 height 30
click at [455, 287] on input "c. They are the same service but with different names" at bounding box center [455, 282] width 0 height 9
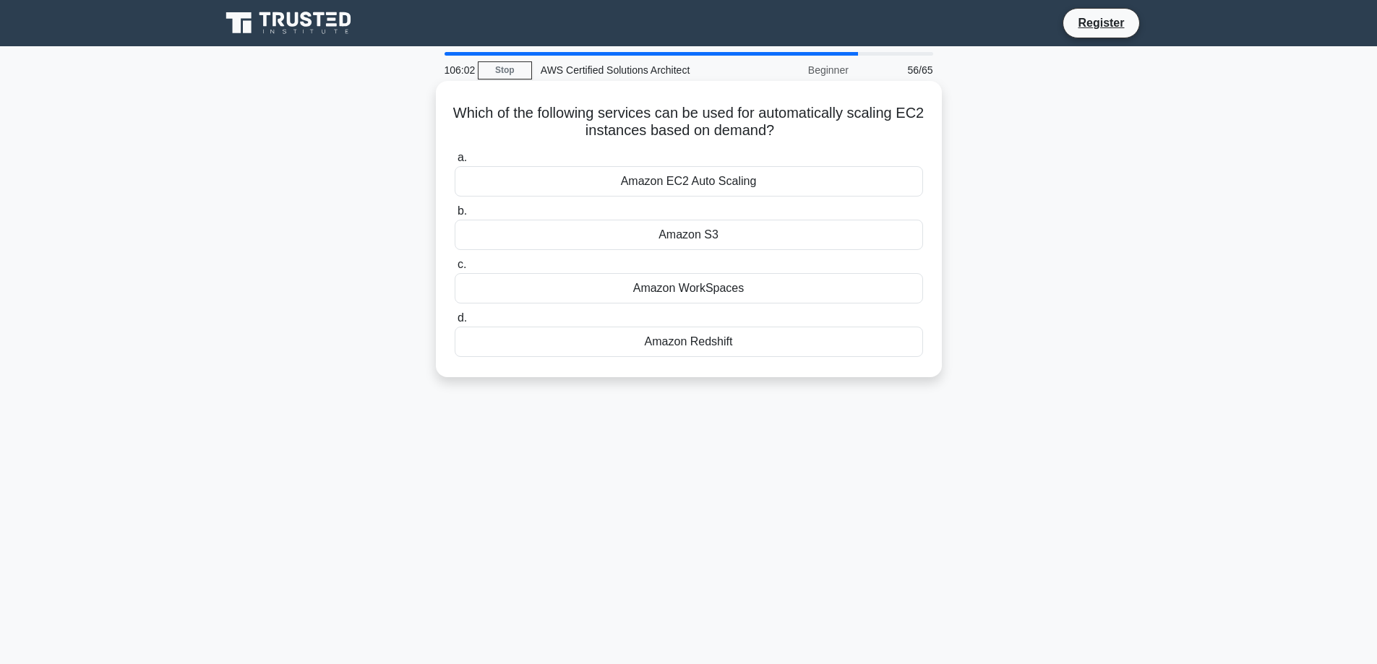
click at [702, 236] on div "Amazon S3" at bounding box center [689, 235] width 468 height 30
click at [455, 216] on input "b. Amazon S3" at bounding box center [455, 211] width 0 height 9
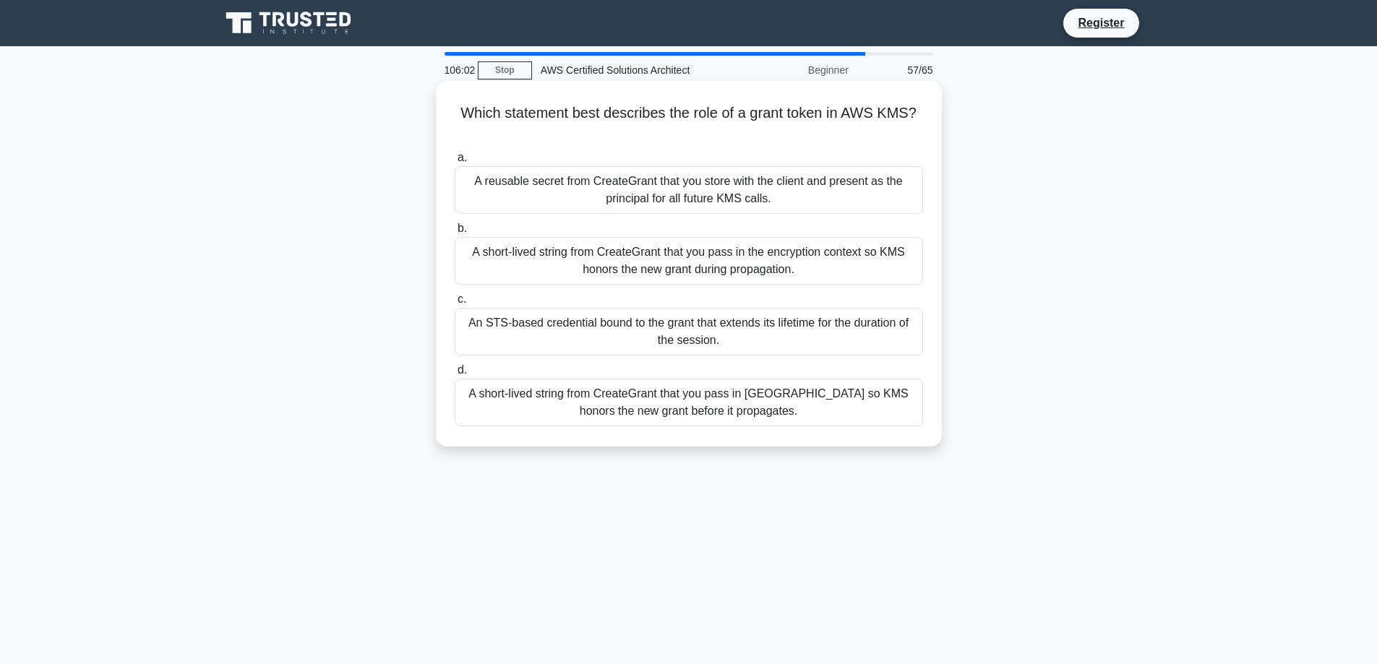
click at [687, 192] on div "A reusable secret from CreateGrant that you store with the client and present a…" at bounding box center [689, 190] width 468 height 48
click at [455, 163] on input "a. A reusable secret from CreateGrant that you store with the client and presen…" at bounding box center [455, 157] width 0 height 9
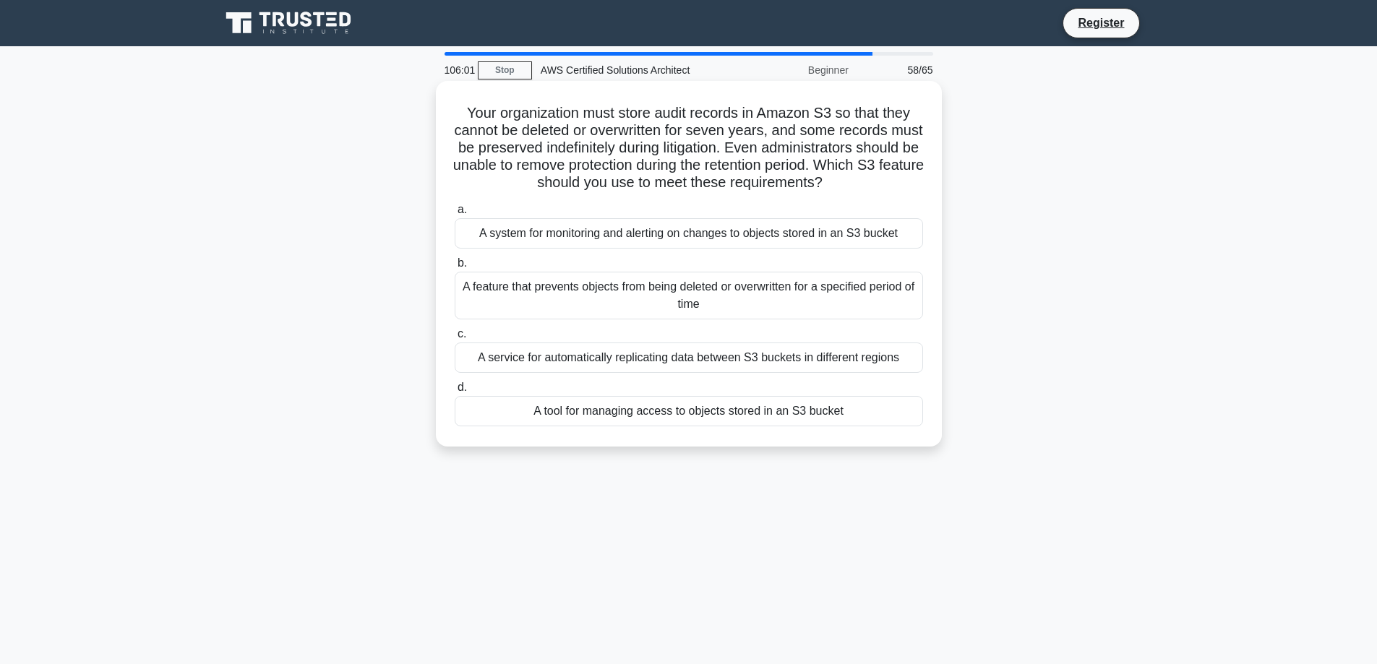
click at [687, 296] on div "A feature that prevents objects from being deleted or overwritten for a specifi…" at bounding box center [689, 296] width 468 height 48
click at [455, 268] on input "b. A feature that prevents objects from being deleted or overwritten for a spec…" at bounding box center [455, 263] width 0 height 9
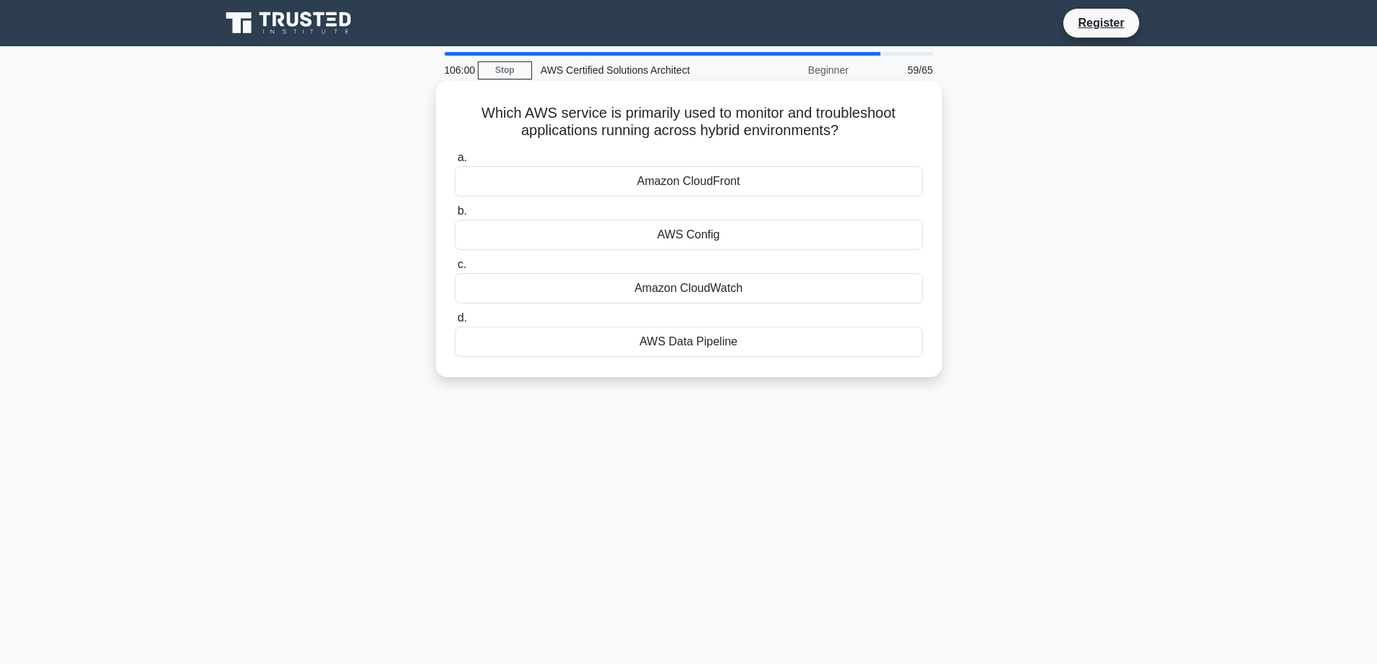
click at [659, 322] on label "d. AWS Data Pipeline" at bounding box center [689, 333] width 468 height 48
click at [455, 322] on input "d. AWS Data Pipeline" at bounding box center [455, 318] width 0 height 9
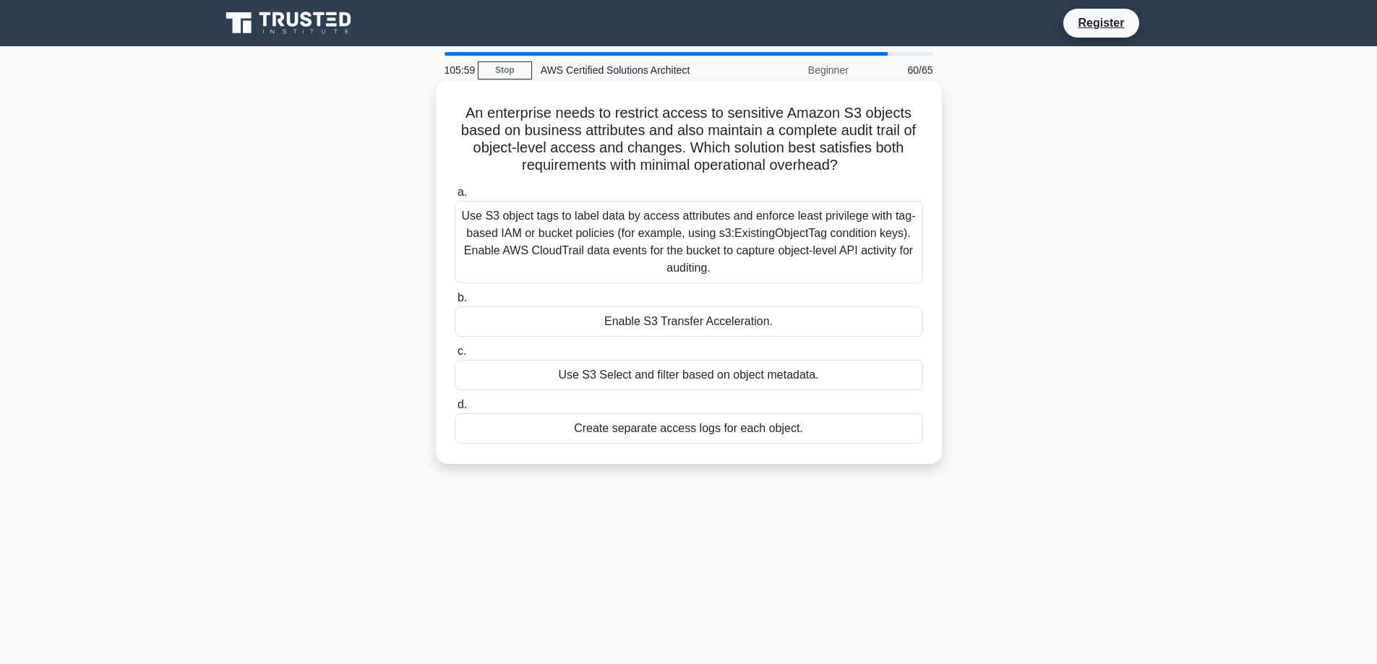
click at [651, 321] on div "Enable S3 Transfer Acceleration." at bounding box center [689, 321] width 468 height 30
click at [455, 303] on input "b. Enable S3 Transfer Acceleration." at bounding box center [455, 297] width 0 height 9
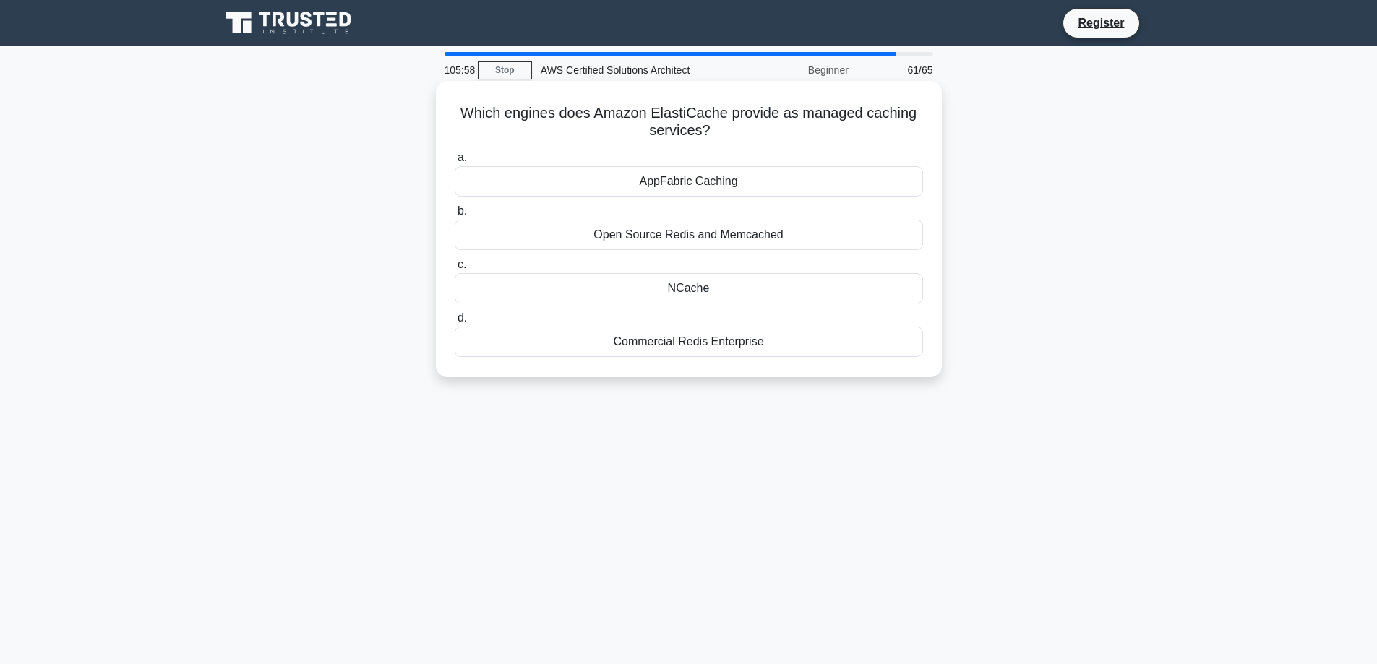
click at [661, 280] on div "NCache" at bounding box center [689, 288] width 468 height 30
click at [455, 270] on input "c. NCache" at bounding box center [455, 264] width 0 height 9
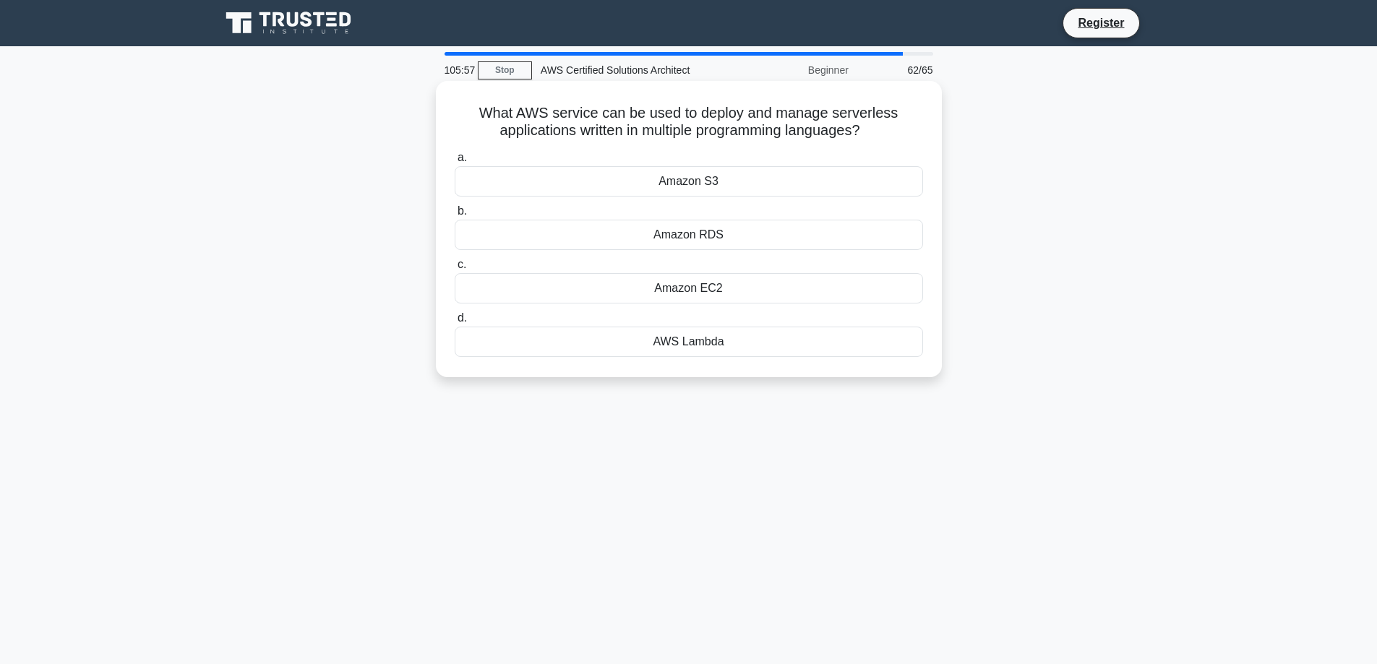
click at [661, 217] on label "b. Amazon RDS" at bounding box center [689, 226] width 468 height 48
click at [455, 216] on input "b. Amazon RDS" at bounding box center [455, 211] width 0 height 9
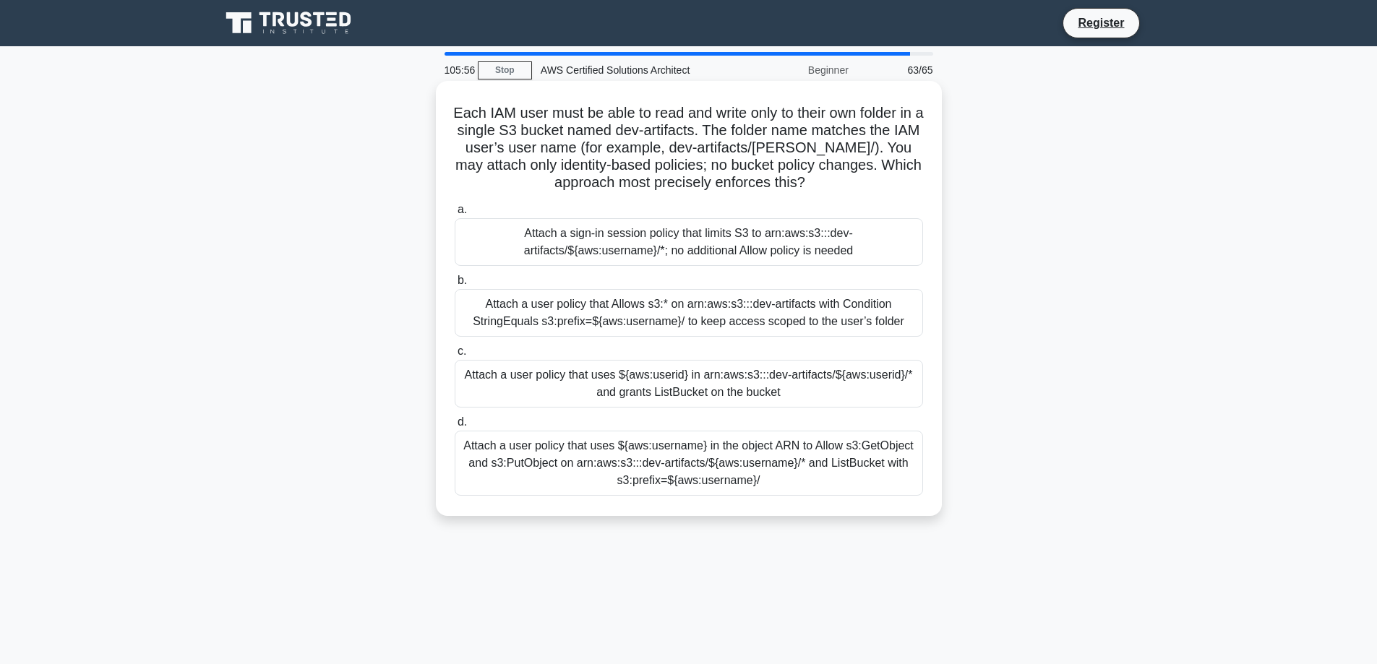
click at [658, 233] on div "Attach a sign-in session policy that limits S3 to arn:aws:s3:::dev-artifacts/${…" at bounding box center [689, 242] width 468 height 48
click at [455, 215] on input "a. Attach a sign-in session policy that limits S3 to arn:aws:s3:::dev-artifacts…" at bounding box center [455, 209] width 0 height 9
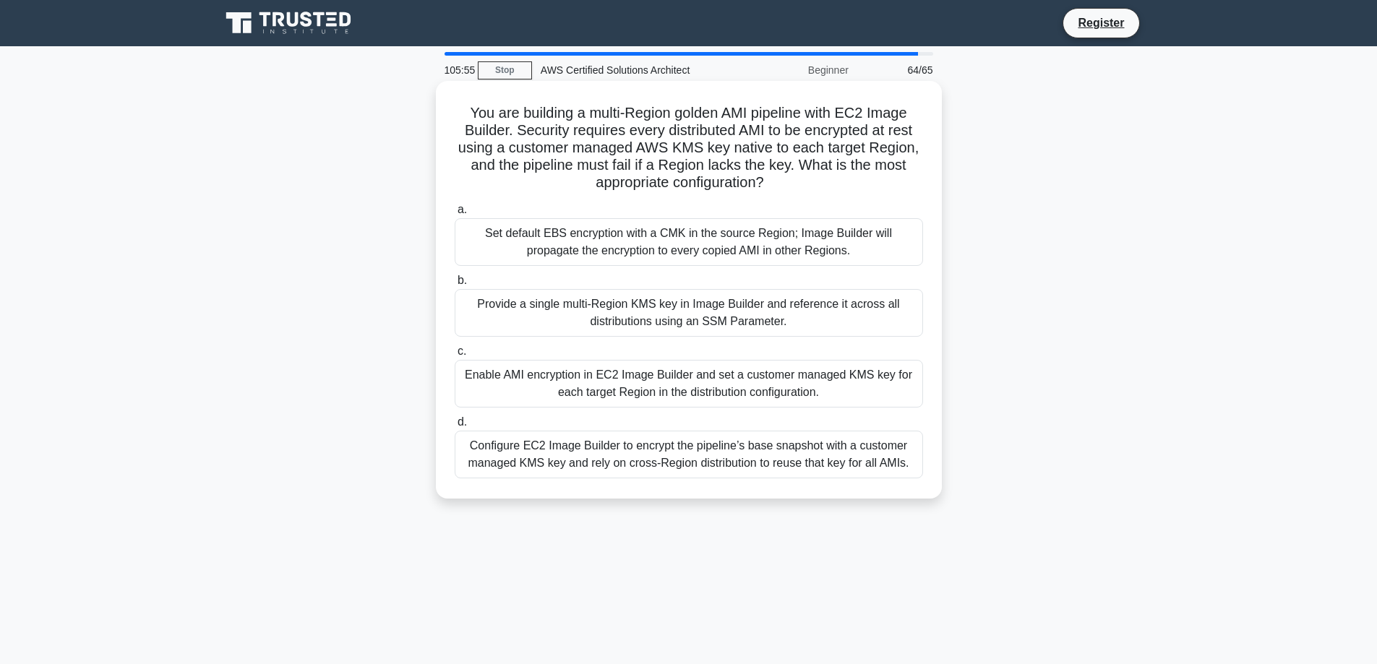
click at [696, 333] on div "Provide a single multi‑Region KMS key in Image Builder and reference it across …" at bounding box center [689, 313] width 468 height 48
click at [455, 286] on input "b. Provide a single multi‑Region KMS key in Image Builder and reference it acro…" at bounding box center [455, 280] width 0 height 9
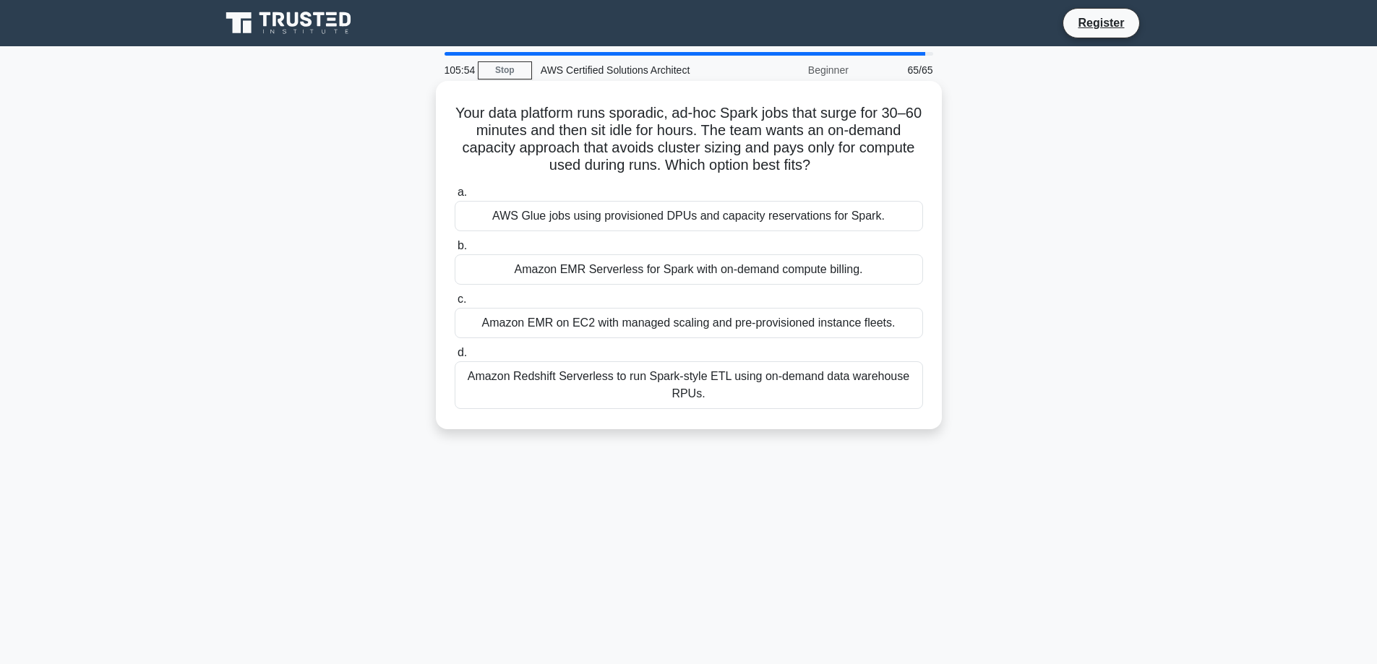
click at [690, 319] on div "Amazon EMR on EC2 with managed scaling and pre-provisioned instance fleets." at bounding box center [689, 323] width 468 height 30
click at [455, 304] on input "c. Amazon EMR on EC2 with managed scaling and pre-provisioned instance fleets." at bounding box center [455, 299] width 0 height 9
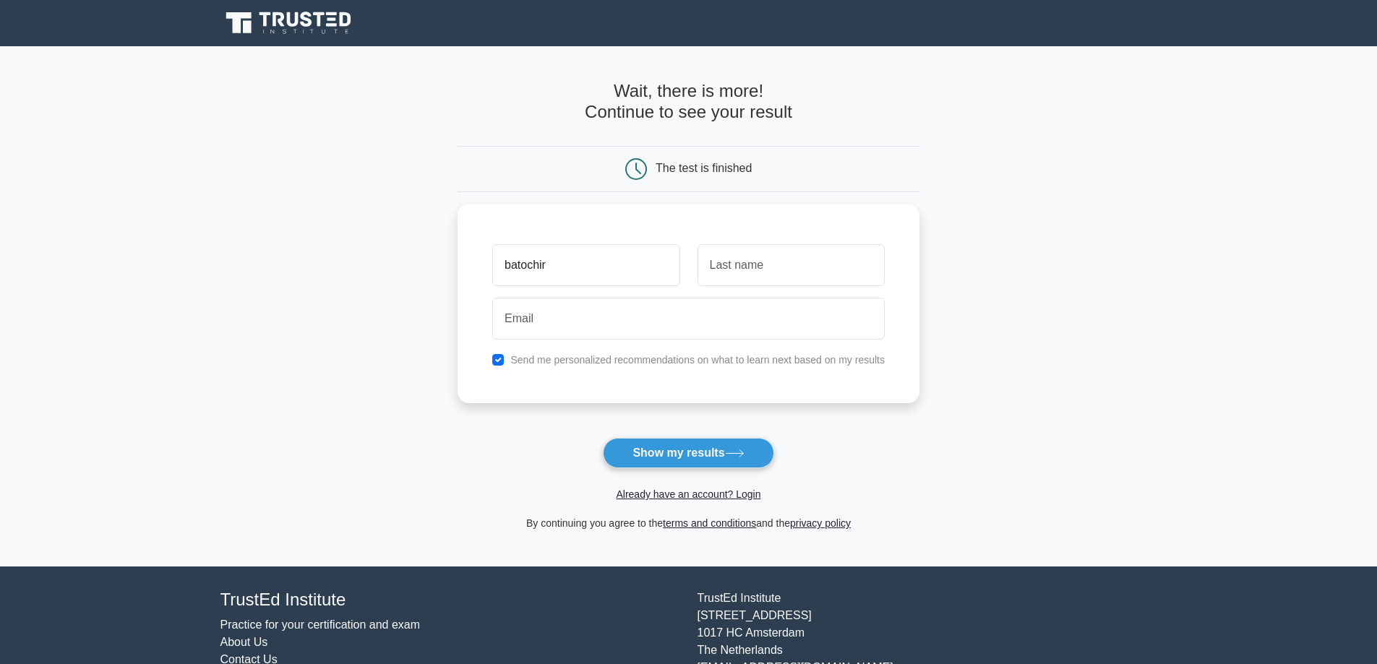
type input "batochir"
type input "erdenebyamba"
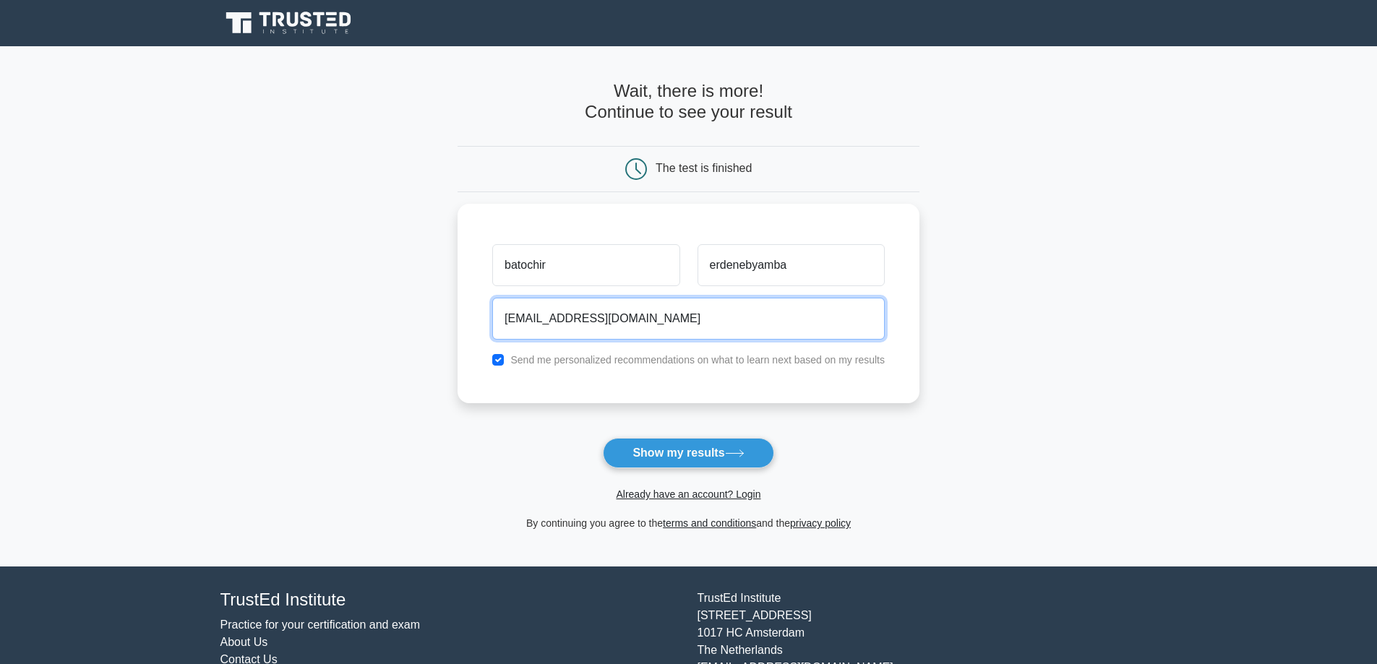
type input "[EMAIL_ADDRESS][DOMAIN_NAME]"
click at [603, 438] on button "Show my results" at bounding box center [688, 453] width 171 height 30
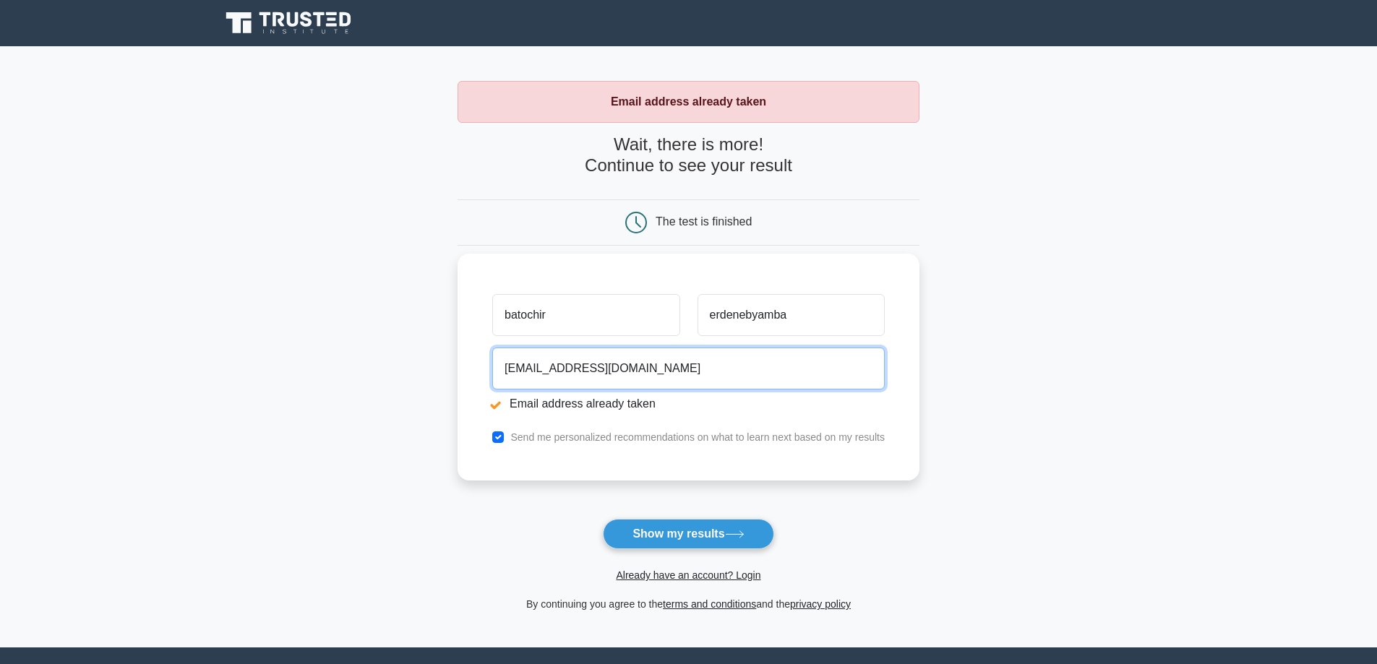
click at [781, 364] on input "[EMAIL_ADDRESS][DOMAIN_NAME]" at bounding box center [688, 369] width 393 height 42
type input "e"
type input "[EMAIL_ADDRESS][DOMAIN_NAME]"
click at [603, 519] on button "Show my results" at bounding box center [688, 534] width 171 height 30
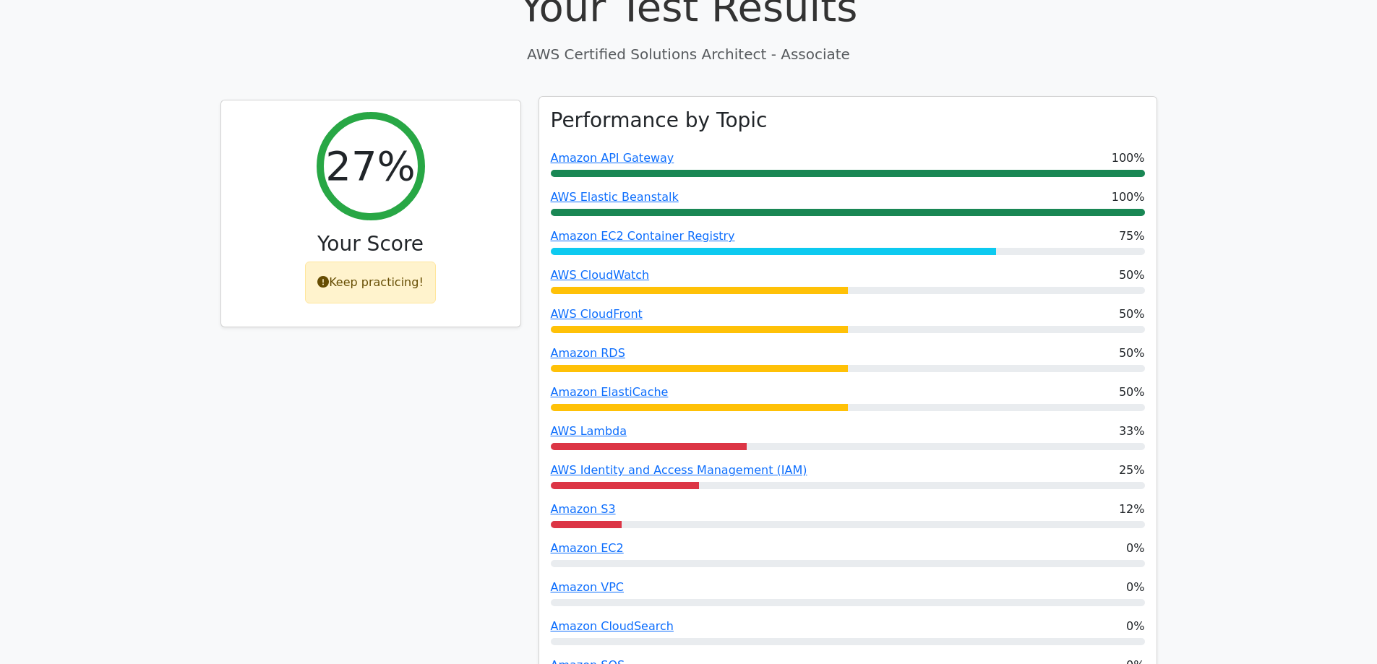
scroll to position [434, 0]
